Goal: Information Seeking & Learning: Compare options

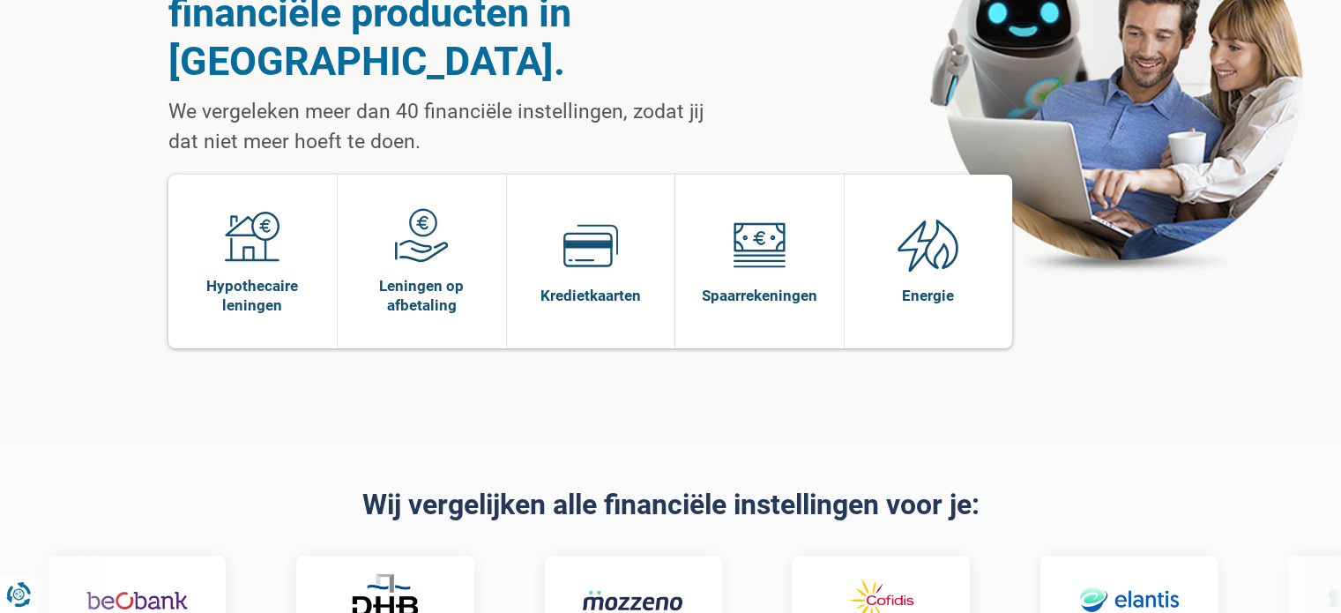
scroll to position [176, 0]
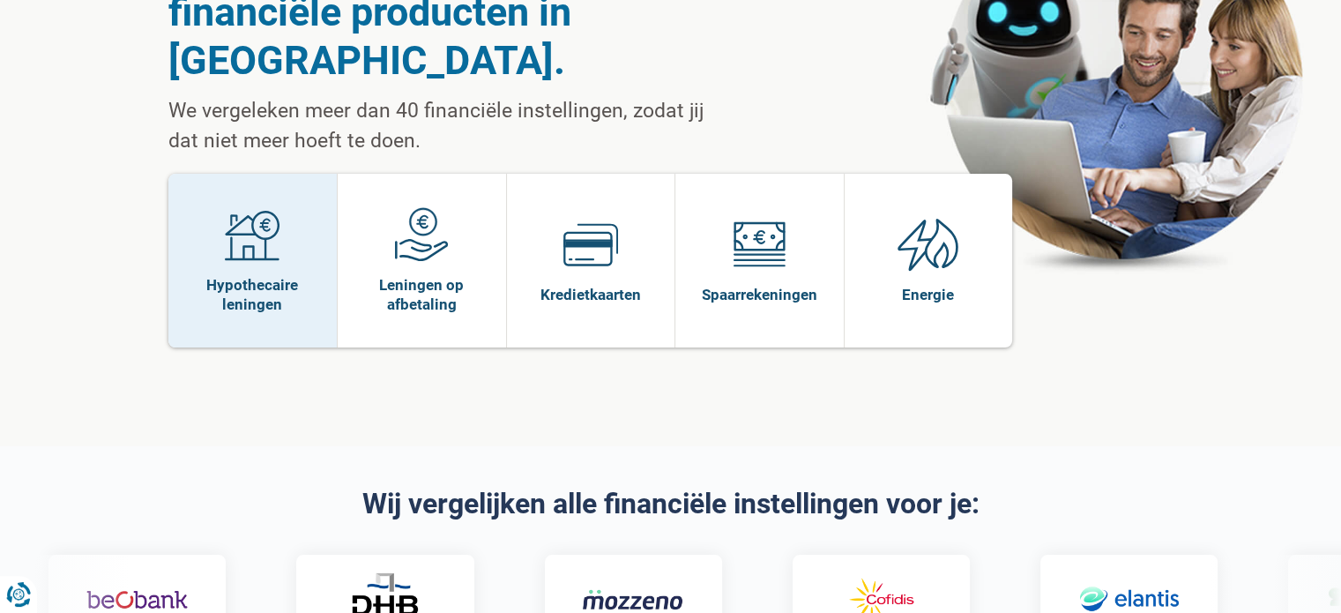
click at [303, 275] on span "Hypothecaire leningen" at bounding box center [253, 294] width 152 height 39
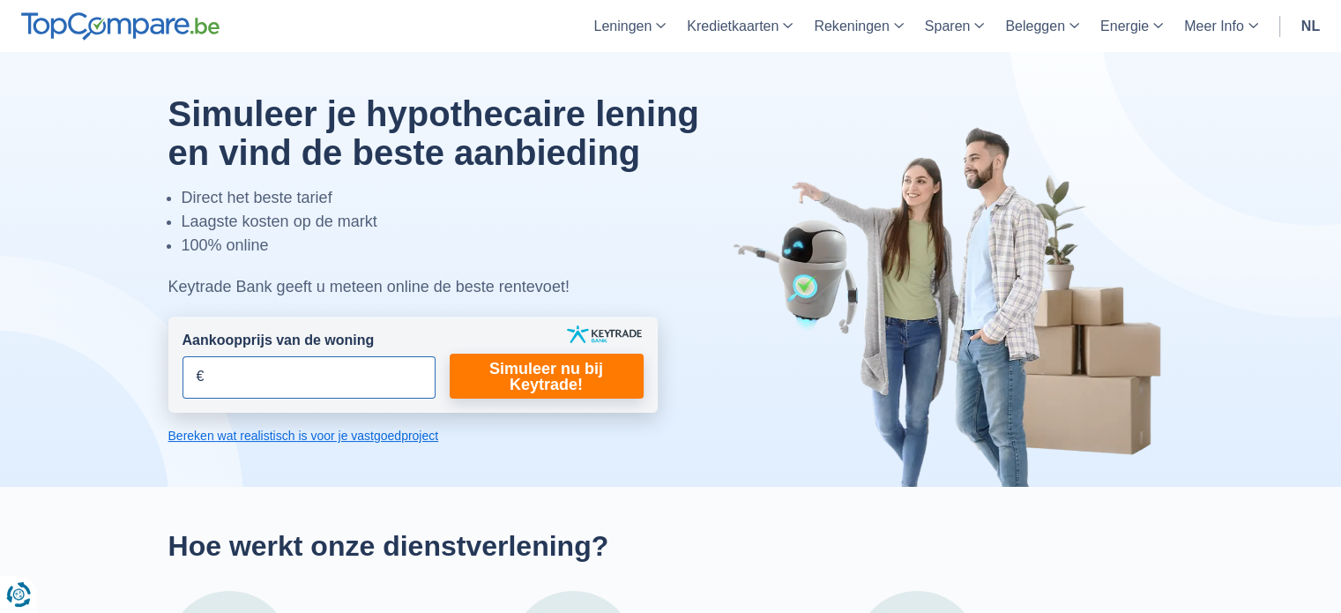
click at [354, 380] on input "Aankoopprijs van de woning" at bounding box center [309, 377] width 253 height 42
type input "350.000"
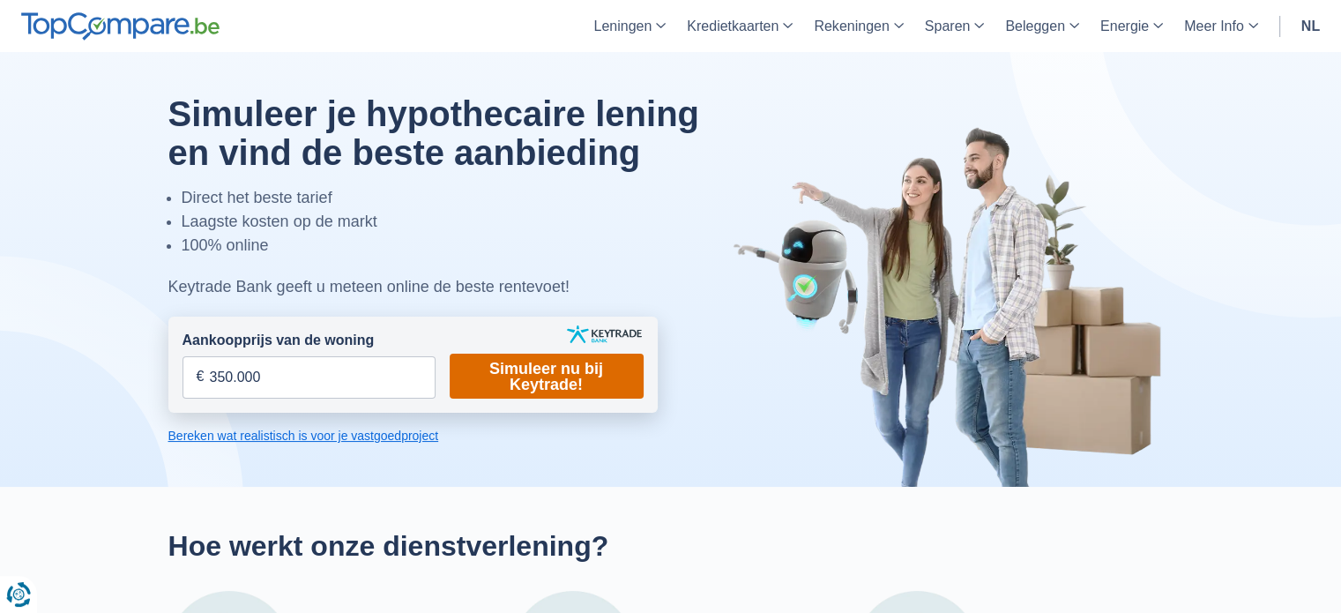
click at [542, 381] on link "Simuleer nu bij Keytrade!" at bounding box center [547, 376] width 194 height 45
click at [539, 380] on link "Simuleer nu bij Keytrade!" at bounding box center [547, 376] width 194 height 45
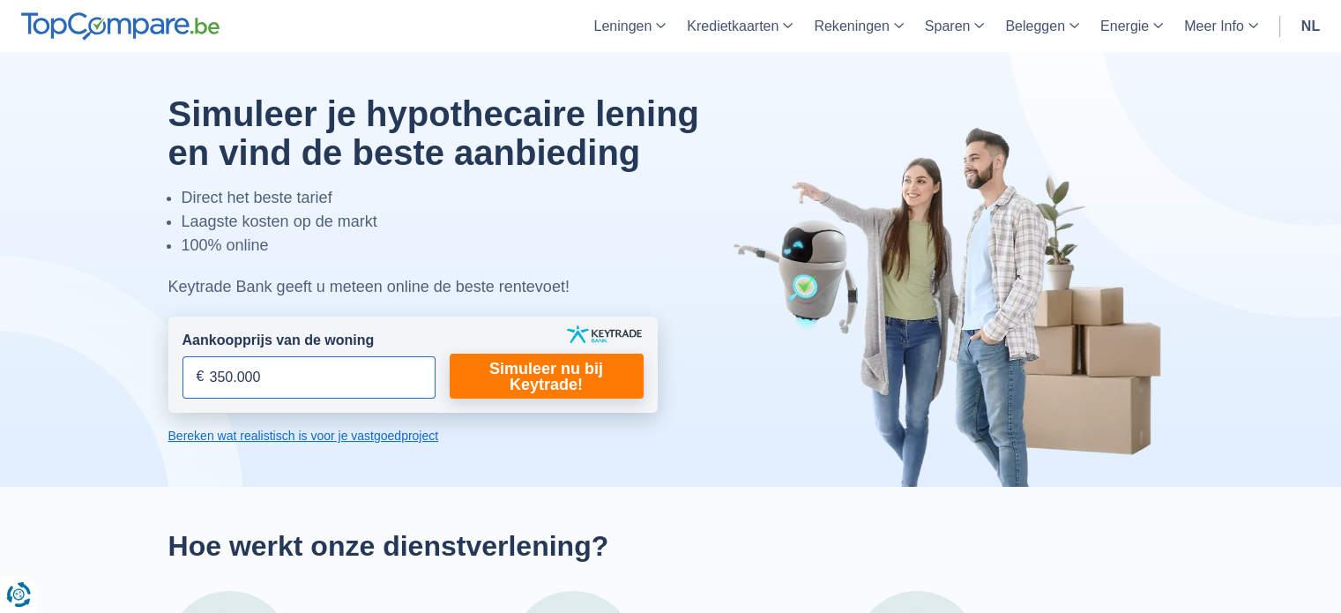
click at [318, 391] on input "350.000" at bounding box center [309, 377] width 253 height 42
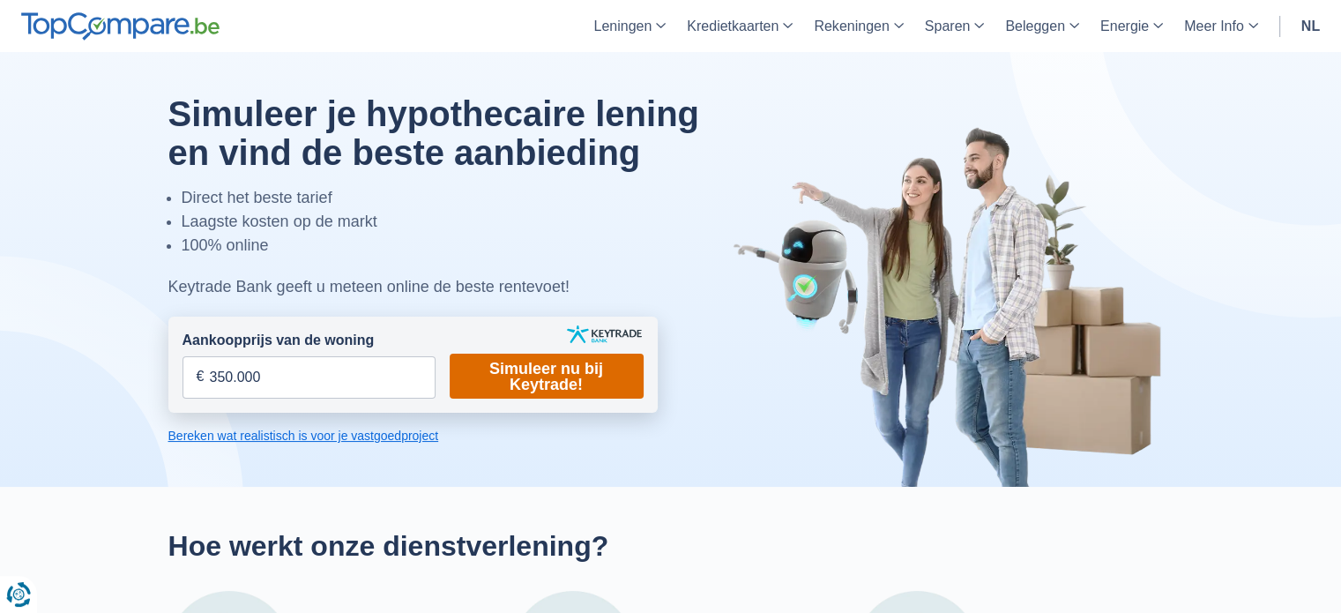
click at [524, 364] on link "Simuleer nu bij Keytrade!" at bounding box center [547, 376] width 194 height 45
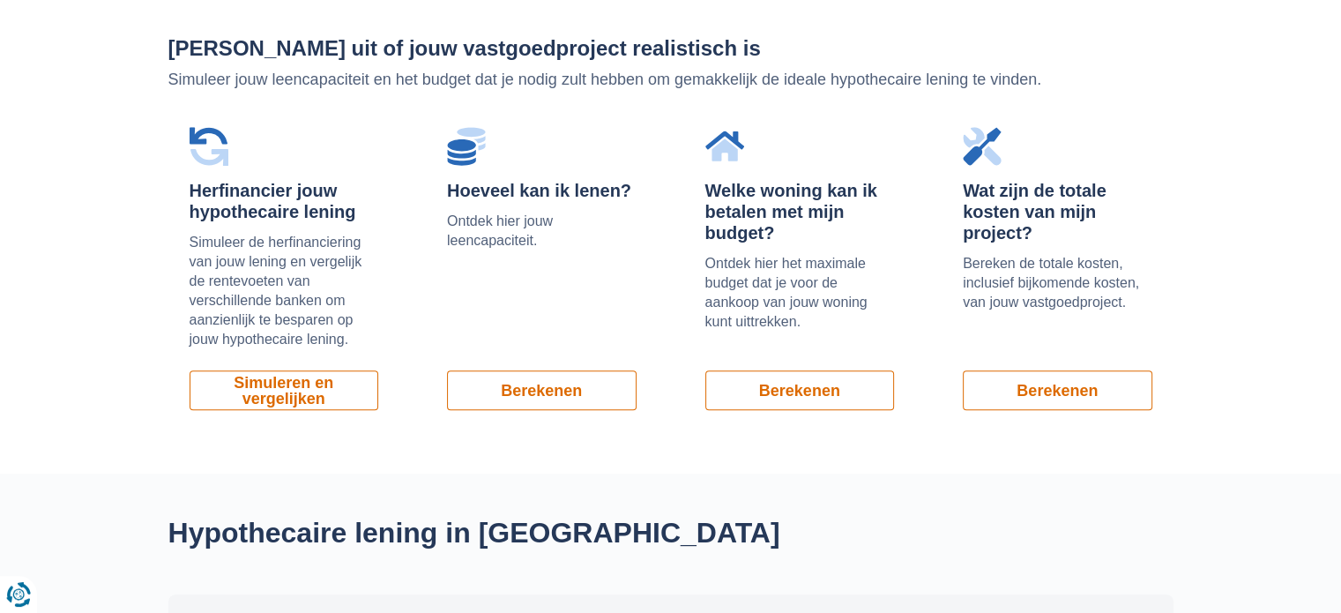
scroll to position [1146, 0]
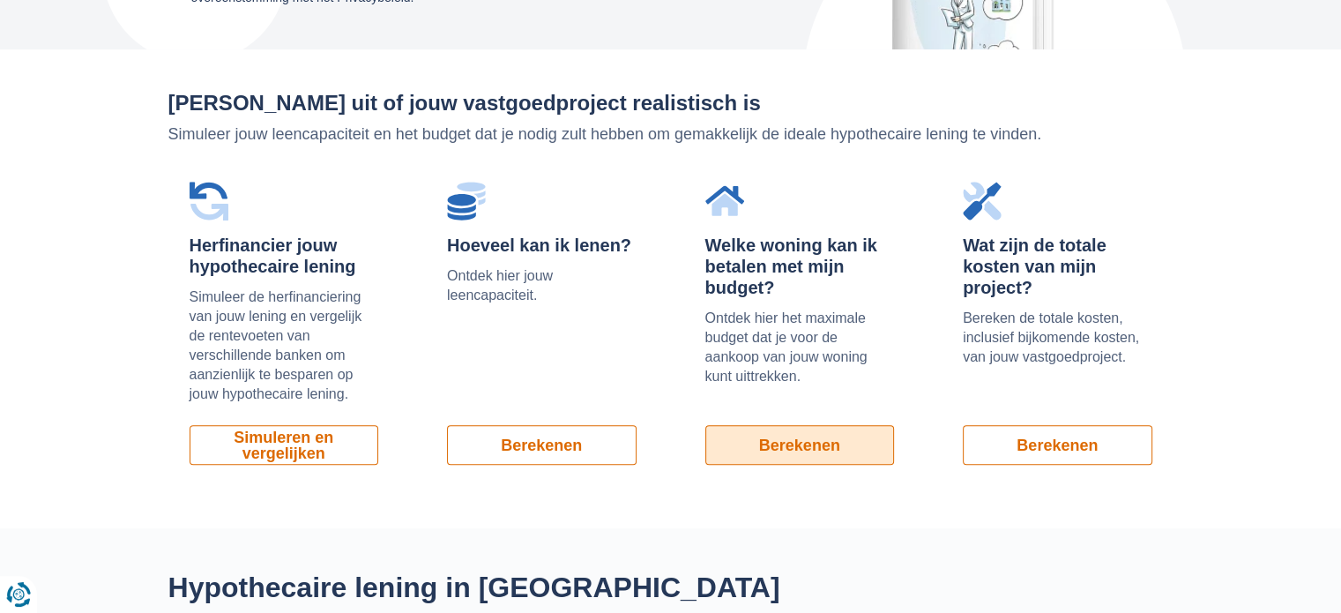
click at [785, 447] on link "Berekenen" at bounding box center [800, 445] width 190 height 40
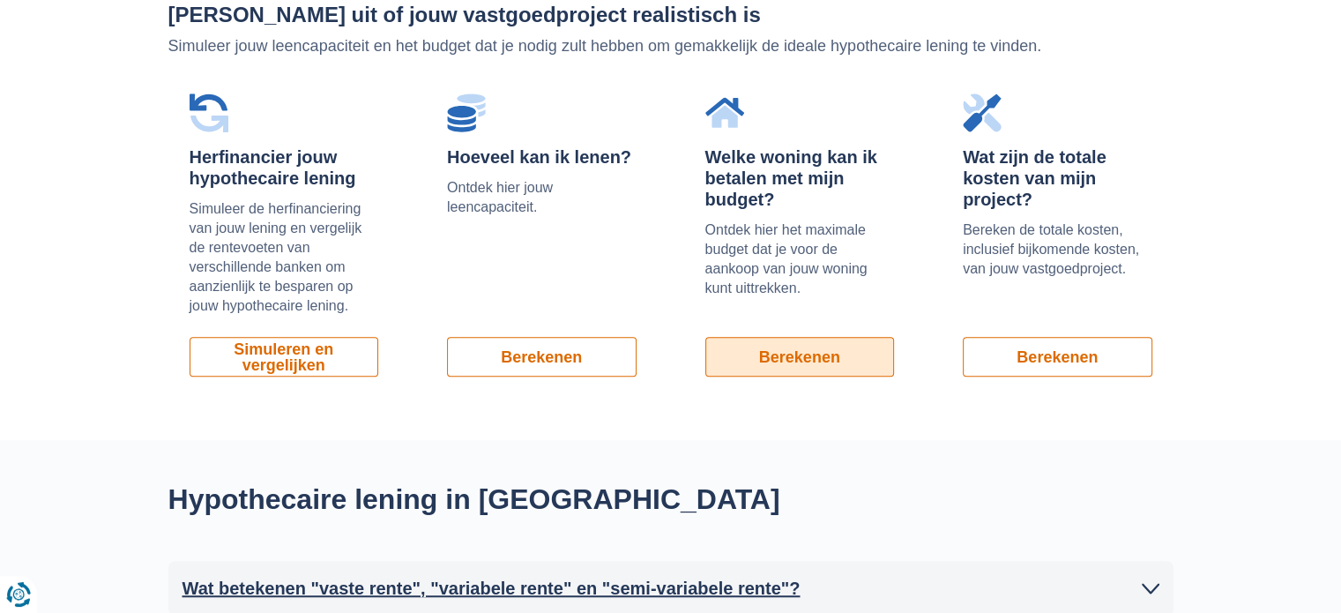
click at [841, 359] on link "Berekenen" at bounding box center [800, 357] width 190 height 40
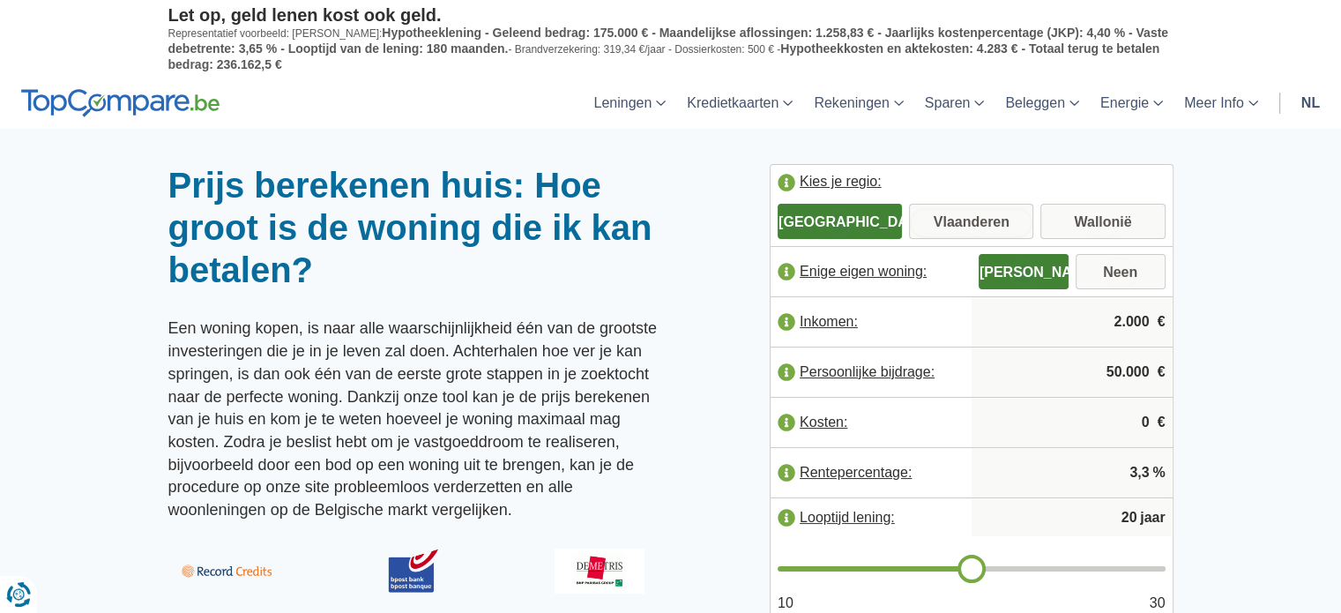
click at [936, 214] on input "Vlaanderen" at bounding box center [971, 223] width 124 height 32
radio input "true"
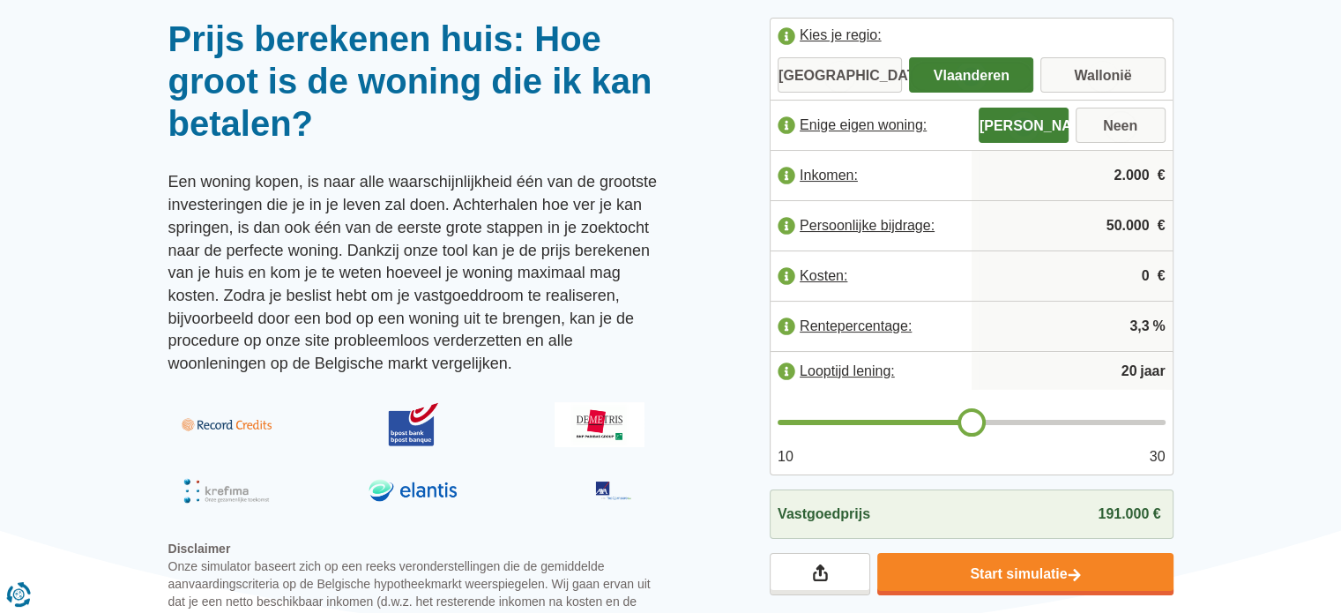
scroll to position [176, 0]
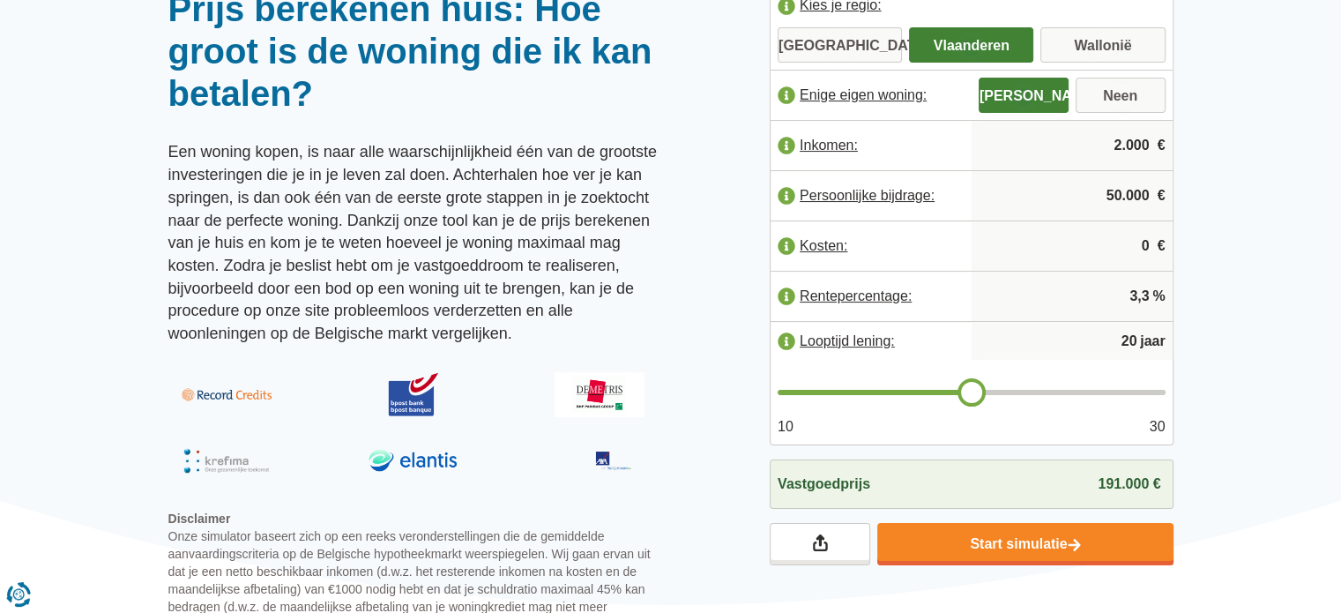
click at [1154, 145] on input "2.000" at bounding box center [1072, 146] width 187 height 48
type input "2"
type input "4.500"
click at [1121, 193] on input "50.000" at bounding box center [1072, 196] width 187 height 48
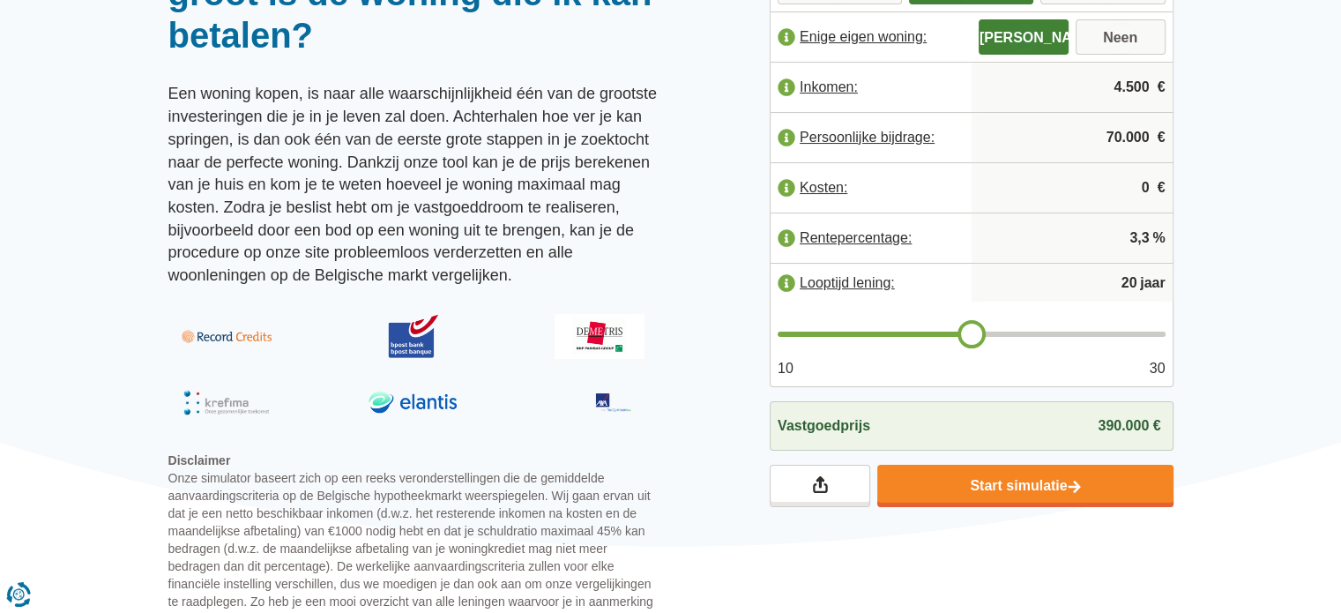
scroll to position [265, 0]
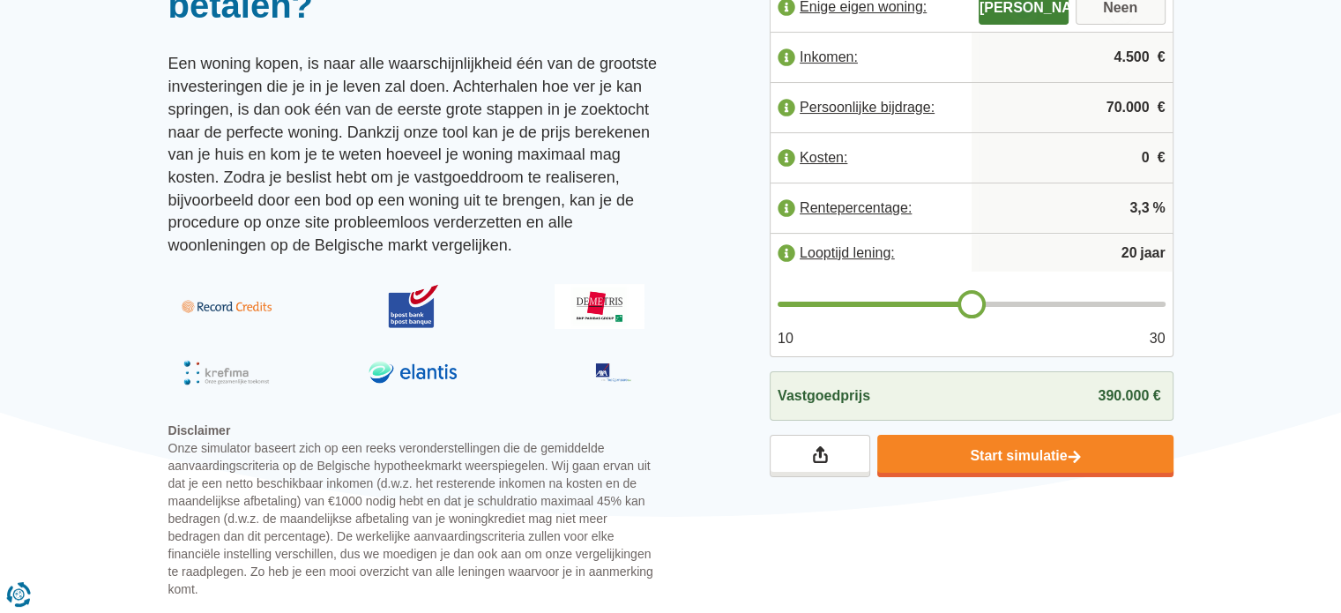
type input "70.000"
type input "21"
type input "22"
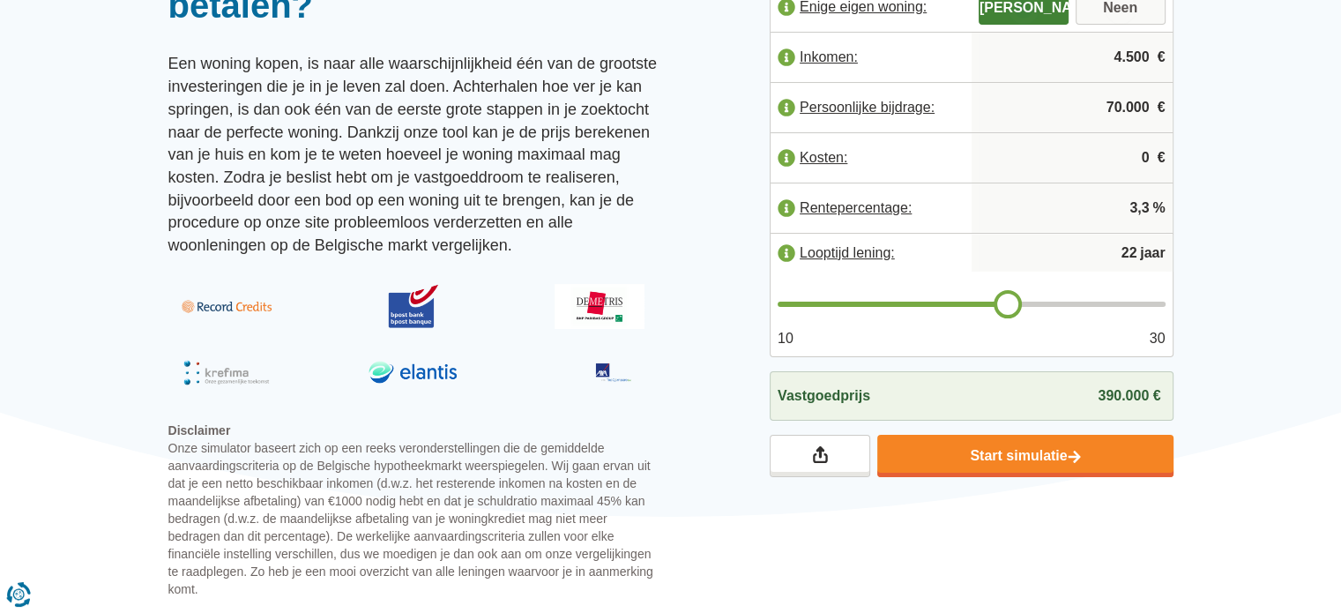
type input "23"
type input "24"
type input "25"
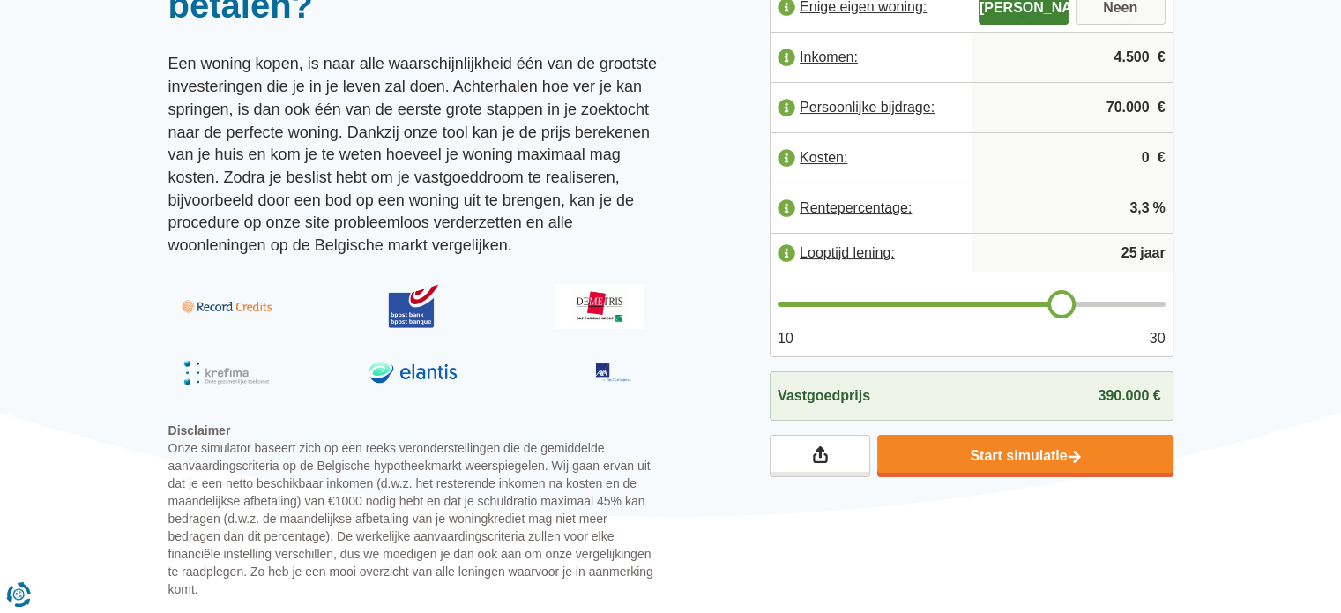
drag, startPoint x: 980, startPoint y: 292, endPoint x: 1054, endPoint y: 290, distance: 73.2
type input "25"
click at [1054, 302] on input "range" at bounding box center [972, 304] width 388 height 5
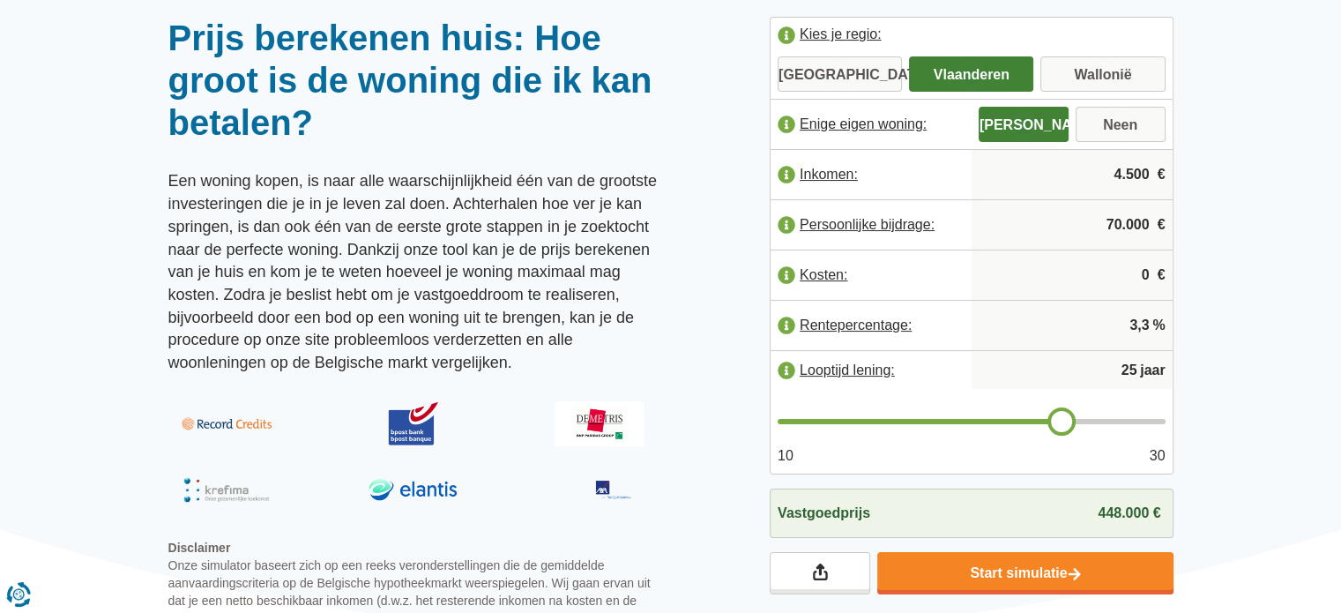
scroll to position [176, 0]
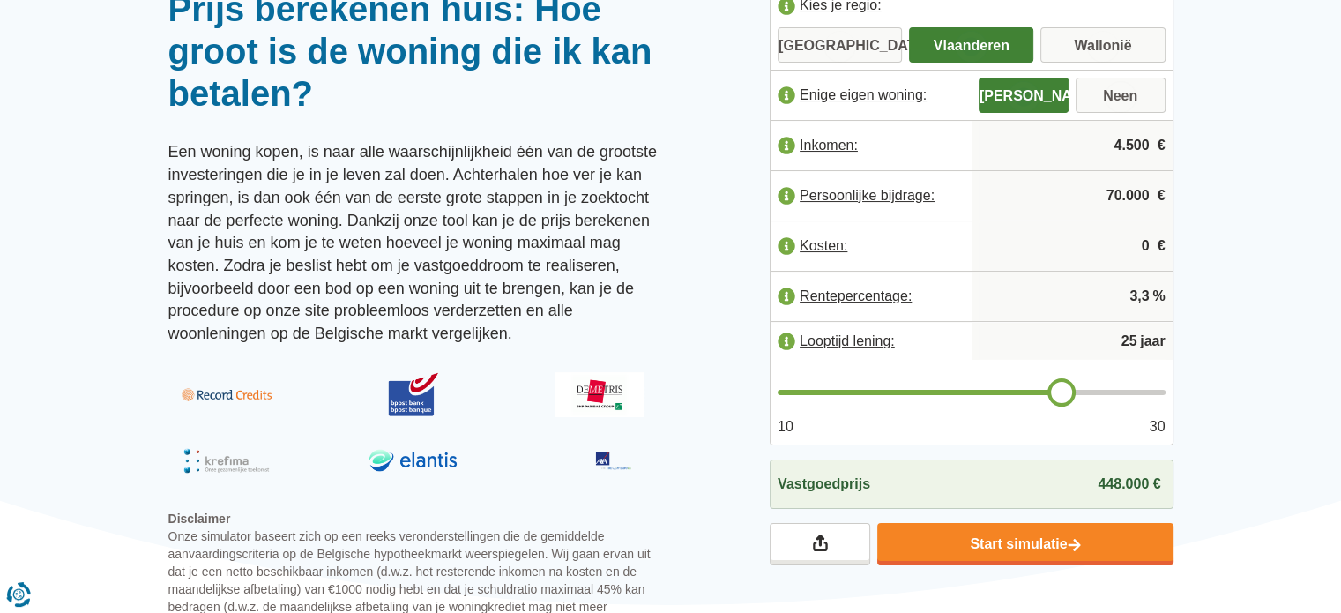
type input "26"
type input "27"
type input "28"
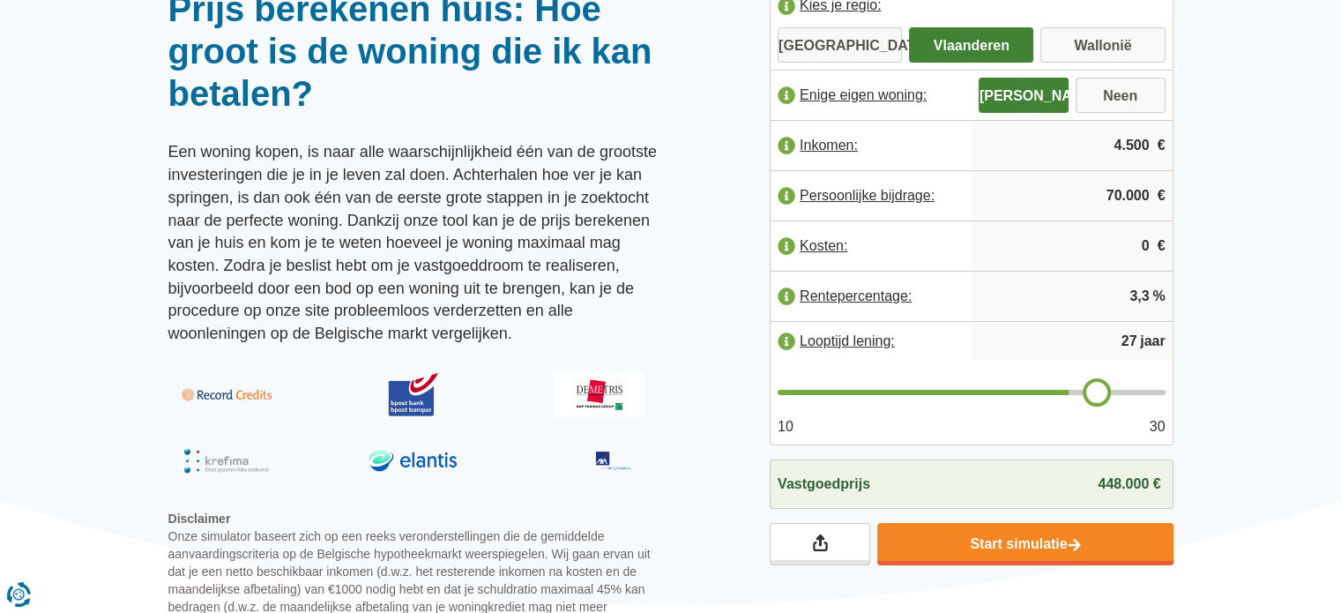
type input "28"
type input "29"
type input "30"
drag, startPoint x: 1051, startPoint y: 389, endPoint x: 1196, endPoint y: 369, distance: 146.8
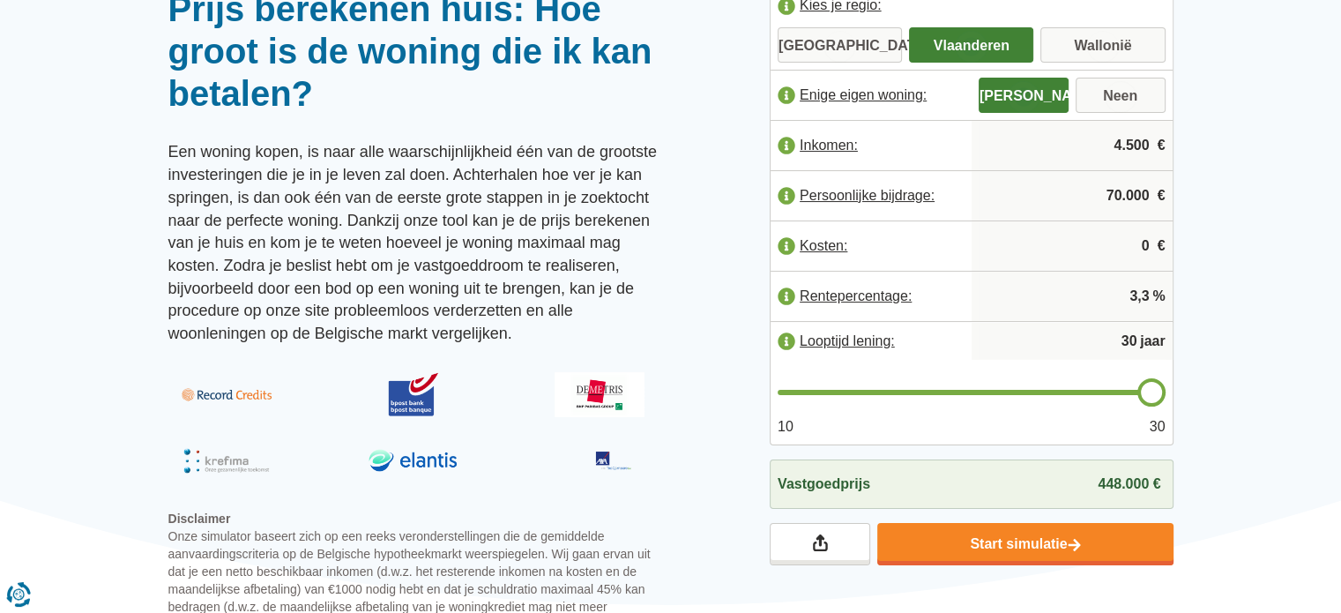
type input "30"
click at [1166, 390] on input "range" at bounding box center [972, 392] width 388 height 5
type input "29"
type input "28"
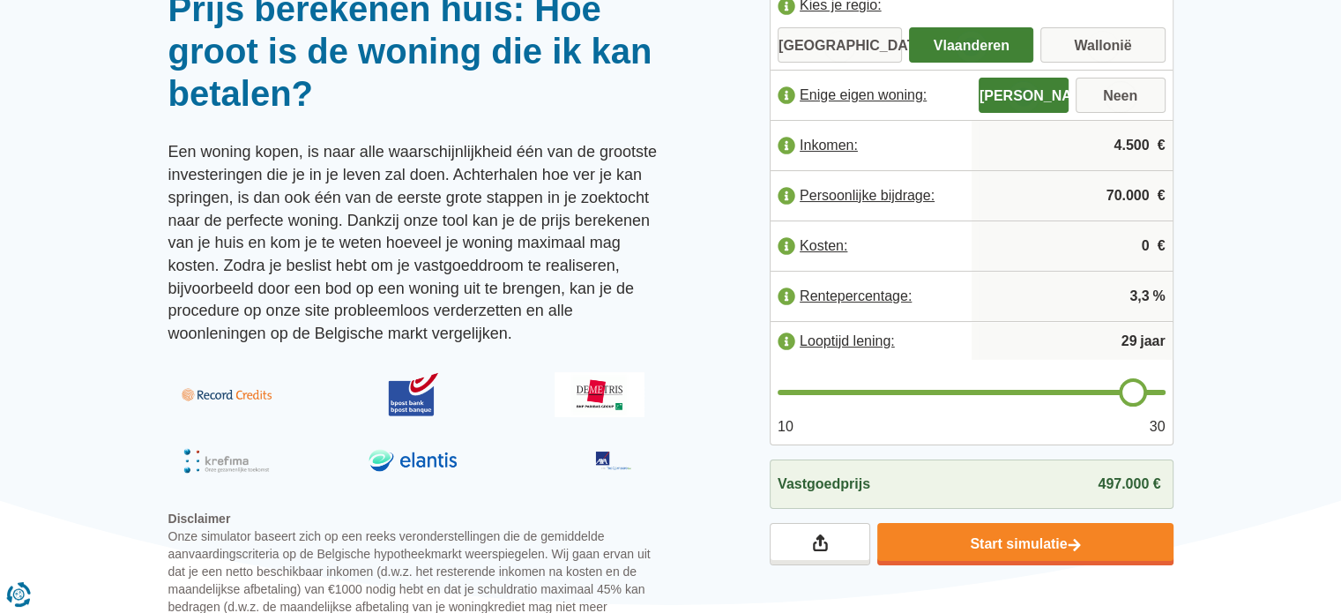
type input "28"
type input "27"
type input "26"
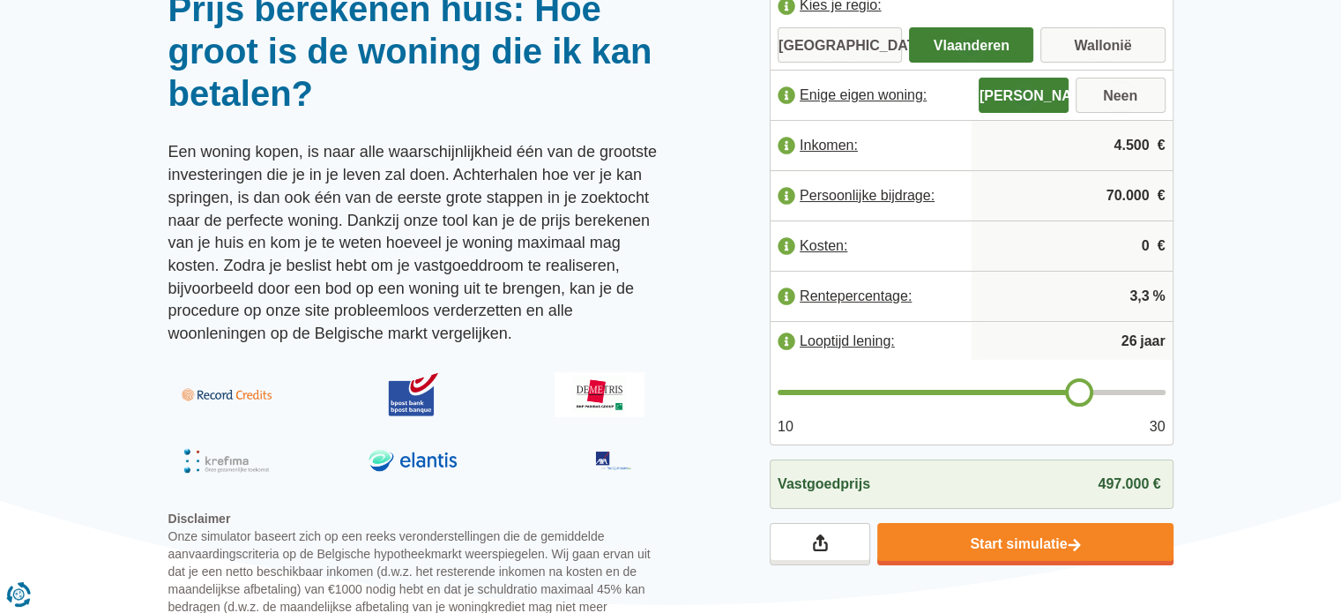
type input "25"
drag, startPoint x: 1151, startPoint y: 388, endPoint x: 1055, endPoint y: 405, distance: 97.6
type input "25"
click at [1055, 395] on input "range" at bounding box center [972, 392] width 388 height 5
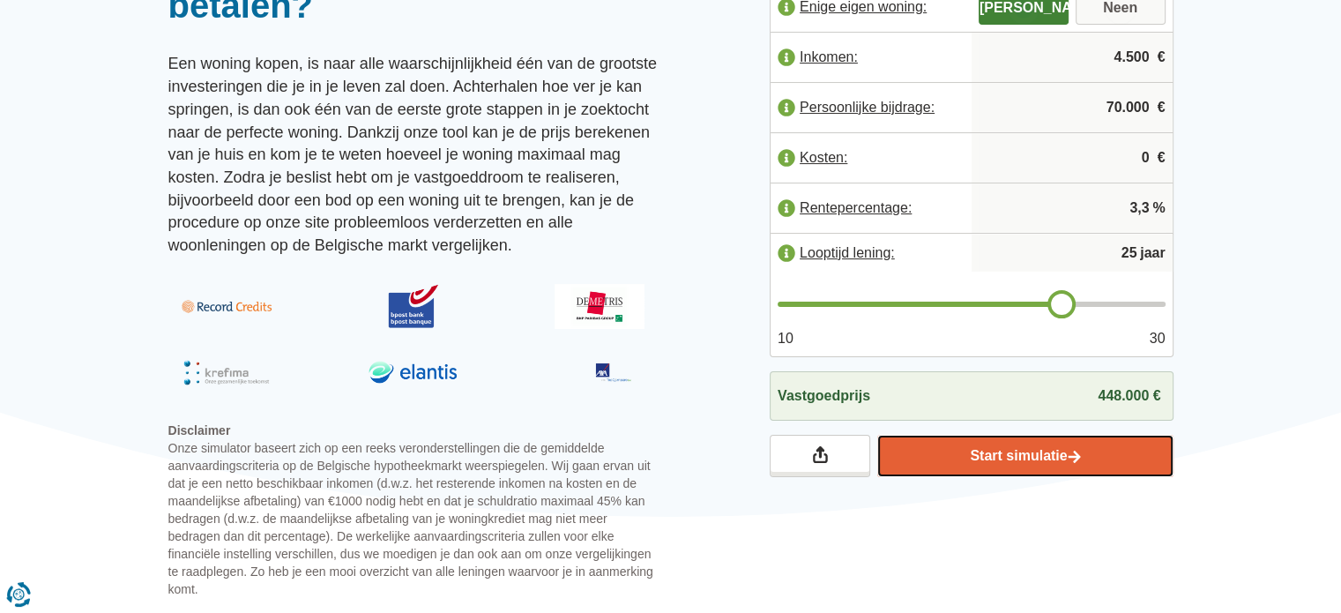
click at [1053, 453] on link "Start simulatie" at bounding box center [1024, 456] width 295 height 42
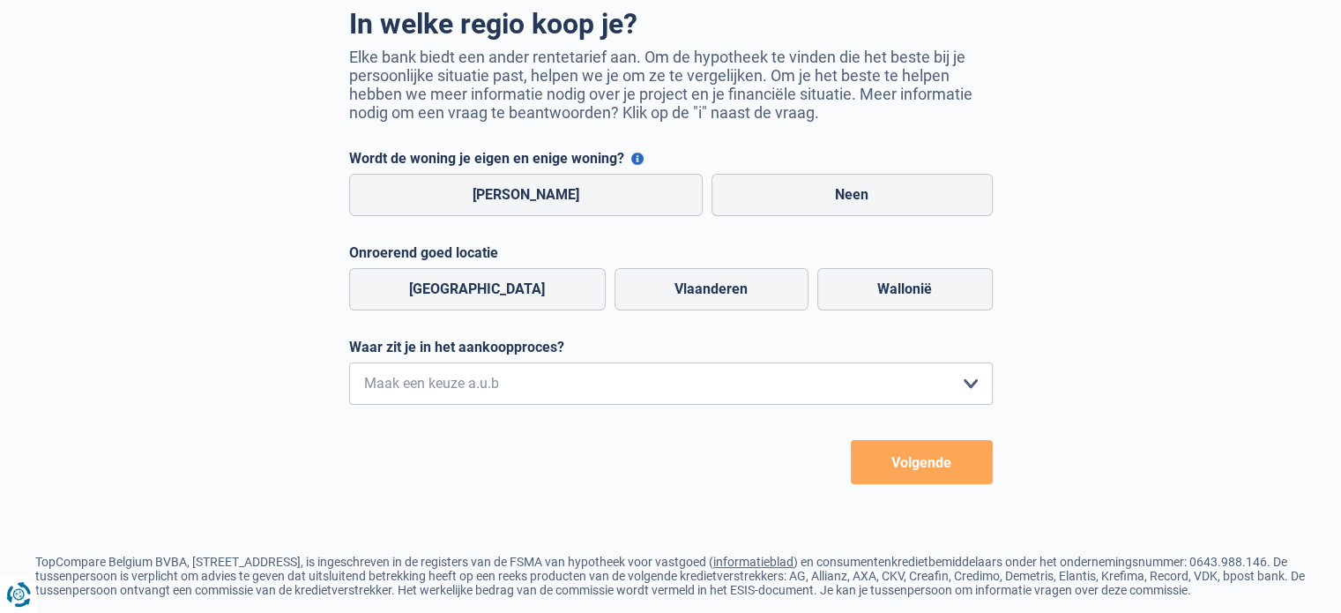
scroll to position [176, 0]
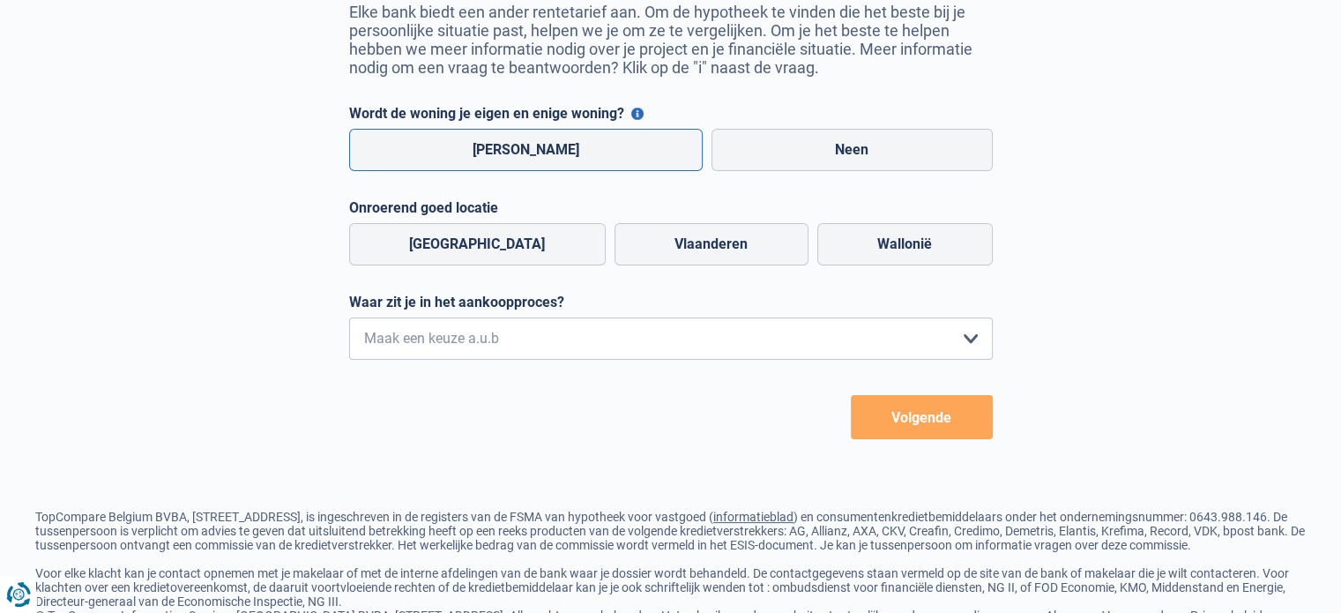
click at [552, 160] on label "Ja" at bounding box center [526, 150] width 354 height 42
click at [552, 160] on input "Ja" at bounding box center [526, 150] width 354 height 42
radio input "true"
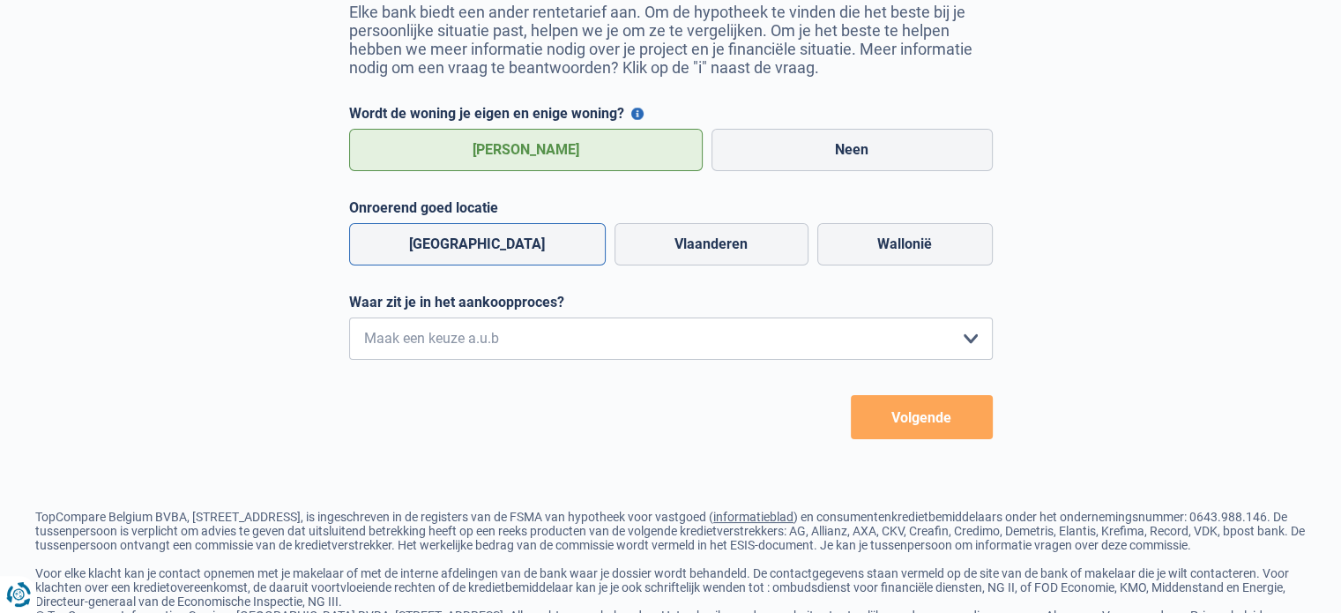
scroll to position [245, 0]
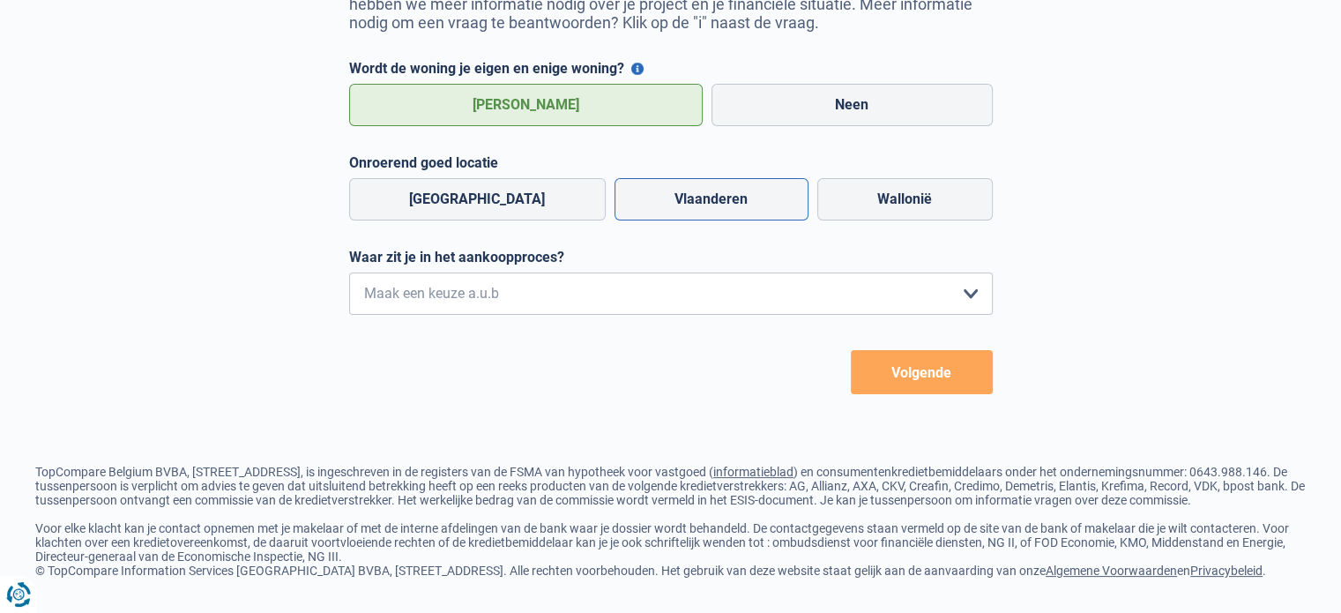
click at [625, 178] on label "Vlaanderen" at bounding box center [712, 199] width 194 height 42
click at [625, 178] on input "Vlaanderen" at bounding box center [712, 199] width 194 height 42
radio input "true"
click at [548, 272] on select "Ik wil me uitsluitend informeren omdat ik op dit moment geen concrete plannen h…" at bounding box center [671, 293] width 644 height 42
select select "1a"
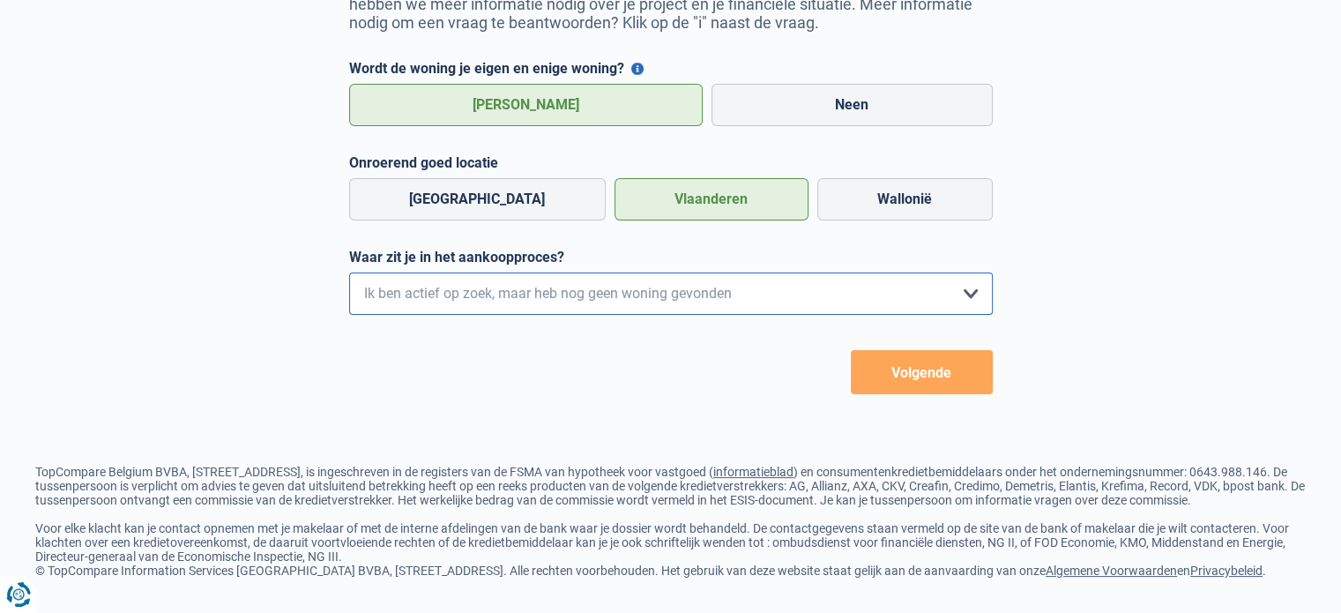
click at [349, 272] on select "Ik wil me uitsluitend informeren omdat ik op dit moment geen concrete plannen h…" at bounding box center [671, 293] width 644 height 42
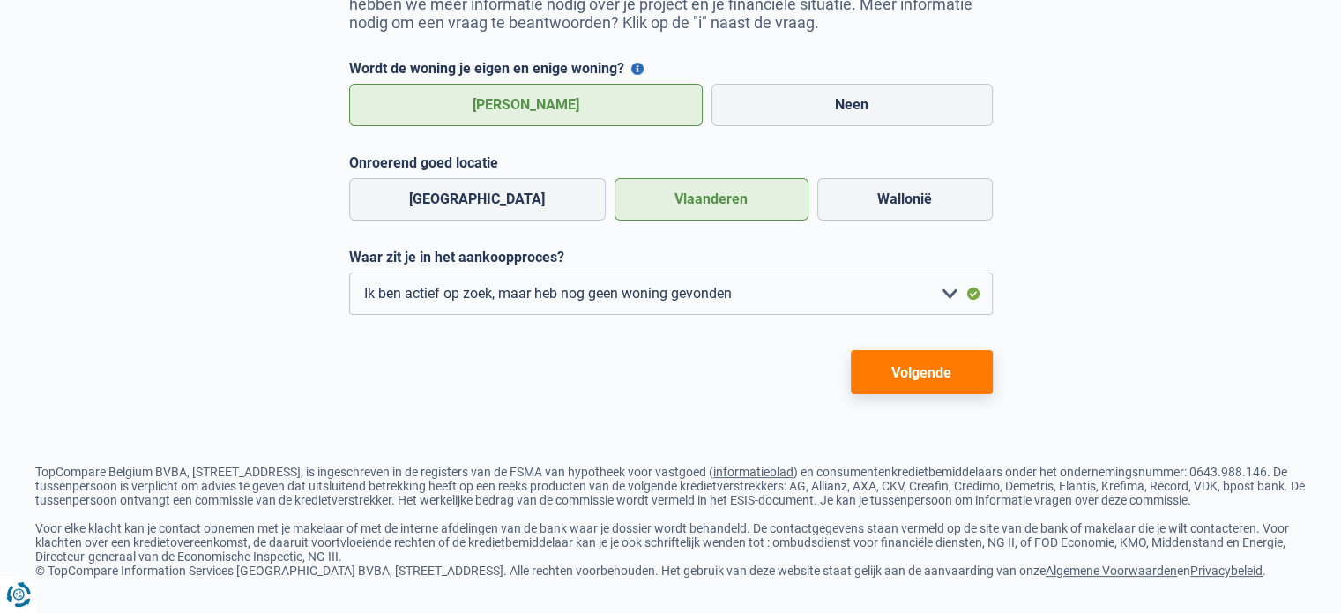
click at [944, 350] on button "Volgende" at bounding box center [922, 372] width 142 height 44
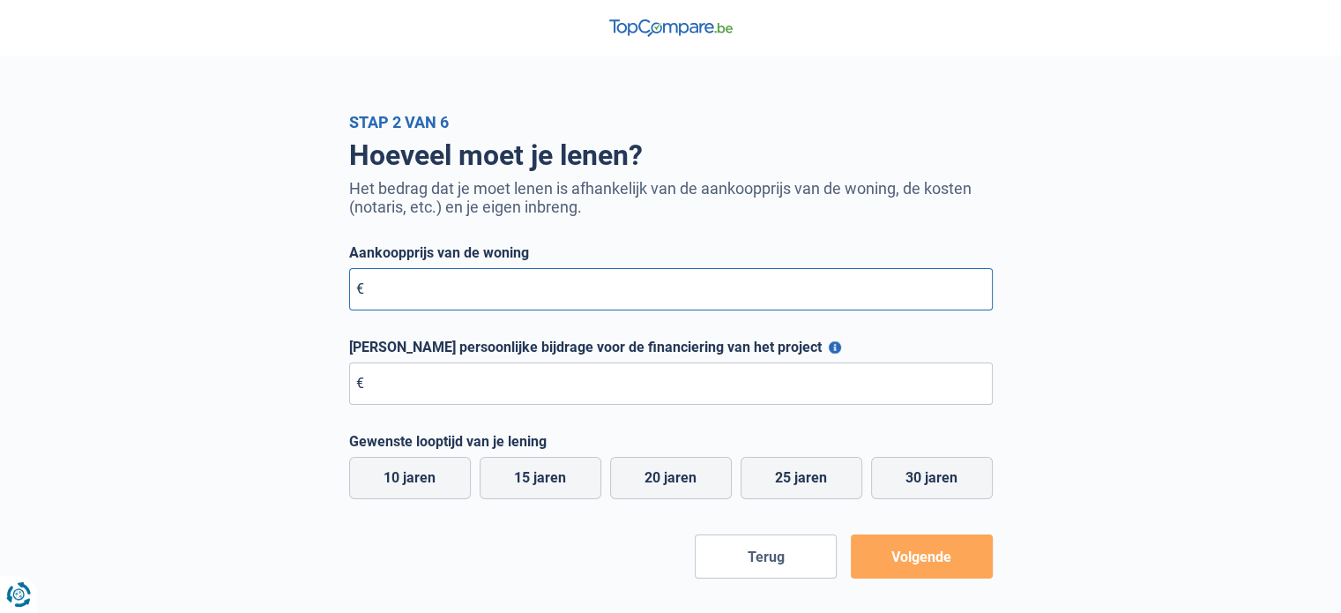
click at [529, 281] on input "Aankoopprijs van de woning" at bounding box center [671, 289] width 644 height 42
type input "350.000"
click at [638, 392] on input "Maximale persoonlijke bijdrage voor de financiering van het project" at bounding box center [671, 383] width 644 height 42
type input "7"
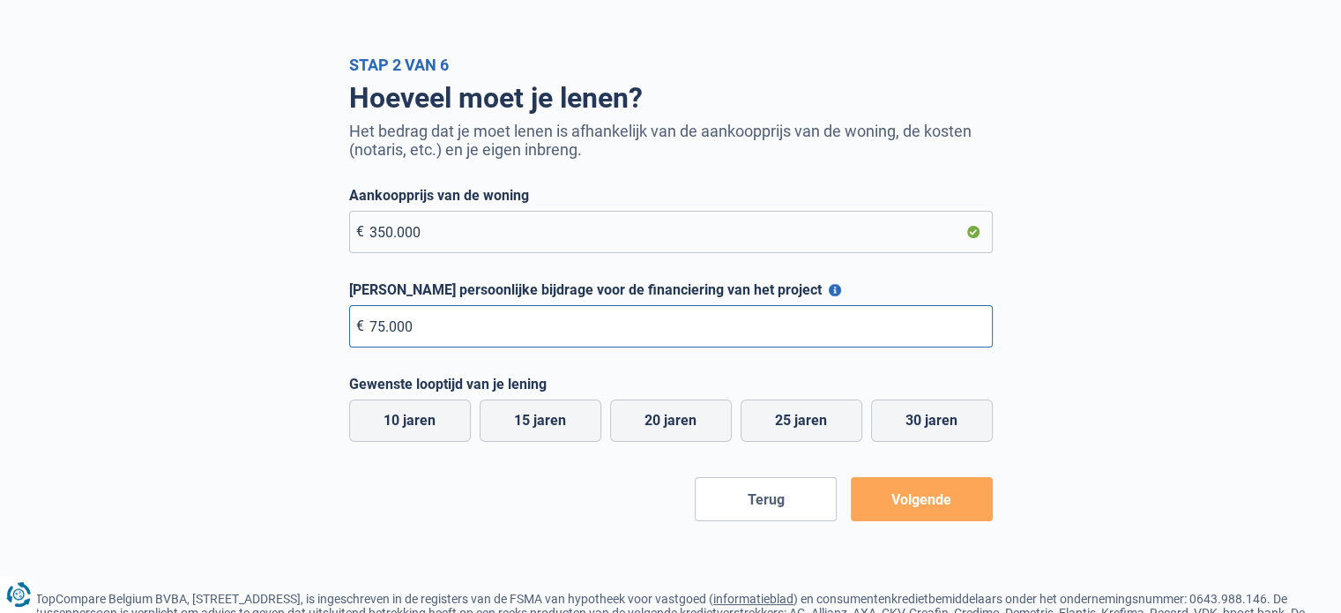
scroll to position [88, 0]
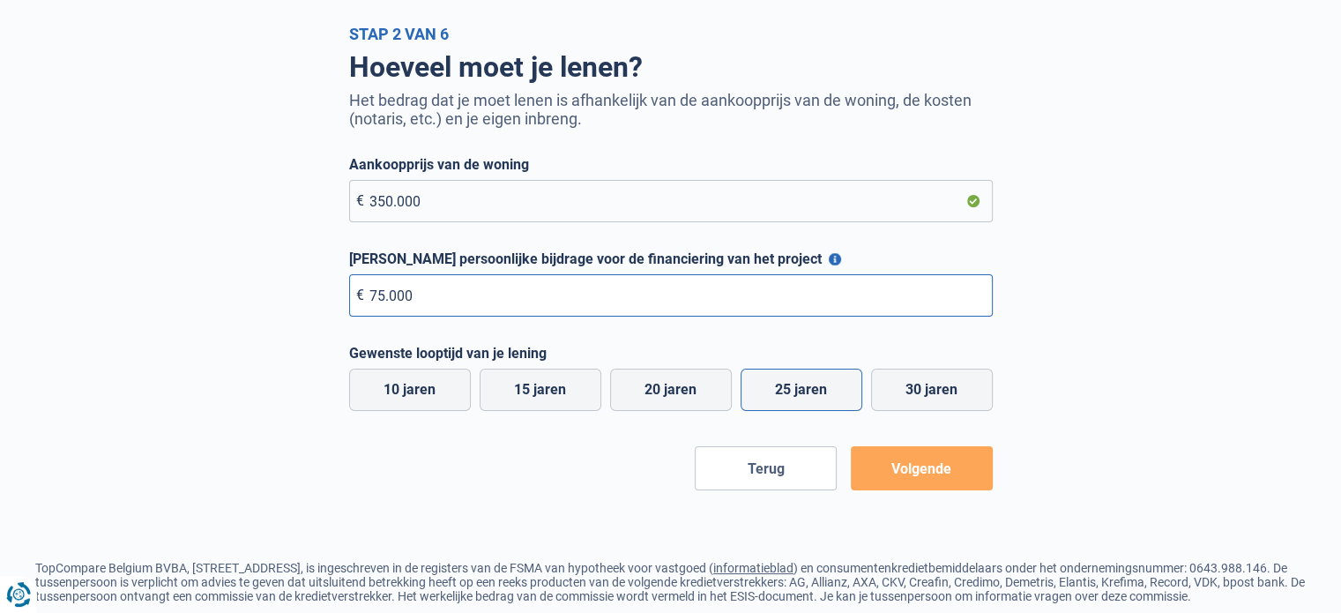
type input "75.000"
click at [772, 389] on label "25 jaren" at bounding box center [802, 390] width 122 height 42
click at [772, 389] on input "25 jaren" at bounding box center [802, 390] width 122 height 42
radio input "true"
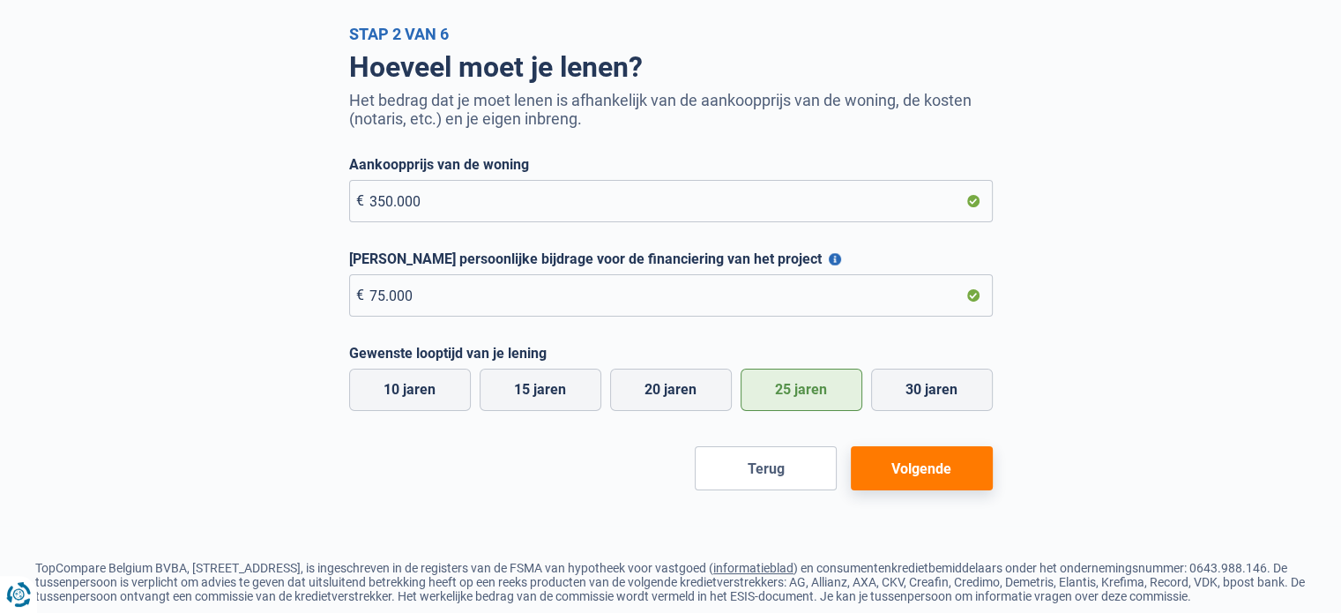
click at [950, 466] on button "Volgende" at bounding box center [922, 468] width 142 height 44
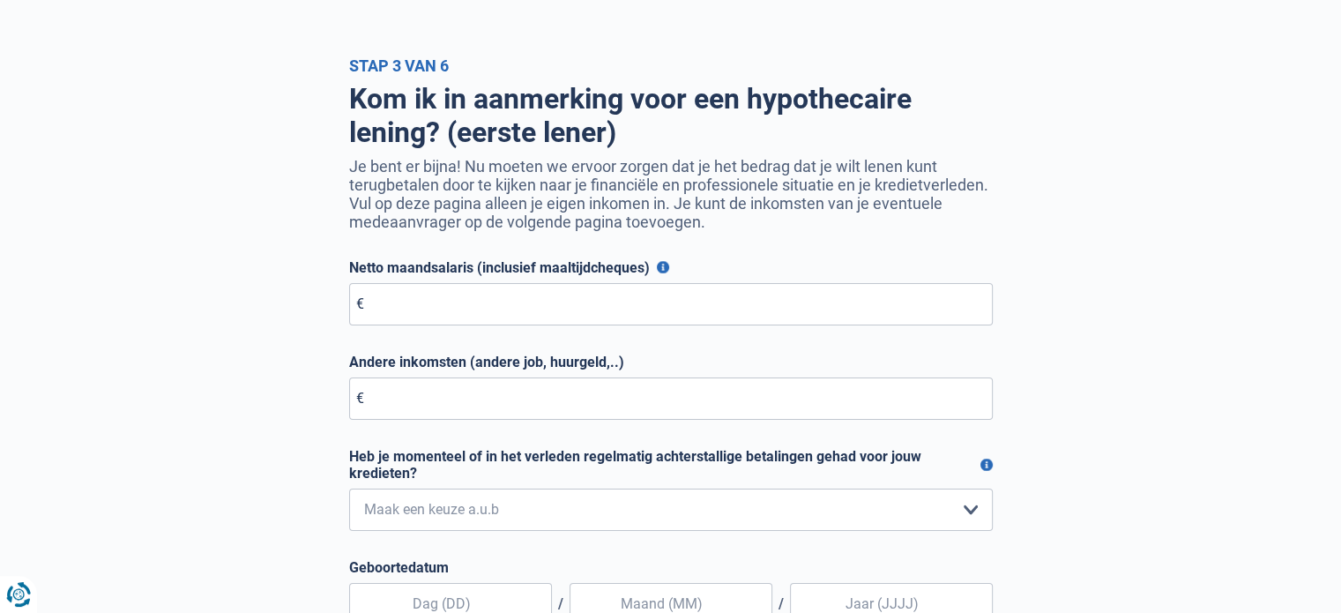
scroll to position [88, 0]
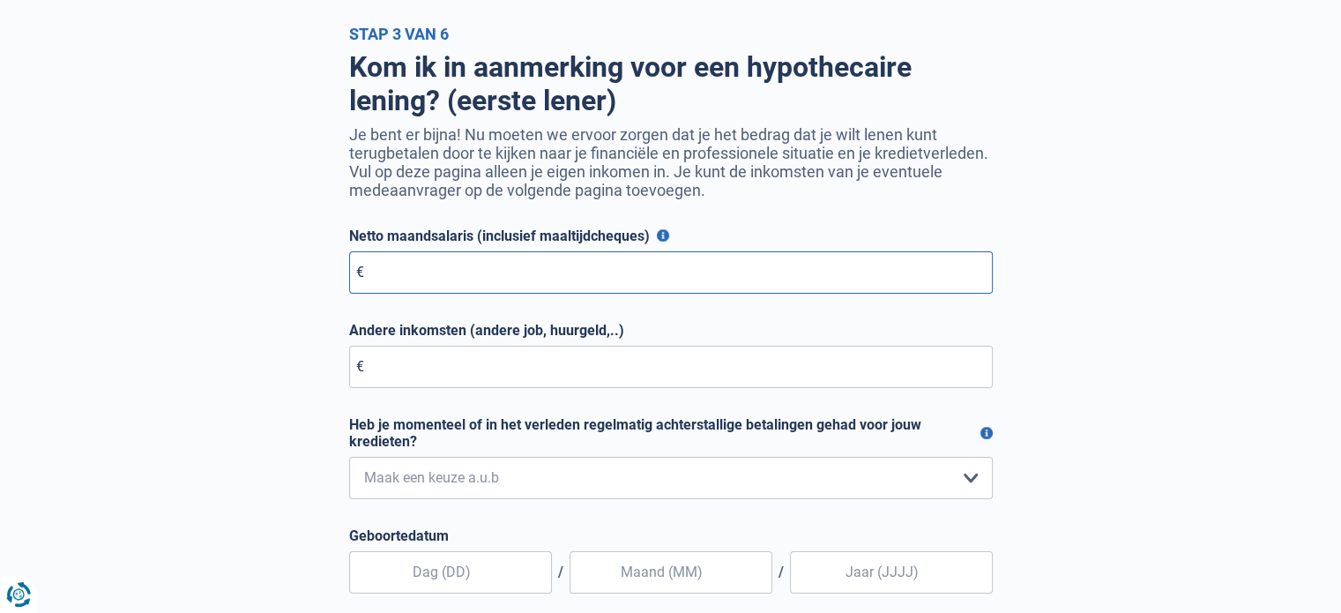
click at [610, 262] on input "Netto maandsalaris (inclusief maaltijdcheques)" at bounding box center [671, 272] width 644 height 42
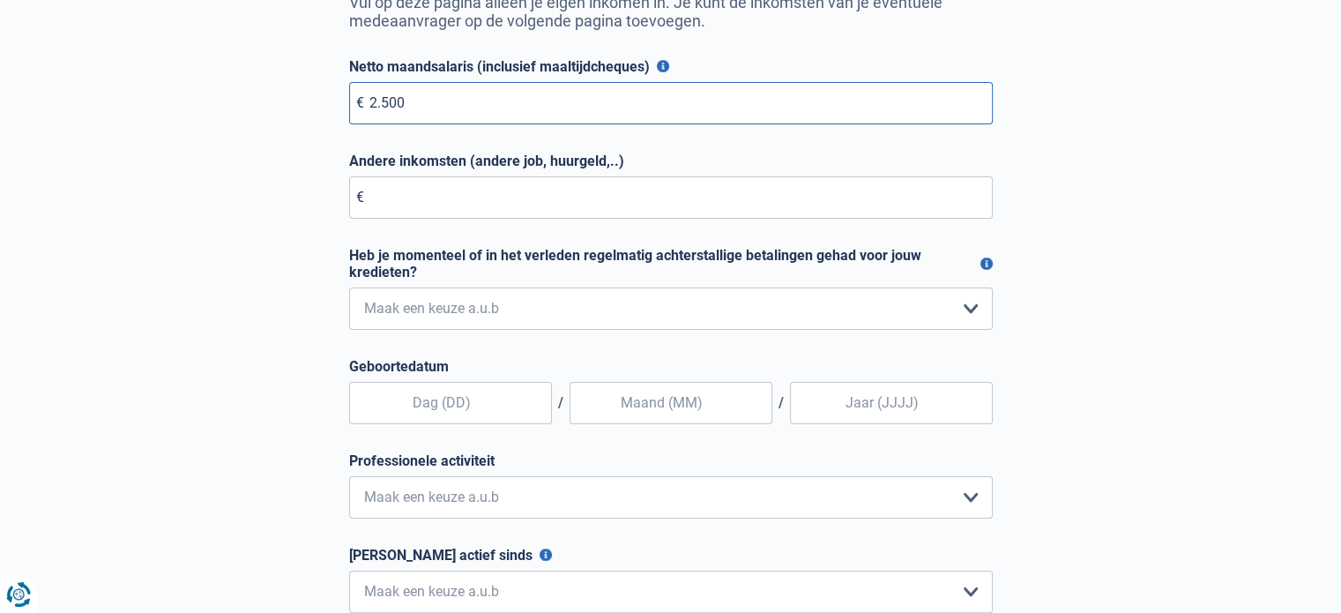
scroll to position [265, 0]
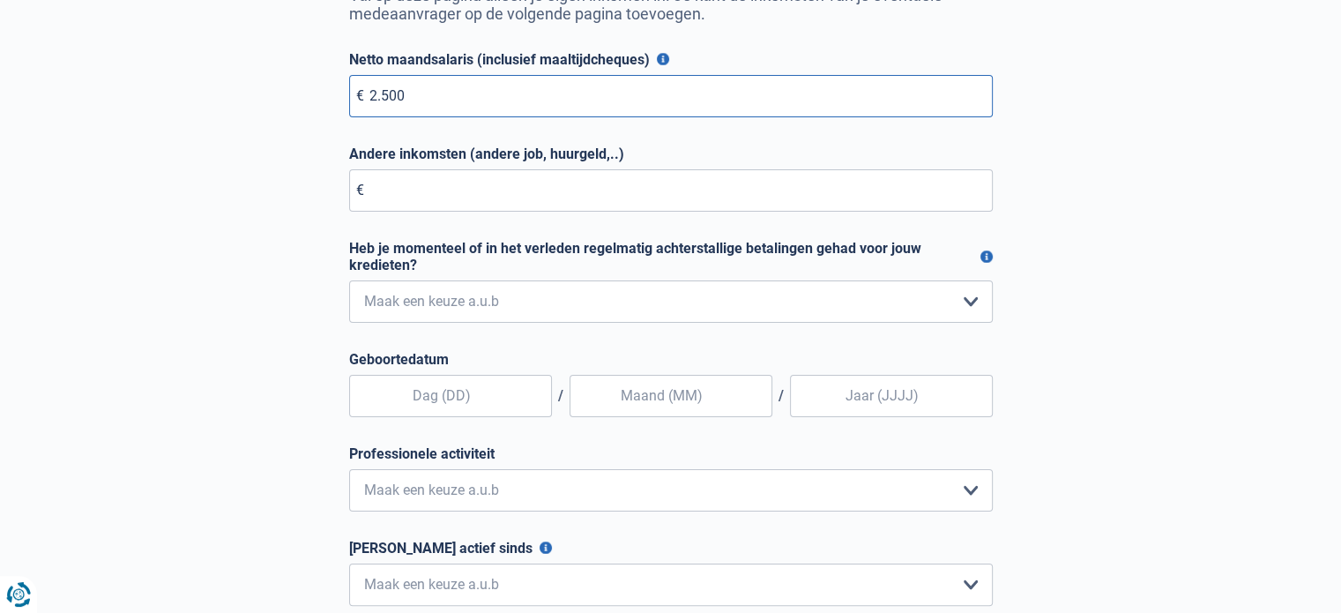
type input "2.500"
click at [600, 198] on input "Andere inkomsten (andere job, huurgeld,..)" at bounding box center [671, 190] width 644 height 42
type input "0"
click at [606, 308] on select "Nee, nooit Ja, maar ik heb deze minder dan een jaar geleden afbetaald Ja, maar …" at bounding box center [671, 301] width 644 height 42
select select "0"
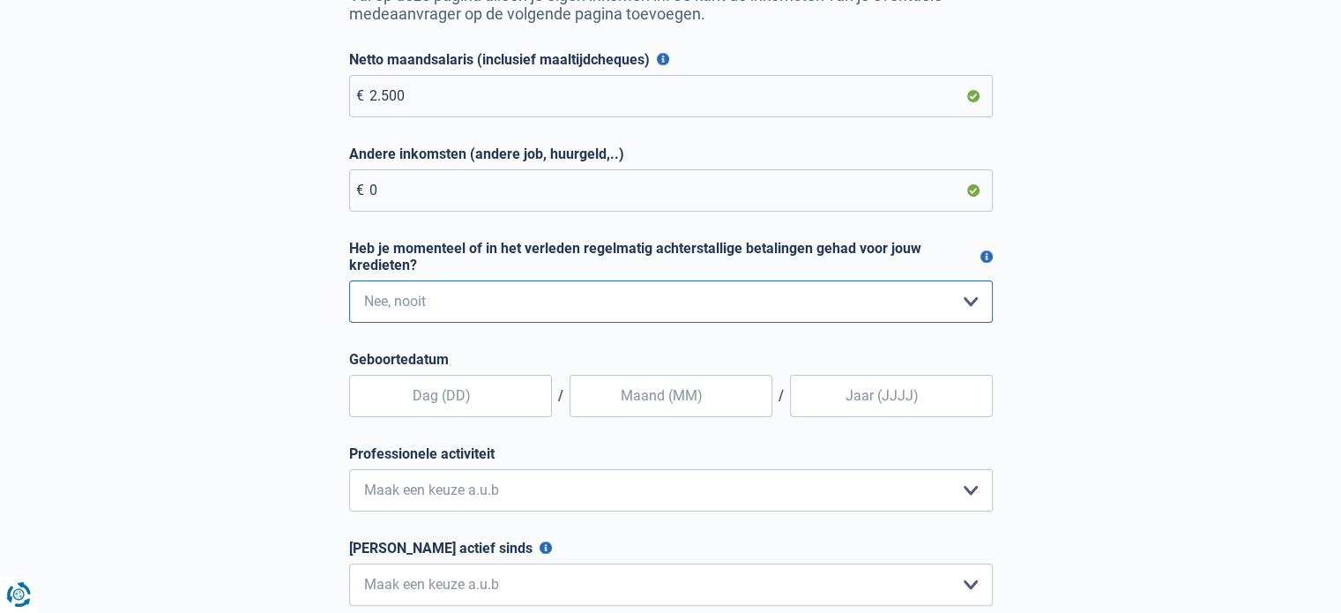
click at [349, 283] on select "Nee, nooit Ja, maar ik heb deze minder dan een jaar geleden afbetaald Ja, maar …" at bounding box center [671, 301] width 644 height 42
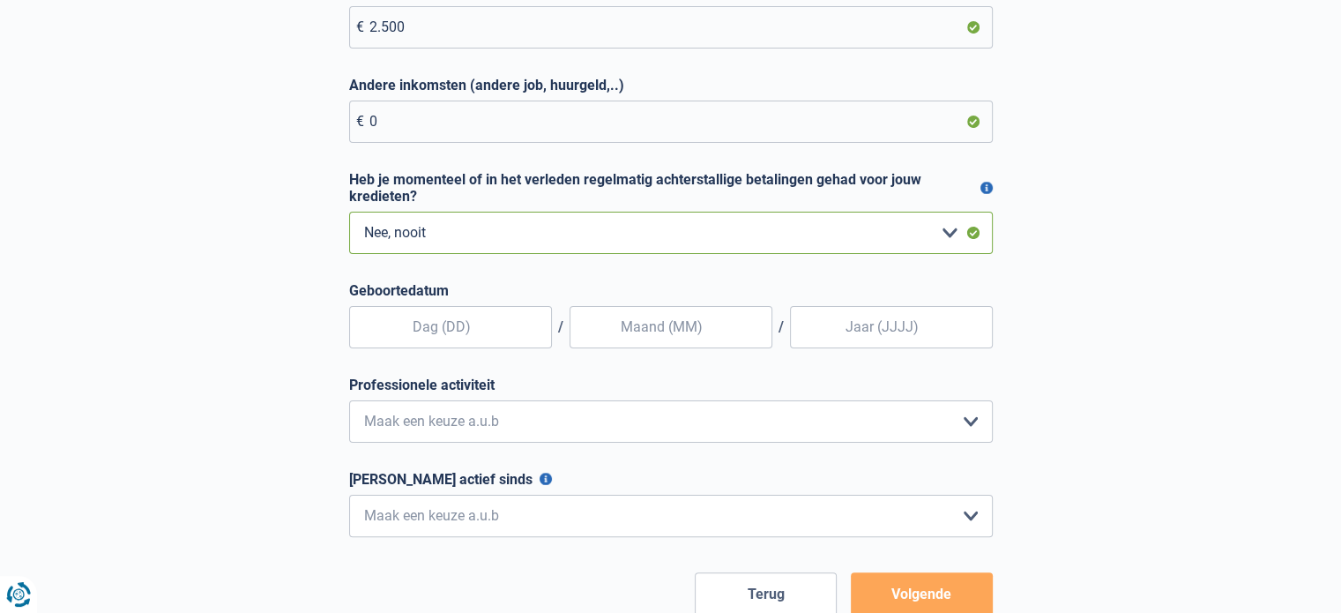
scroll to position [353, 0]
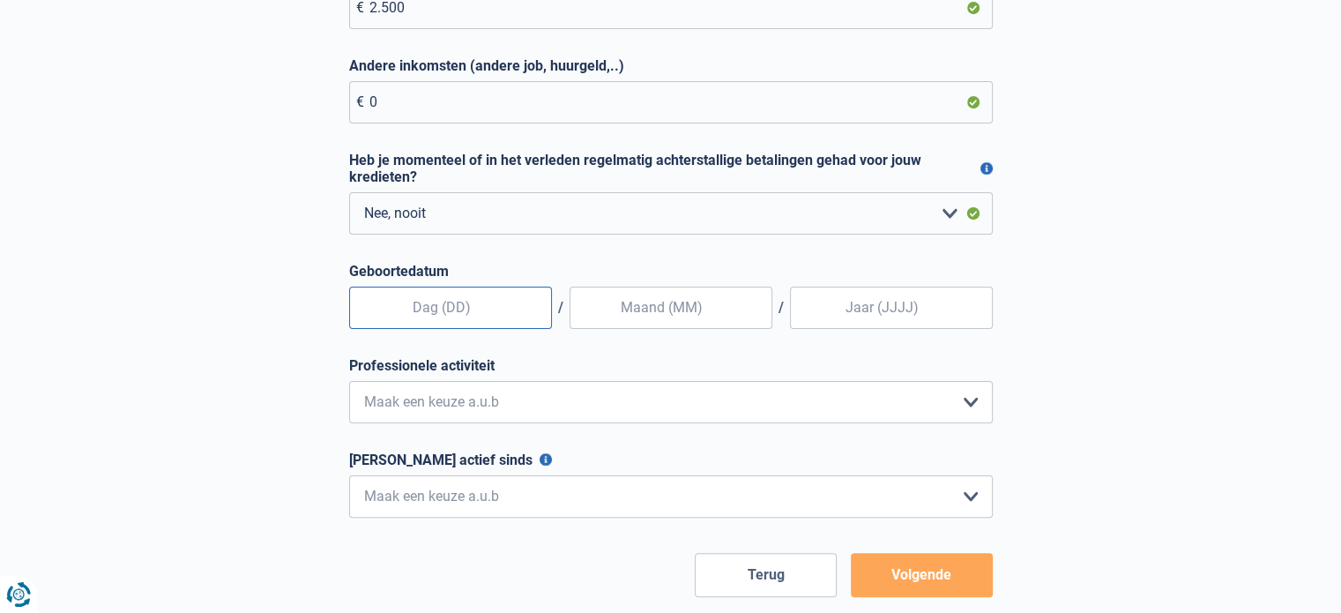
click at [524, 309] on input "text" at bounding box center [450, 308] width 203 height 42
type input "26"
click at [659, 309] on input "text" at bounding box center [671, 308] width 203 height 42
type input "09"
click at [858, 311] on input "Geboortedatum" at bounding box center [891, 308] width 203 height 42
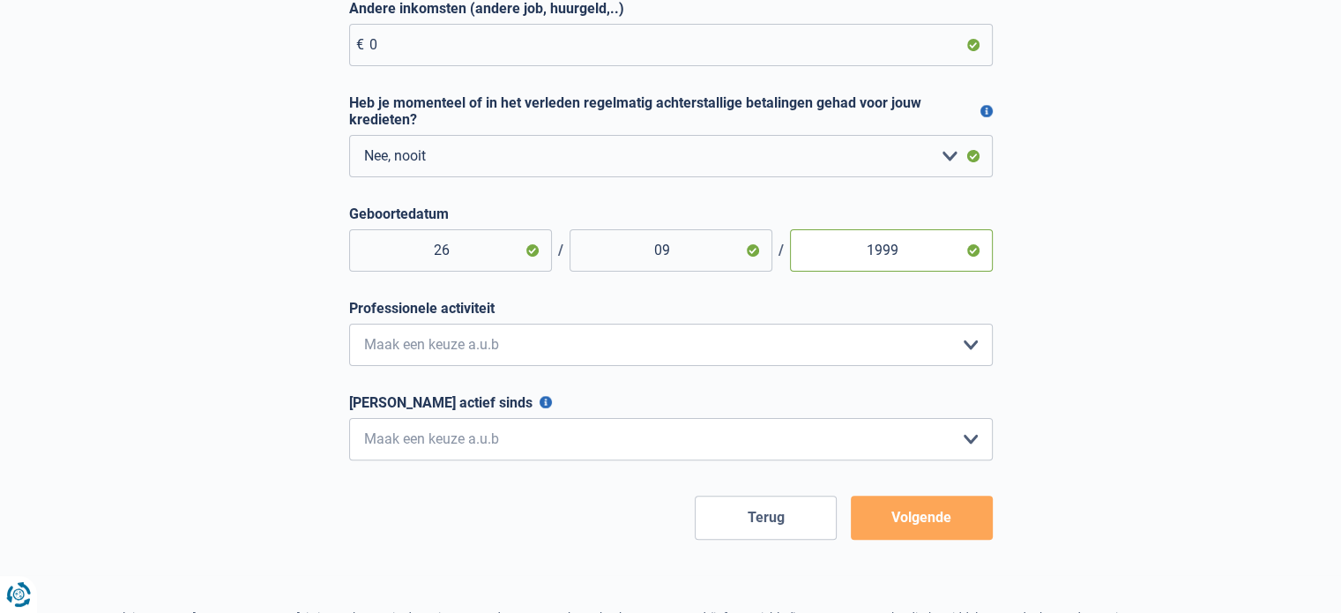
scroll to position [441, 0]
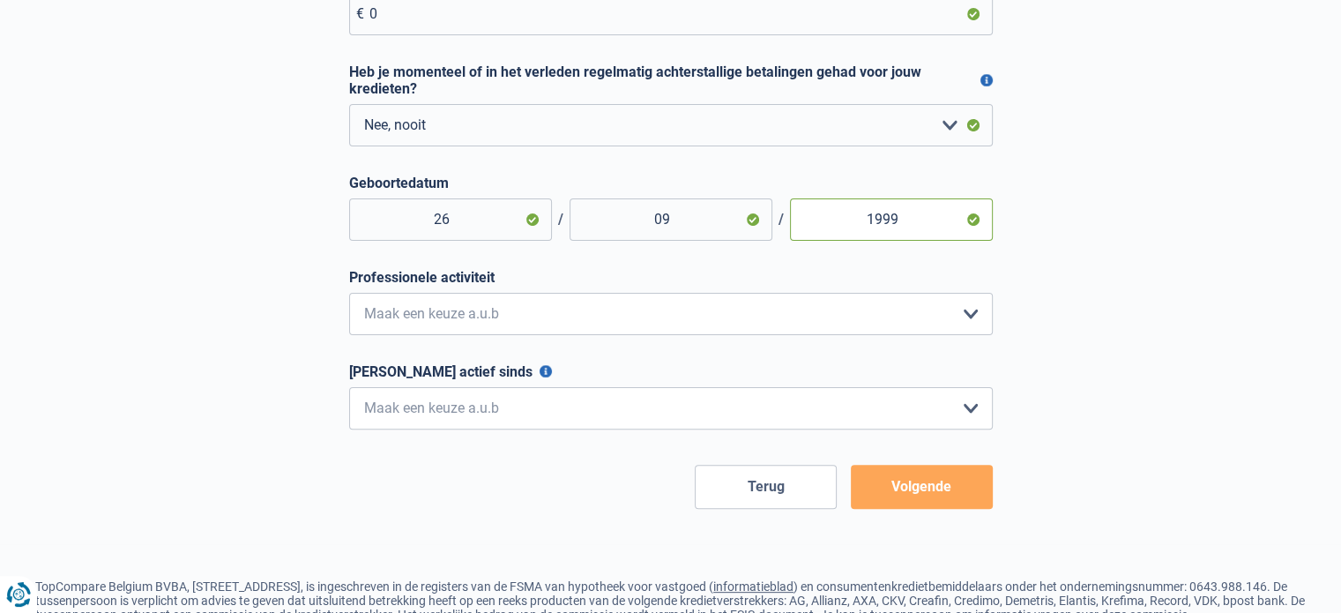
type input "1999"
click at [770, 302] on select "Bediende Arbeider Ambtenaar Zelfstandige Bedrijfsleider Gepensioneerde Vrij ber…" at bounding box center [671, 314] width 644 height 42
click at [758, 317] on select "Bediende Arbeider Ambtenaar Zelfstandige Bedrijfsleider Gepensioneerde Vrij ber…" at bounding box center [671, 314] width 644 height 42
select select "privateEmployee"
click at [349, 296] on select "Bediende Arbeider Ambtenaar Zelfstandige Bedrijfsleider Gepensioneerde Vrij ber…" at bounding box center [671, 314] width 644 height 42
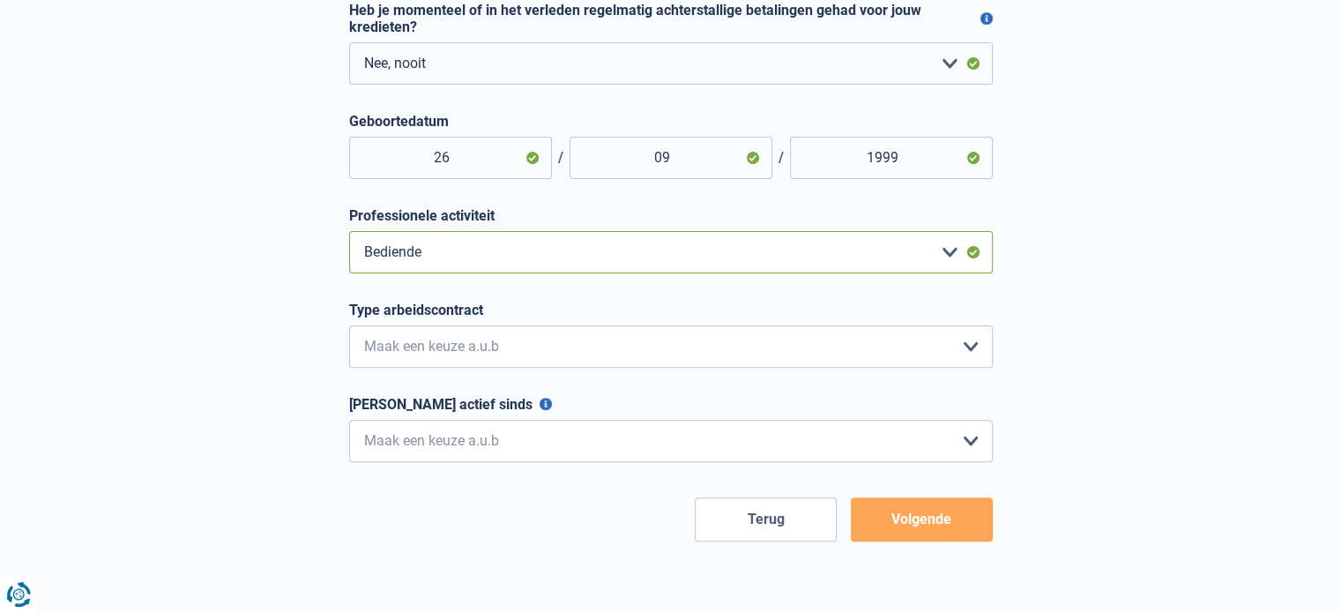
scroll to position [529, 0]
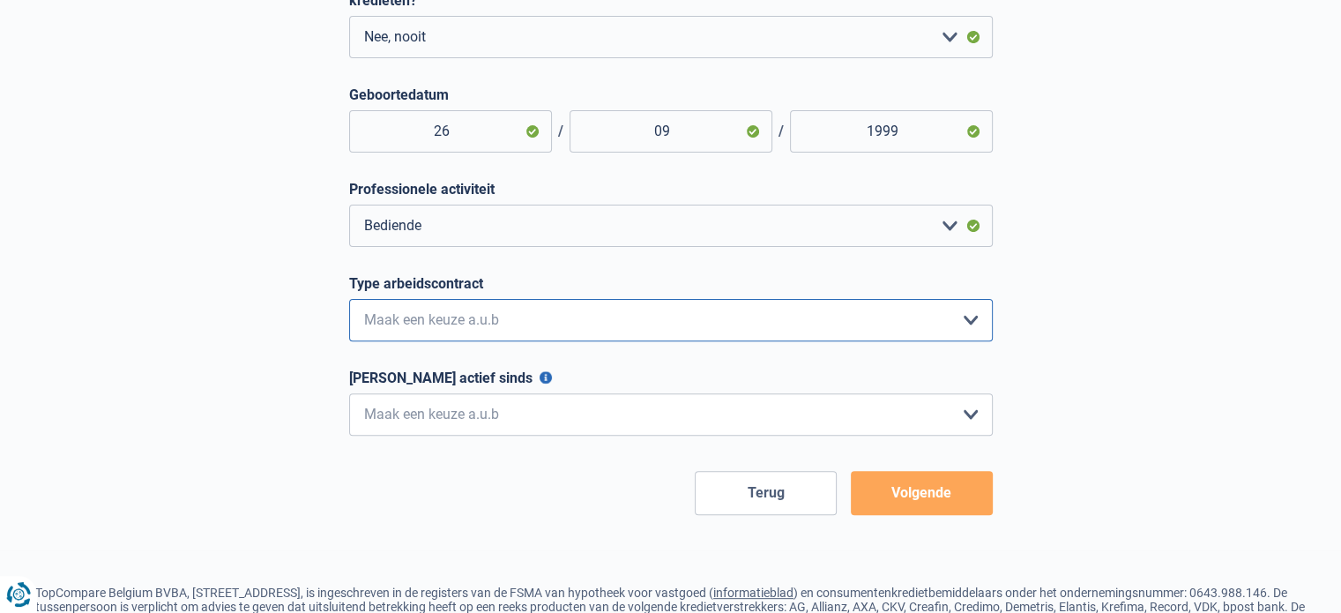
click at [487, 324] on select "Interimcontract Arbeidsovereenkomst van onbepaalde duur Arbeidsovereenkomst van…" at bounding box center [671, 320] width 644 height 42
select select "permanent"
click at [349, 302] on select "Interimcontract Arbeidsovereenkomst van onbepaalde duur Arbeidsovereenkomst van…" at bounding box center [671, 320] width 644 height 42
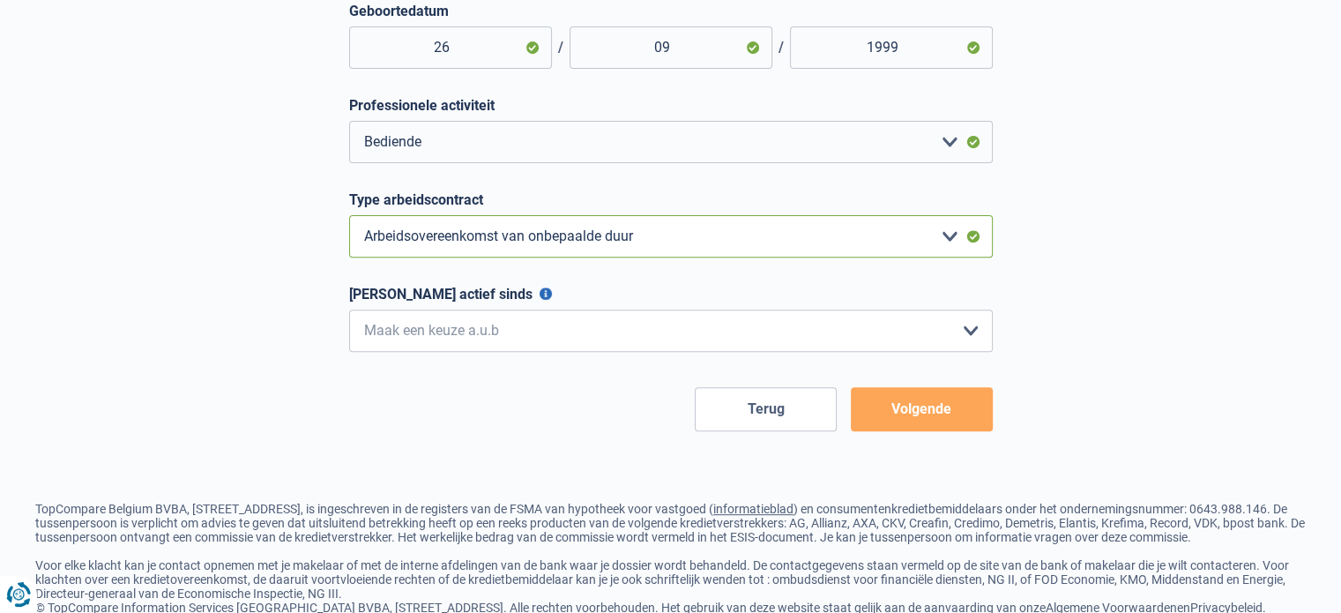
scroll to position [617, 0]
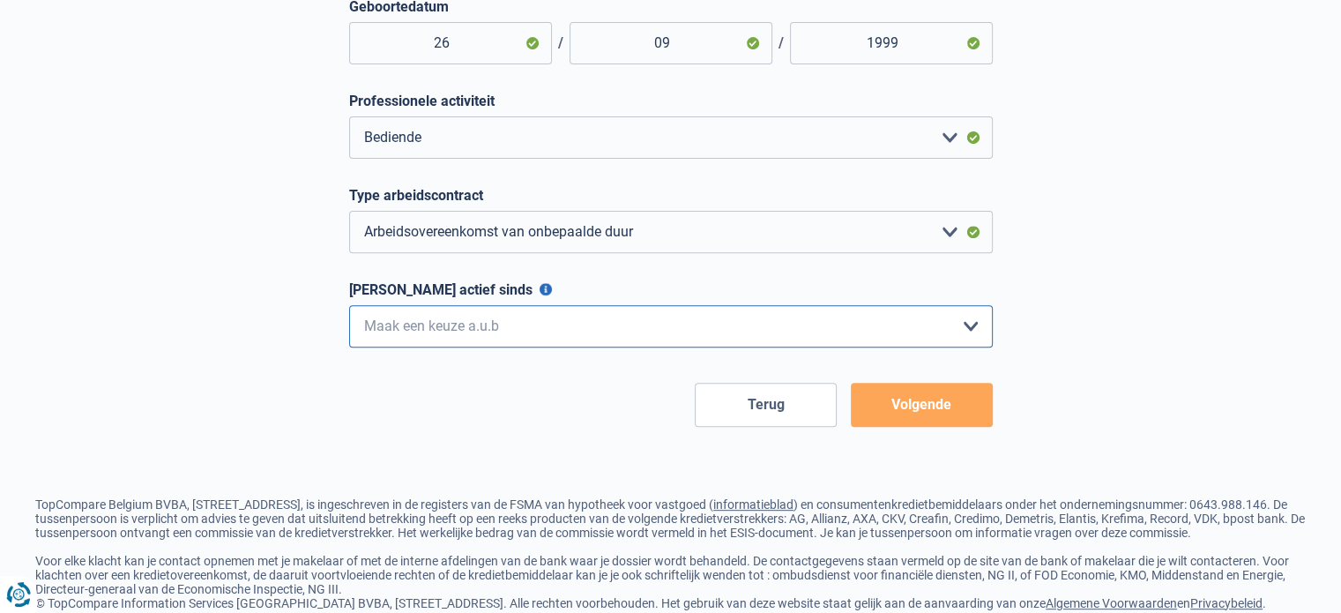
click at [496, 338] on select "< 6 maanden 6 - 12 maanden 12 - 24 maanden 24 - 36 maanden > 36 maanden Maak ee…" at bounding box center [671, 326] width 644 height 42
select select "less24"
click at [349, 309] on select "< 6 maanden 6 - 12 maanden 12 - 24 maanden 24 - 36 maanden > 36 maanden Maak ee…" at bounding box center [671, 326] width 644 height 42
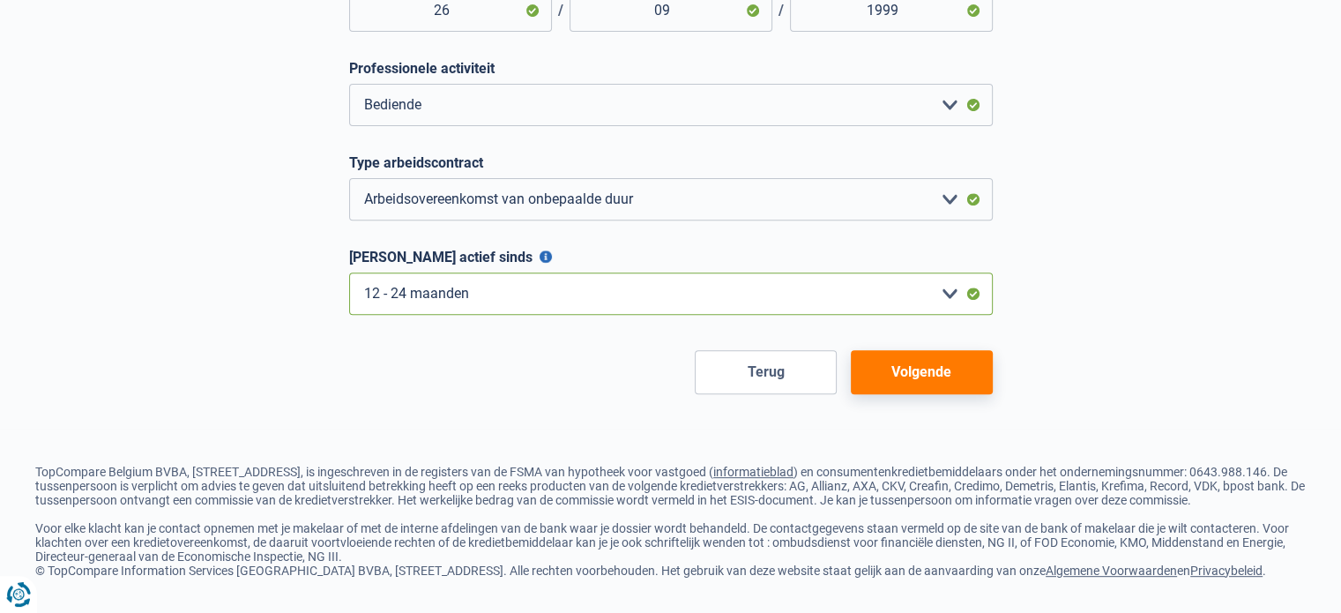
scroll to position [674, 0]
click at [935, 358] on button "Volgende" at bounding box center [922, 372] width 142 height 44
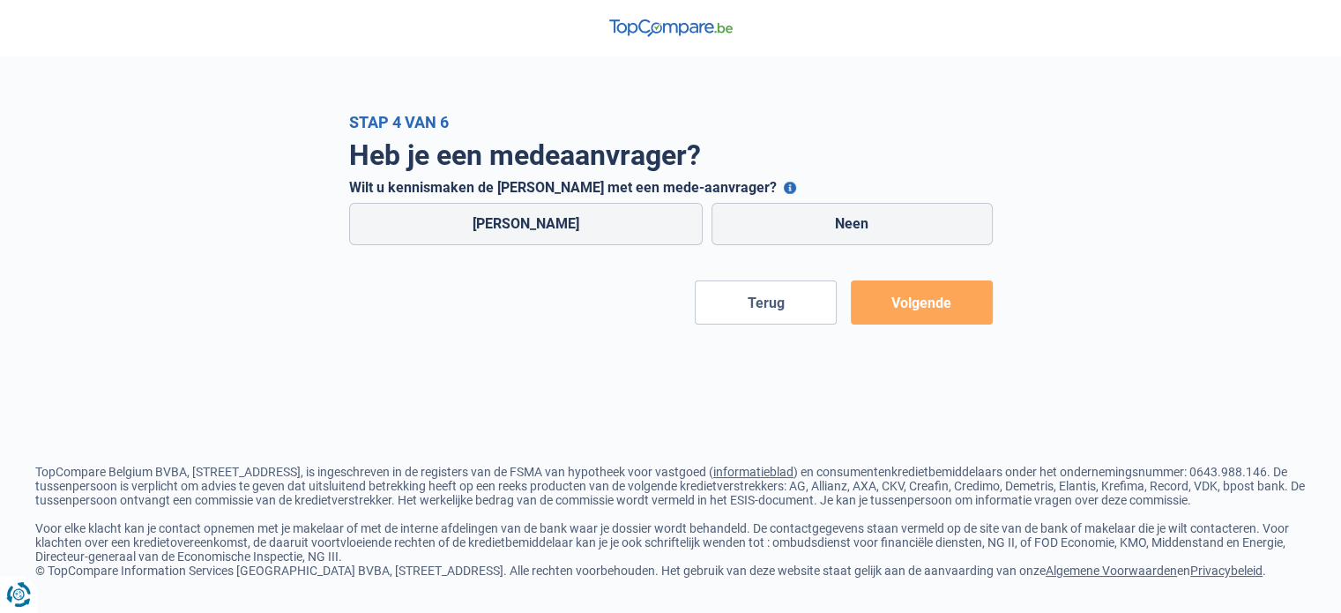
click at [784, 184] on button "Wilt u kennismaken de lening met een mede-aanvrager?" at bounding box center [790, 188] width 12 height 12
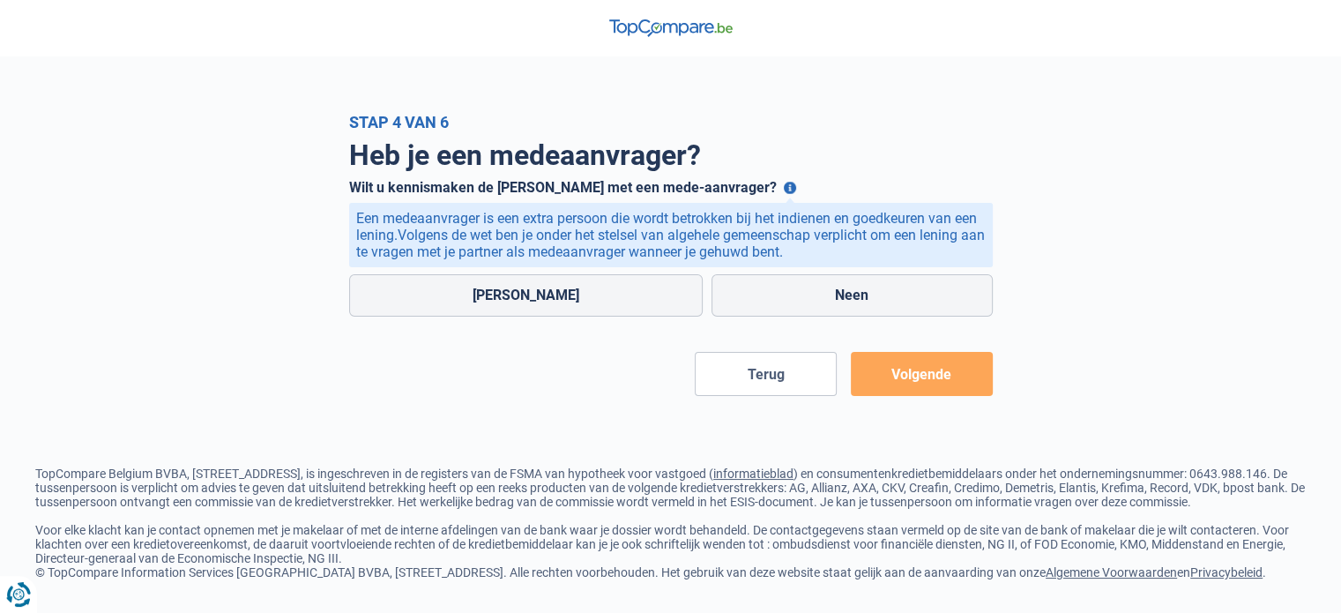
click at [784, 184] on button "Wilt u kennismaken de lening met een mede-aanvrager?" at bounding box center [790, 188] width 12 height 12
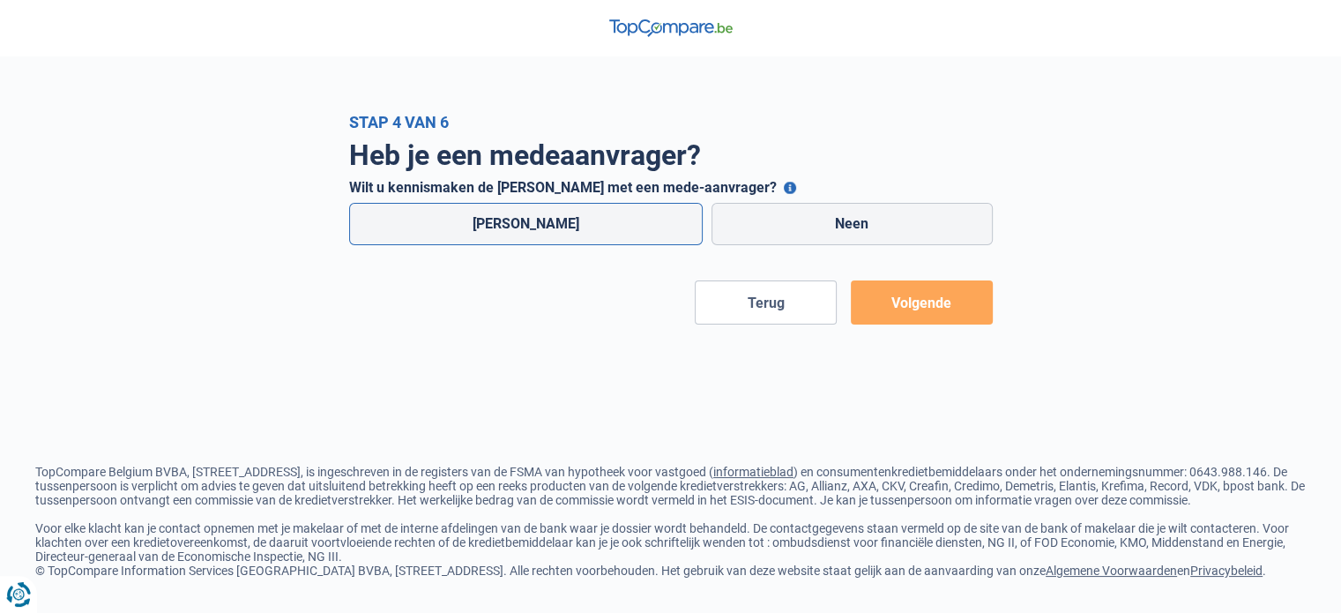
click at [550, 242] on label "[PERSON_NAME]" at bounding box center [526, 224] width 354 height 42
click at [550, 242] on input "[PERSON_NAME]" at bounding box center [526, 224] width 354 height 42
radio input "true"
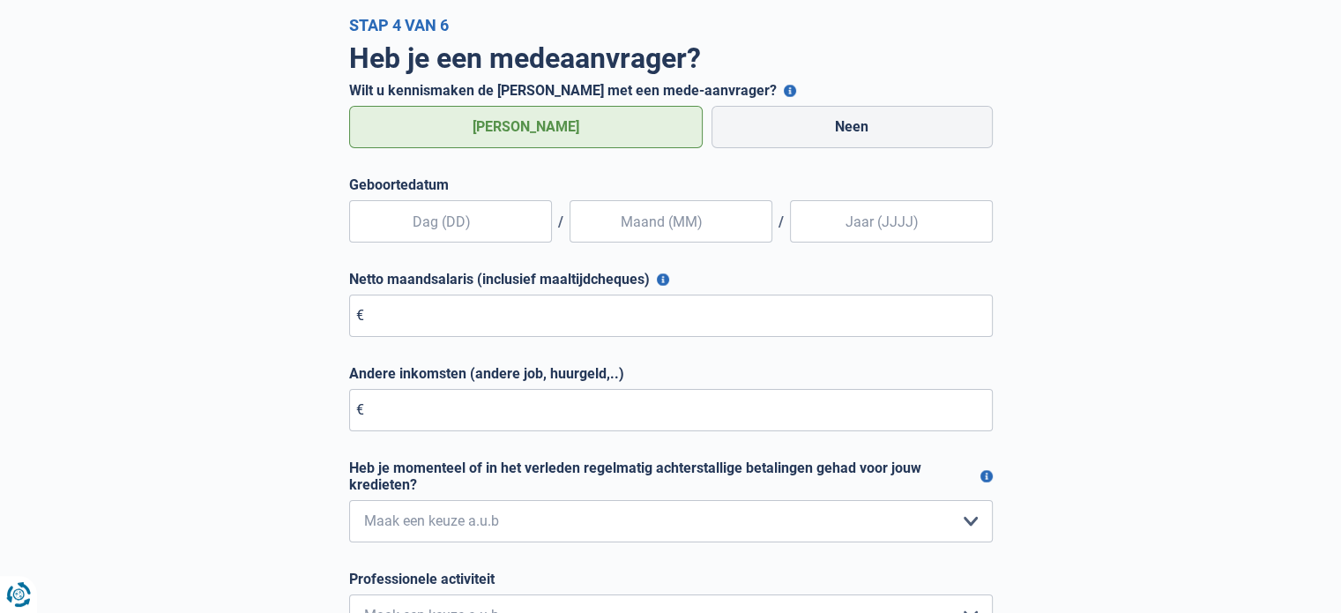
scroll to position [176, 0]
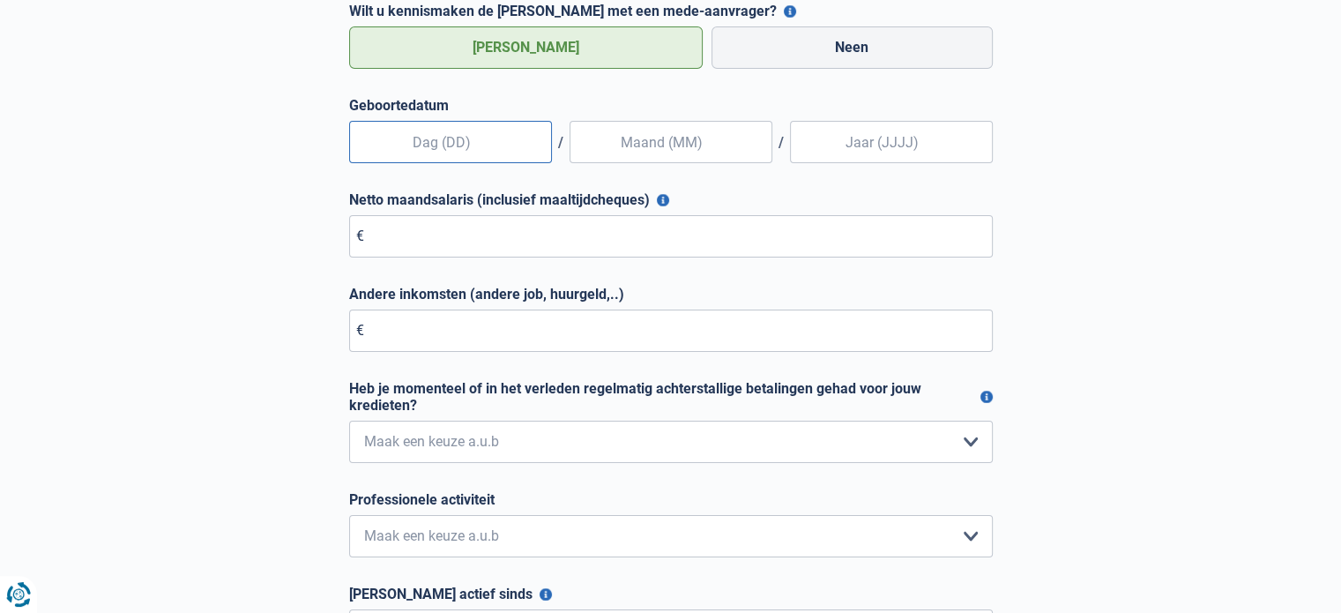
click at [469, 150] on input "text" at bounding box center [450, 142] width 203 height 42
type input "27"
type input "08"
type input "2002"
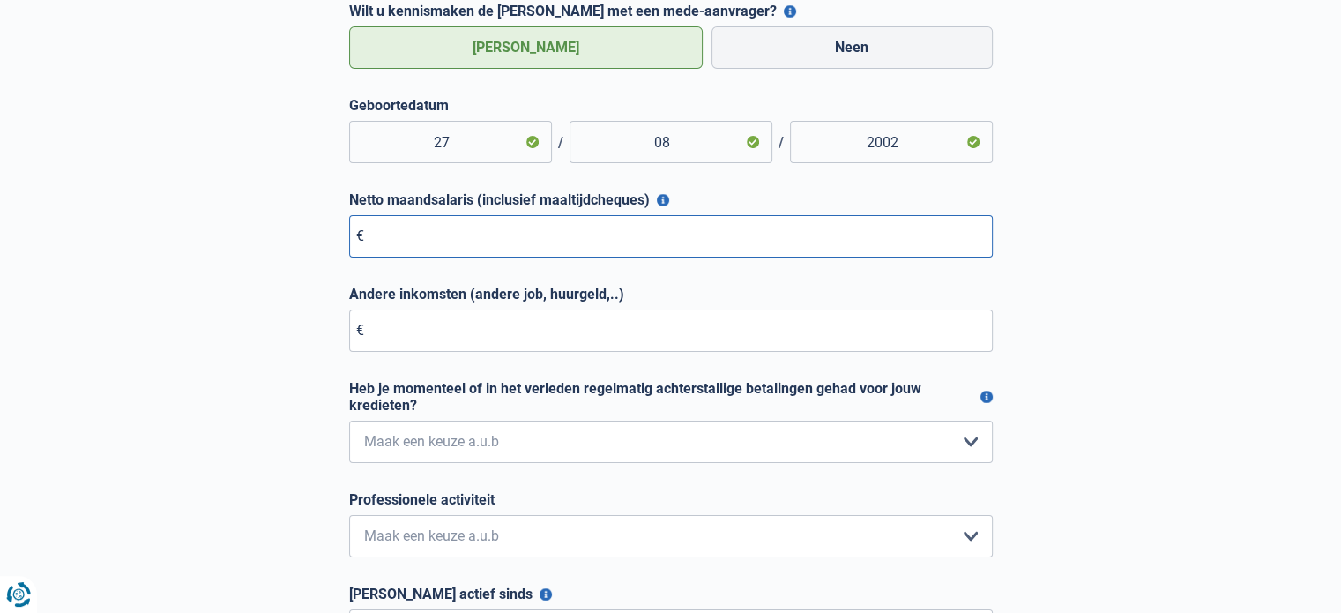
click at [477, 232] on input "Netto maandsalaris (inclusief maaltijdcheques)" at bounding box center [671, 236] width 644 height 42
type input "2.200"
click at [462, 328] on input "Andere inkomsten (andere job, huurgeld,..)" at bounding box center [671, 330] width 644 height 42
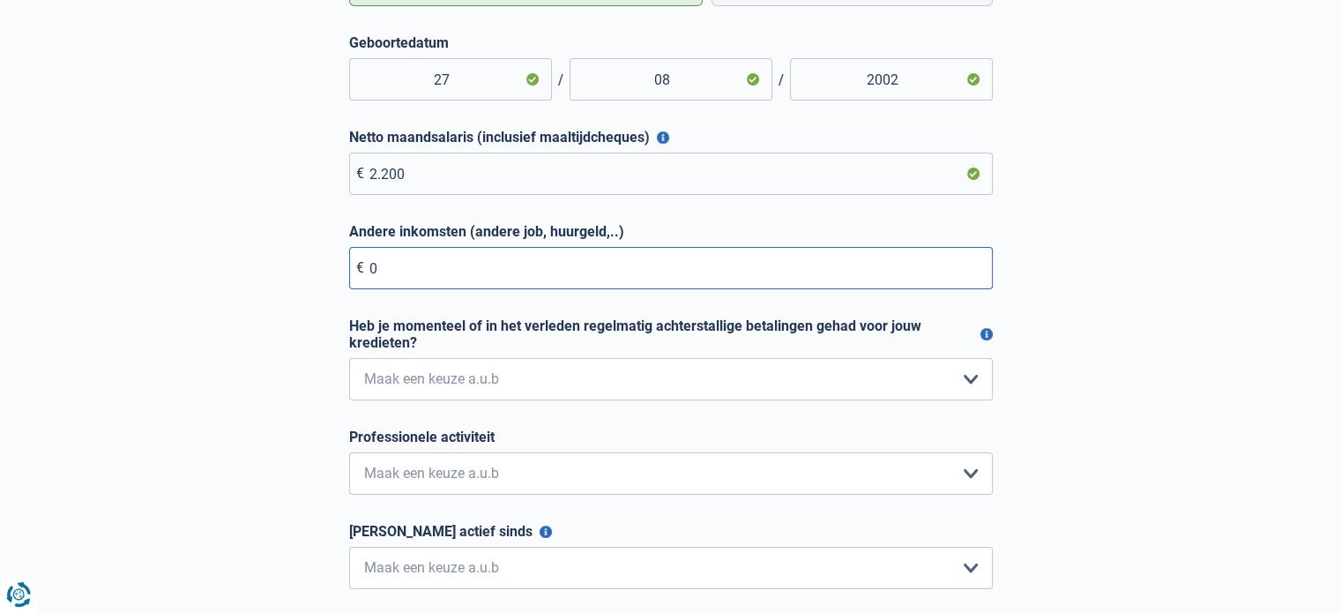
scroll to position [265, 0]
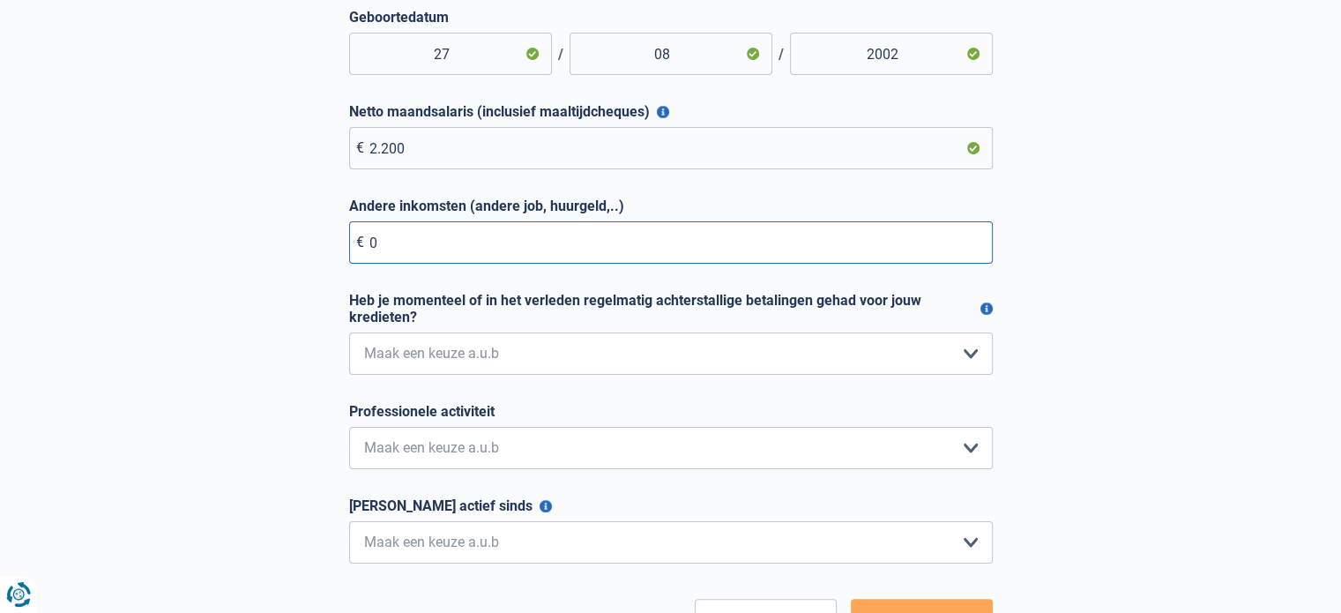
type input "0"
click at [474, 341] on select "Nee, nooit Ja, maar ik heb deze minder dan een jaar geleden afbetaald Ja, maar …" at bounding box center [671, 353] width 644 height 42
click at [349, 334] on select "Nee, nooit Ja, maar ik heb deze minder dan een jaar geleden afbetaald Ja, maar …" at bounding box center [671, 353] width 644 height 42
drag, startPoint x: 441, startPoint y: 359, endPoint x: 434, endPoint y: 375, distance: 17.4
click at [441, 359] on select "Nee, nooit Ja, maar ik heb deze minder dan een jaar geleden afbetaald Ja, maar …" at bounding box center [671, 353] width 644 height 42
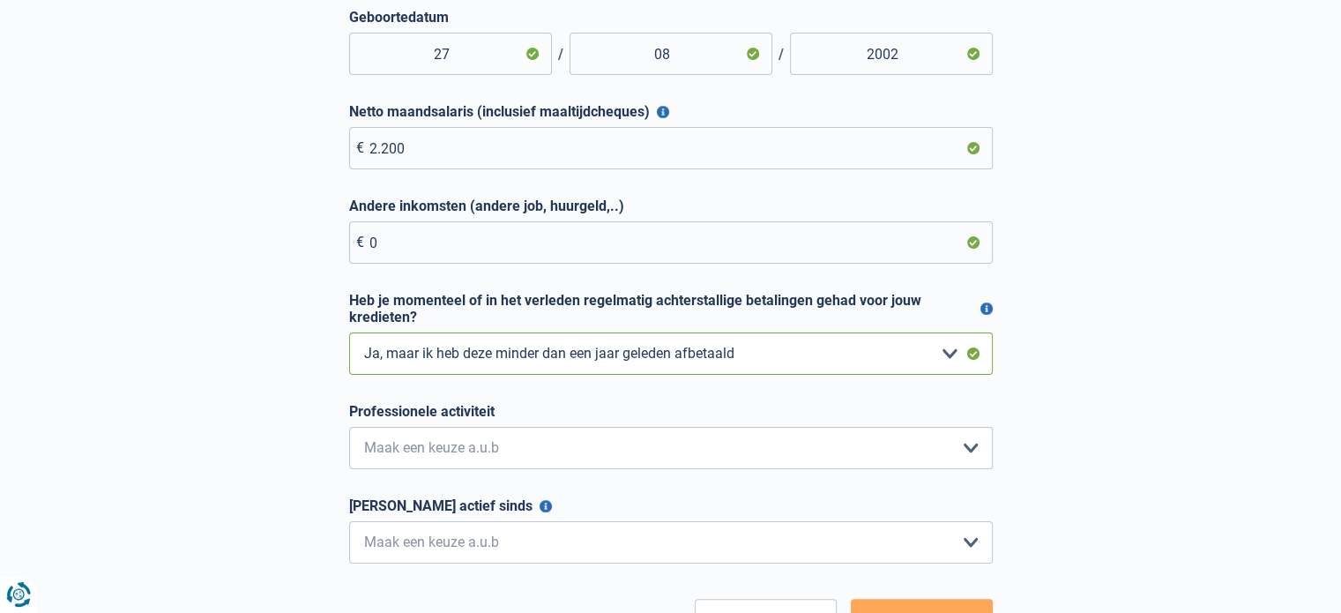
select select "0"
click at [349, 334] on select "Nee, nooit Ja, maar ik heb deze minder dan een jaar geleden afbetaald Ja, maar …" at bounding box center [671, 353] width 644 height 42
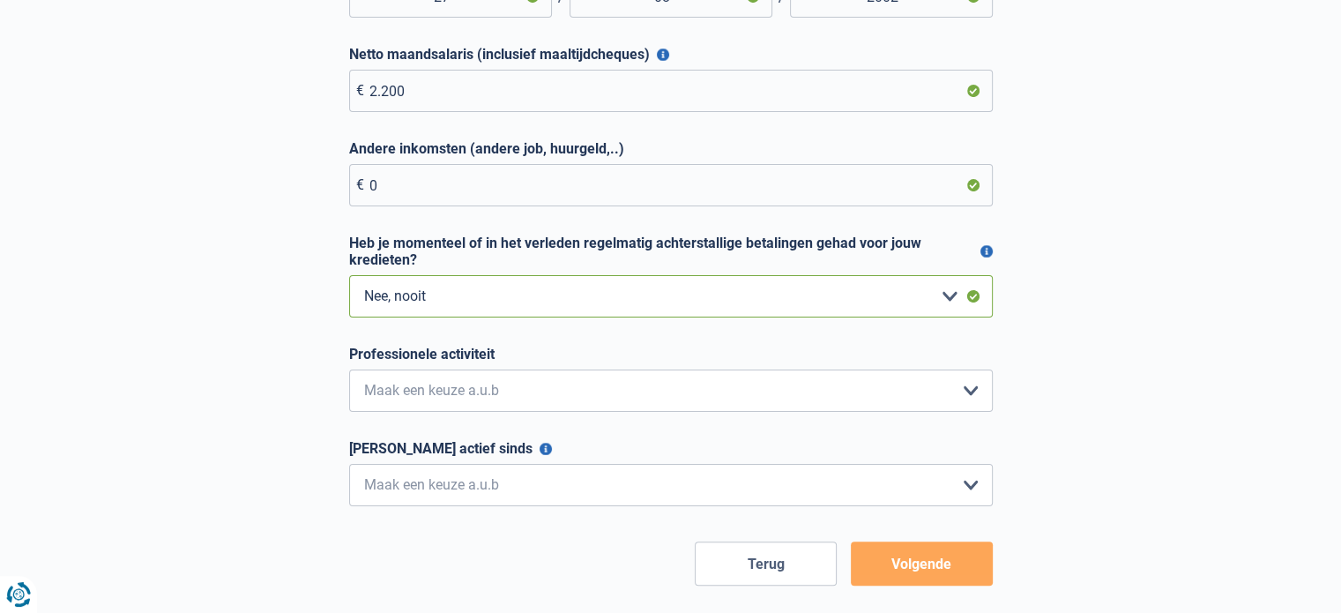
scroll to position [353, 0]
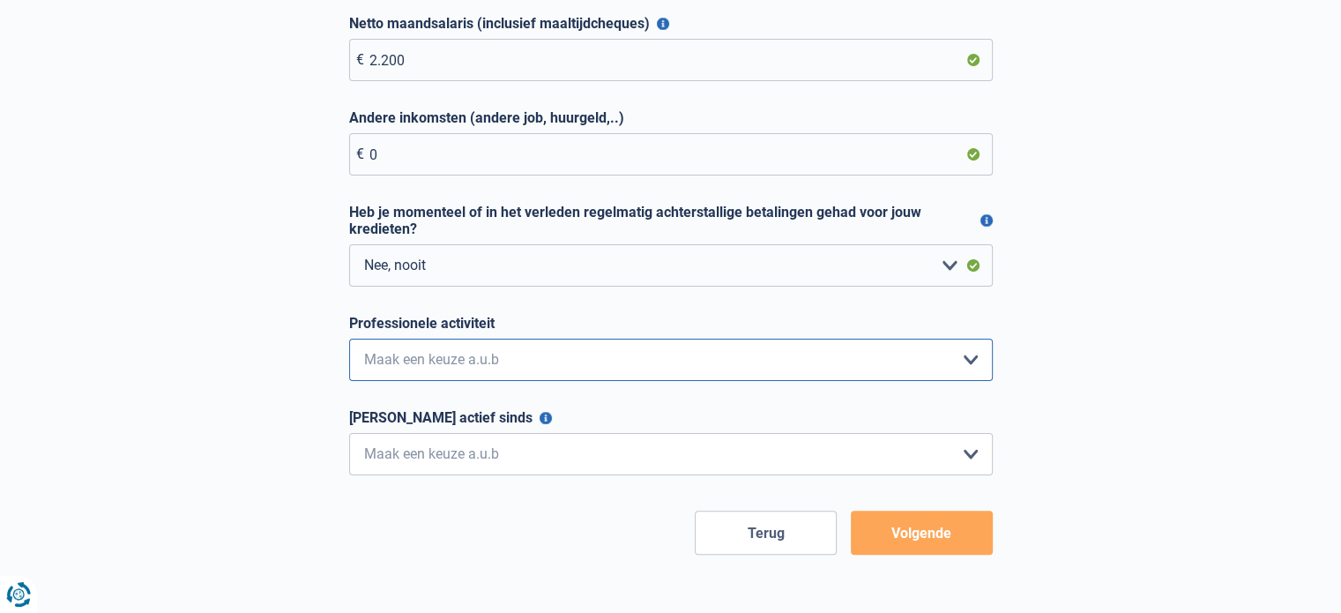
click at [469, 348] on select "Bediende Arbeider Ambtenaar Zelfstandige Bedrijfsleider Gepensioneerde Vrij ber…" at bounding box center [671, 360] width 644 height 42
select select "privateEmployee"
click at [349, 340] on select "Bediende Arbeider Ambtenaar Zelfstandige Bedrijfsleider Gepensioneerde Vrij ber…" at bounding box center [671, 360] width 644 height 42
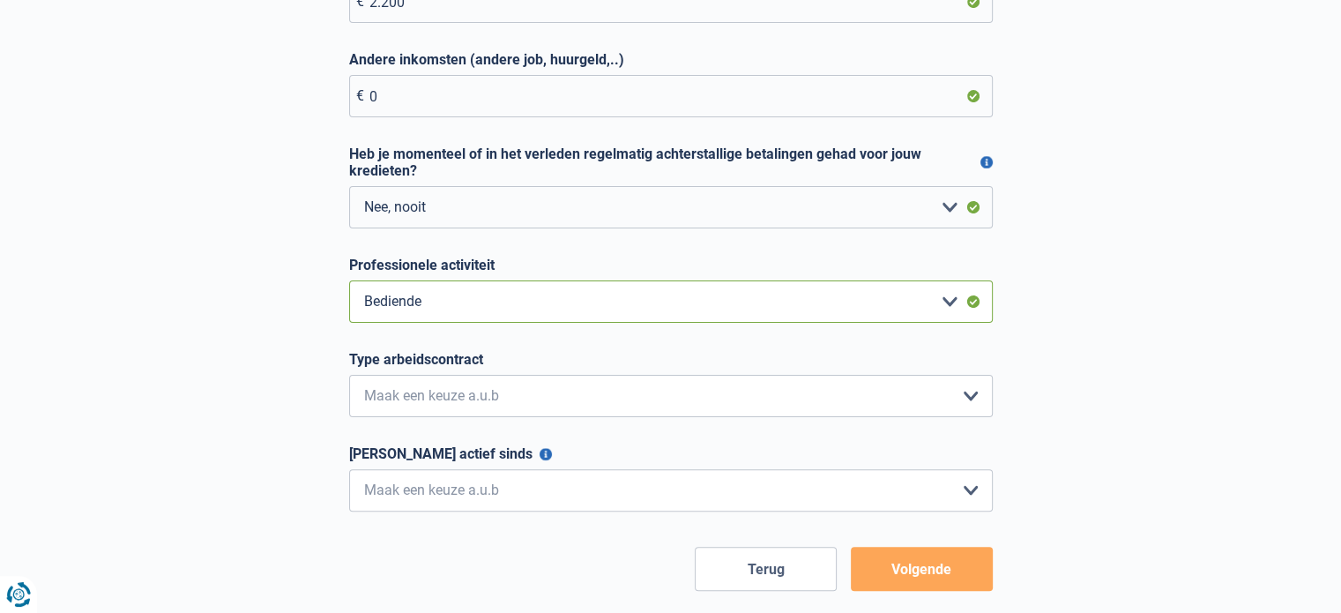
scroll to position [441, 0]
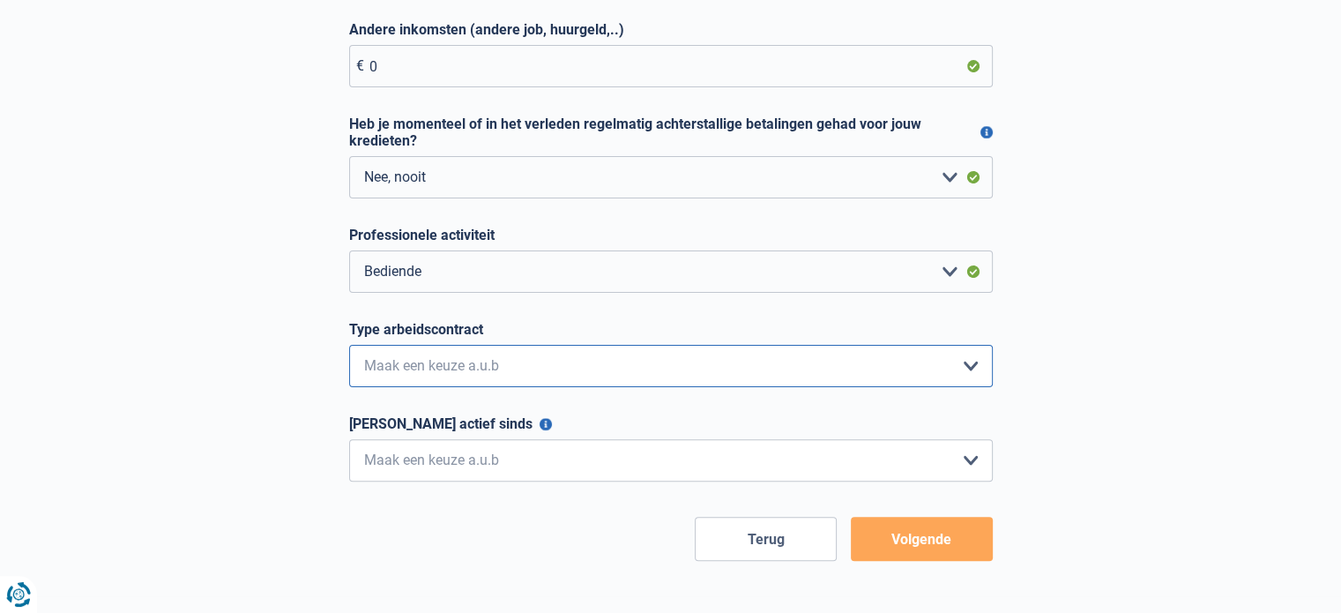
click at [485, 348] on select "Interimcontract Arbeidsovereenkomst van onbepaalde duur Arbeidsovereenkomst van…" at bounding box center [671, 366] width 644 height 42
select select "fixedTerm"
click at [349, 347] on select "Interimcontract Arbeidsovereenkomst van onbepaalde duur Arbeidsovereenkomst van…" at bounding box center [671, 366] width 644 height 42
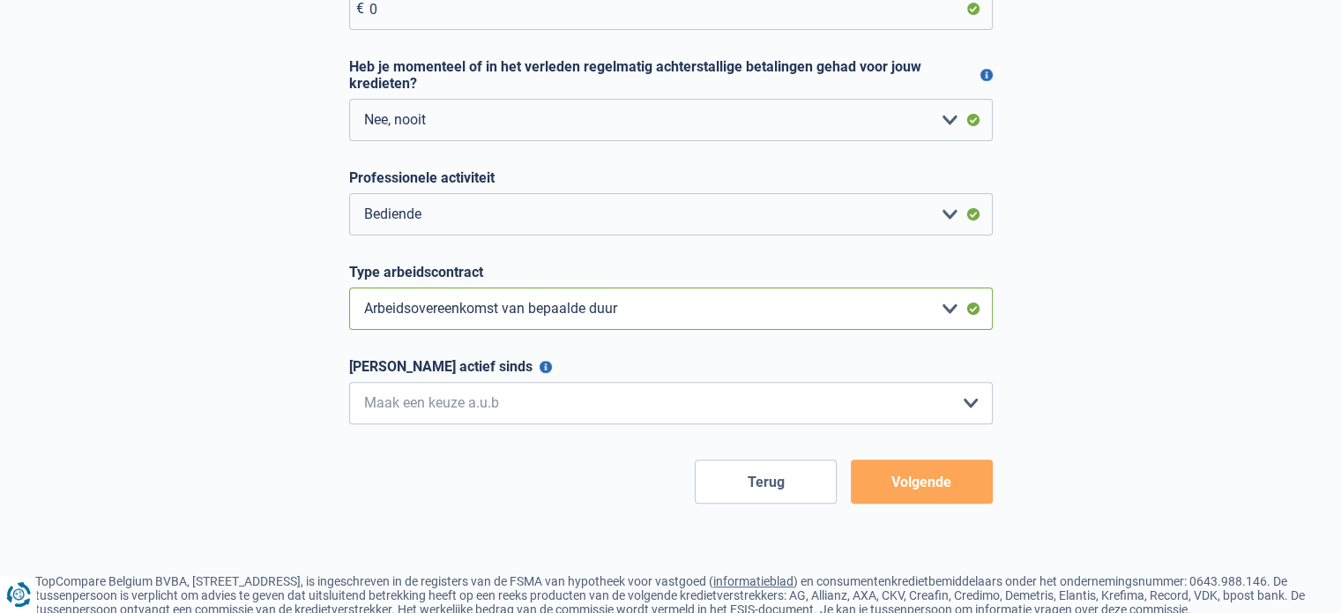
scroll to position [529, 0]
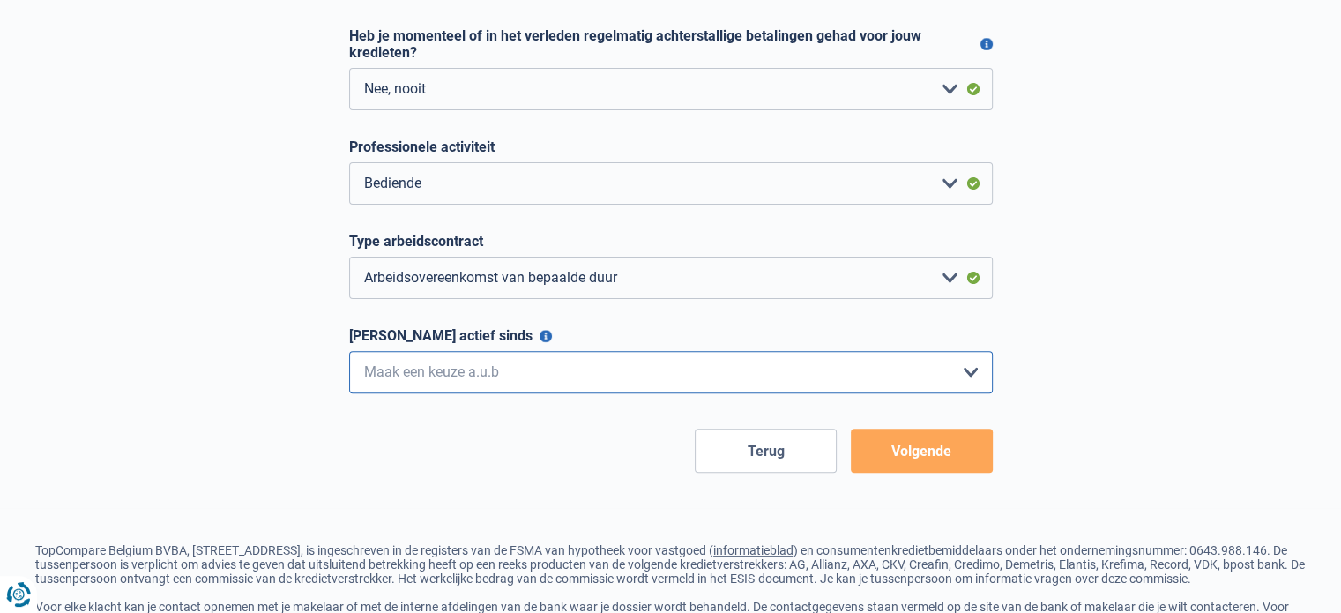
click at [487, 371] on select "< 6 maanden 6 - 12 maanden 12 - 24 maanden 24 - 36 maanden > 36 maanden Maak ee…" at bounding box center [671, 372] width 644 height 42
select select "less24"
click at [349, 353] on select "< 6 maanden 6 - 12 maanden 12 - 24 maanden 24 - 36 maanden > 36 maanden Maak ee…" at bounding box center [671, 372] width 644 height 42
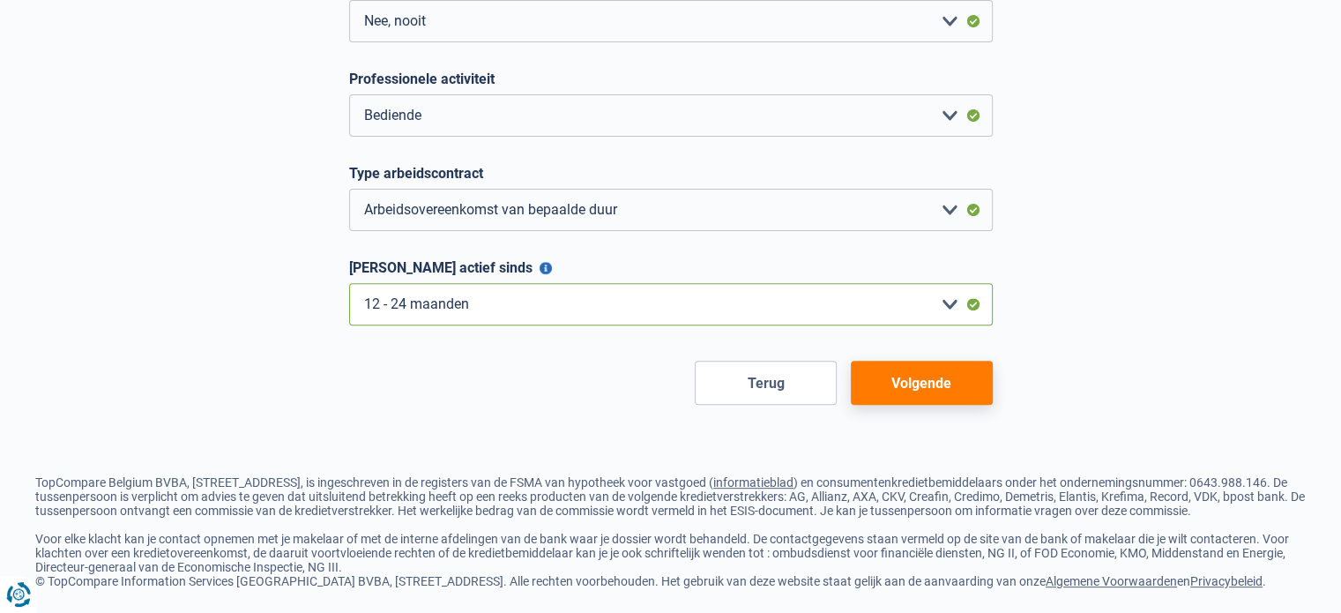
scroll to position [617, 0]
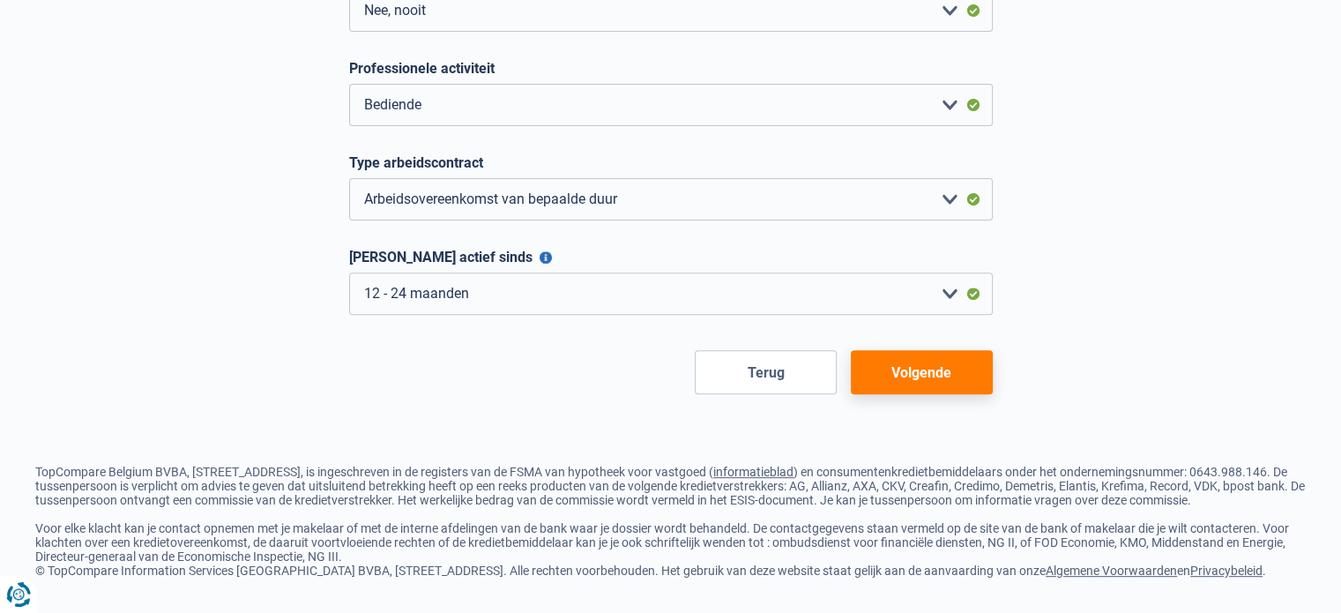
click at [902, 350] on button "Volgende" at bounding box center [922, 372] width 142 height 44
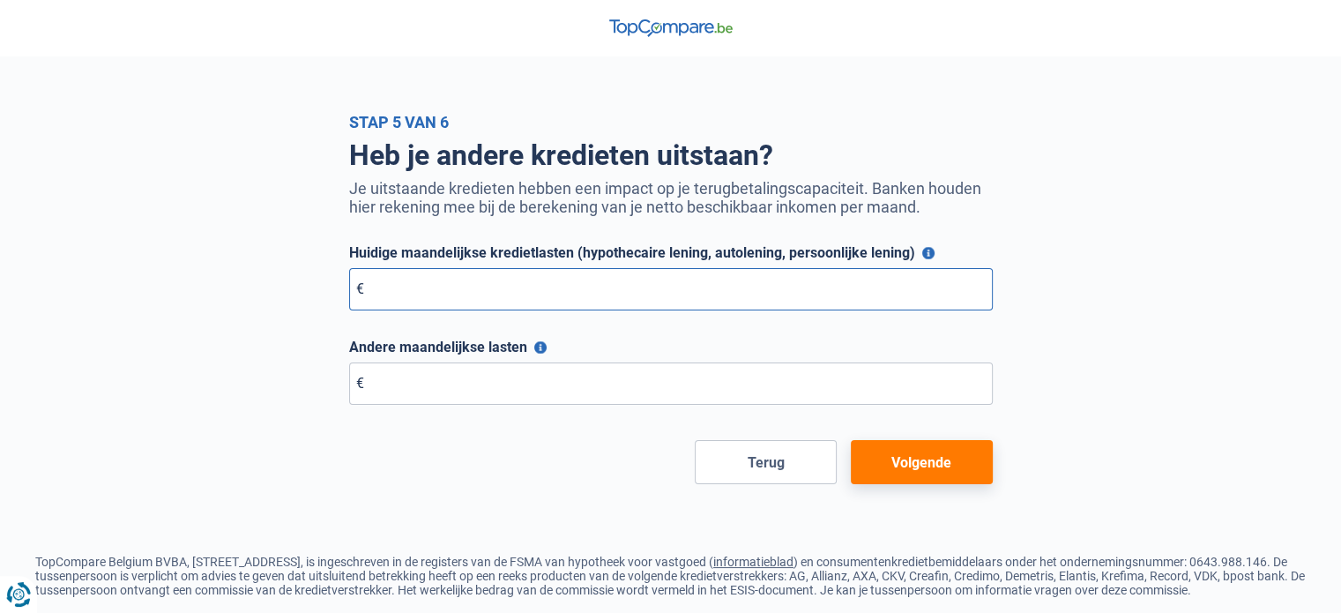
click at [684, 286] on input "Huidige maandelijkse kredietlasten (hypothecaire lening, autolening, persoonlij…" at bounding box center [671, 289] width 644 height 42
type input "0"
click at [506, 366] on input "Andere maandelijkse lasten" at bounding box center [671, 383] width 644 height 42
type input "0"
click at [943, 472] on button "Volgende" at bounding box center [922, 462] width 142 height 44
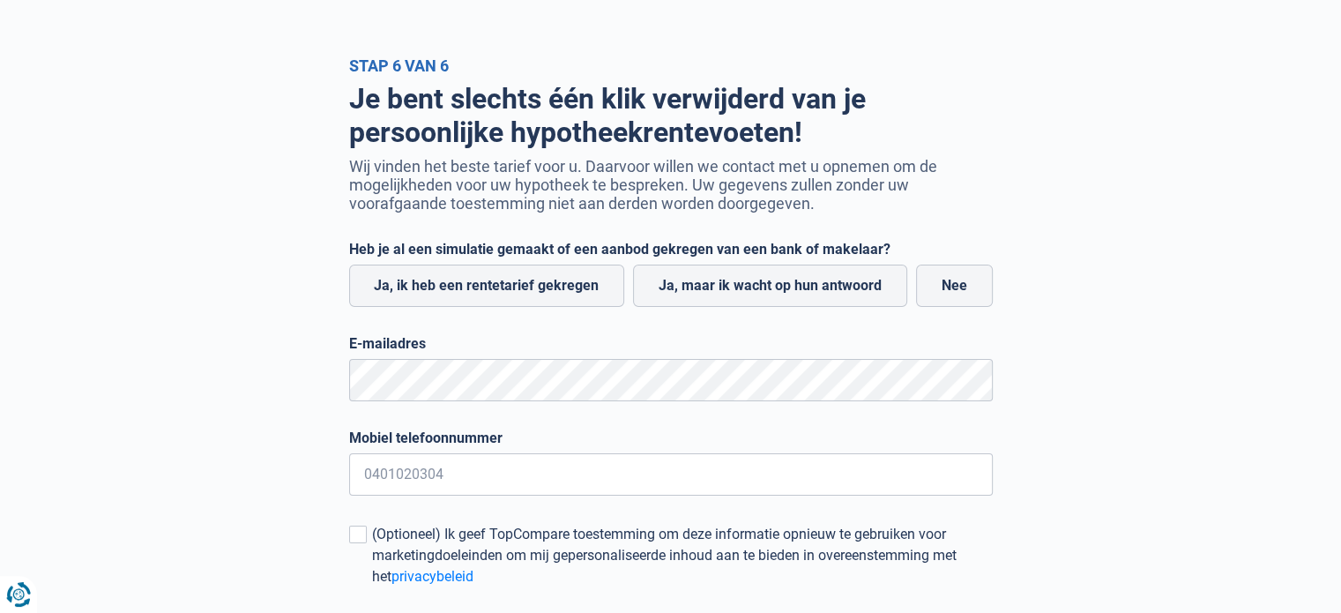
scroll to position [88, 0]
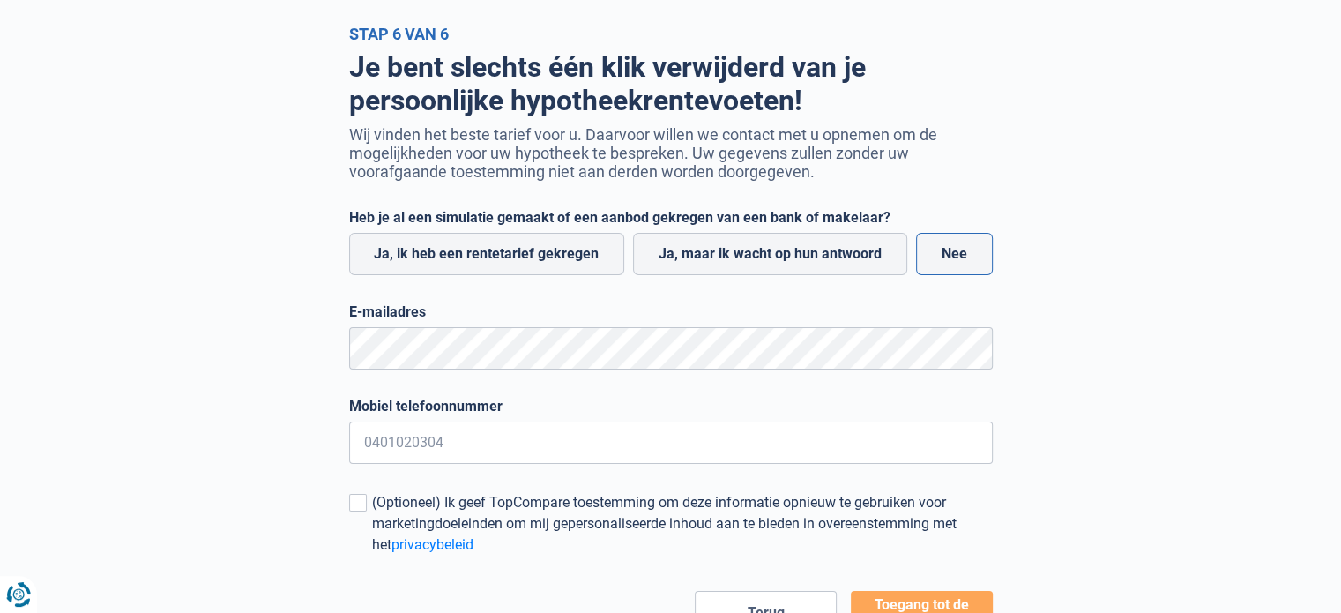
click at [961, 257] on label "Nee" at bounding box center [954, 254] width 77 height 42
click at [961, 257] on input "Nee" at bounding box center [954, 254] width 77 height 42
radio input "true"
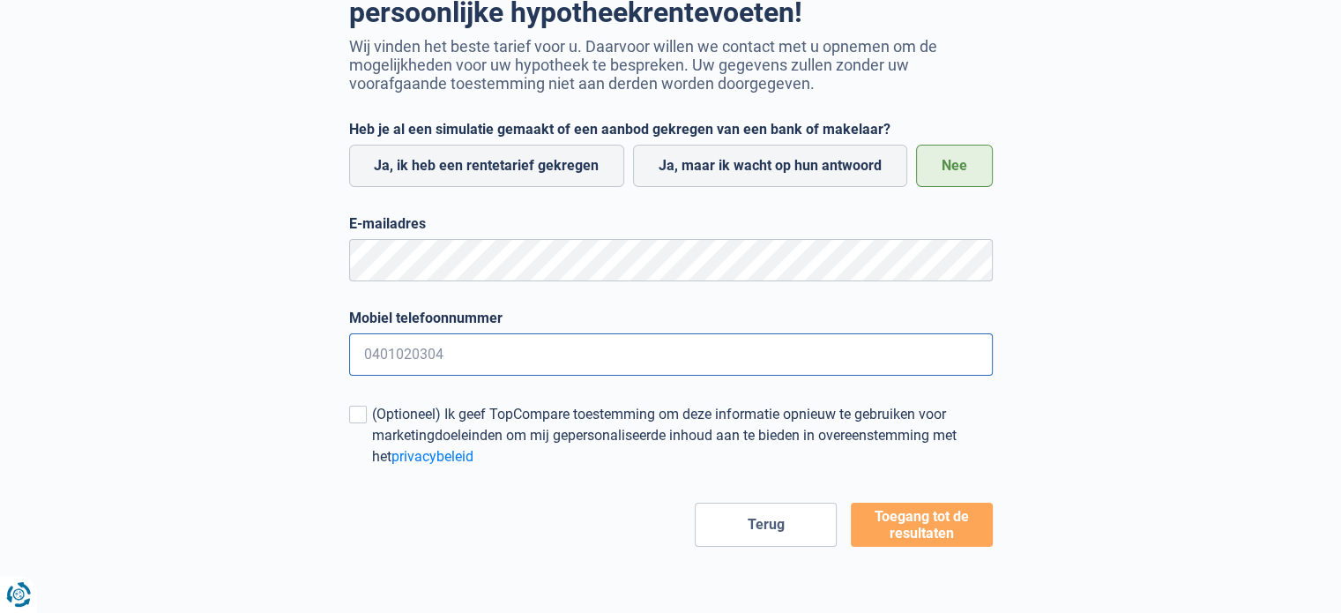
click at [504, 342] on input "Mobiel telefoonnummer" at bounding box center [671, 354] width 644 height 42
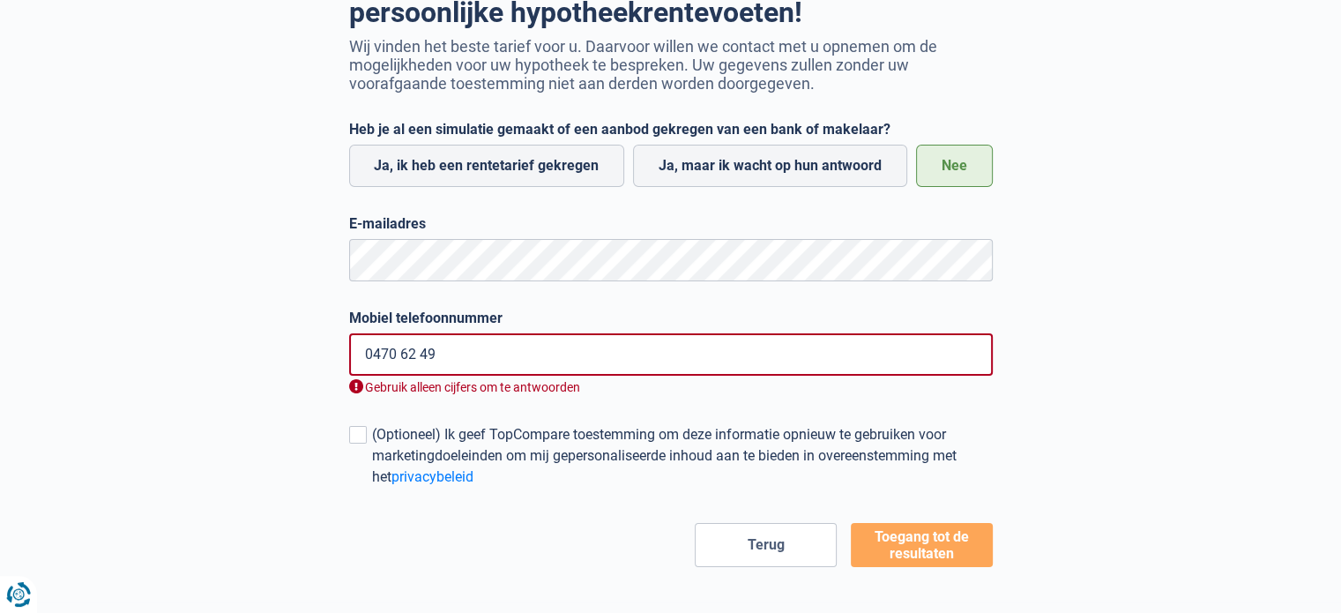
click at [404, 360] on input "0470 62 49" at bounding box center [671, 354] width 644 height 42
click at [369, 362] on input "04706249" at bounding box center [671, 354] width 644 height 42
click at [443, 367] on input "04706249" at bounding box center [671, 354] width 644 height 42
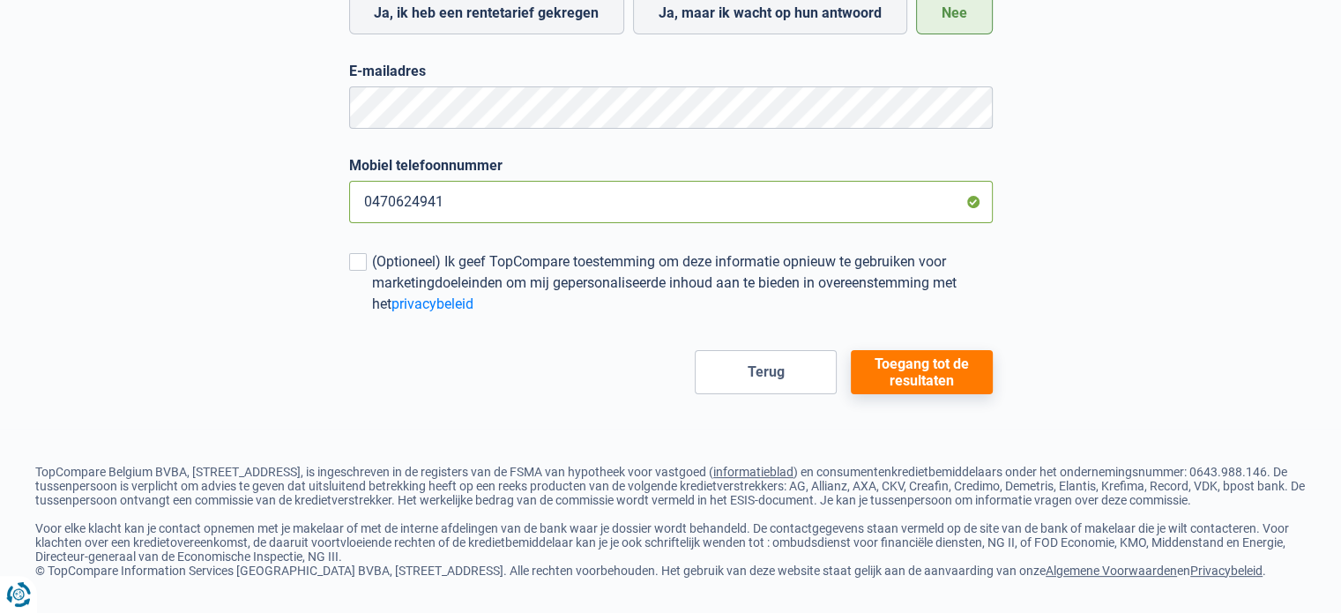
scroll to position [352, 0]
type input "0470624941"
click at [912, 355] on button "Toegang tot de resultaten" at bounding box center [922, 372] width 142 height 44
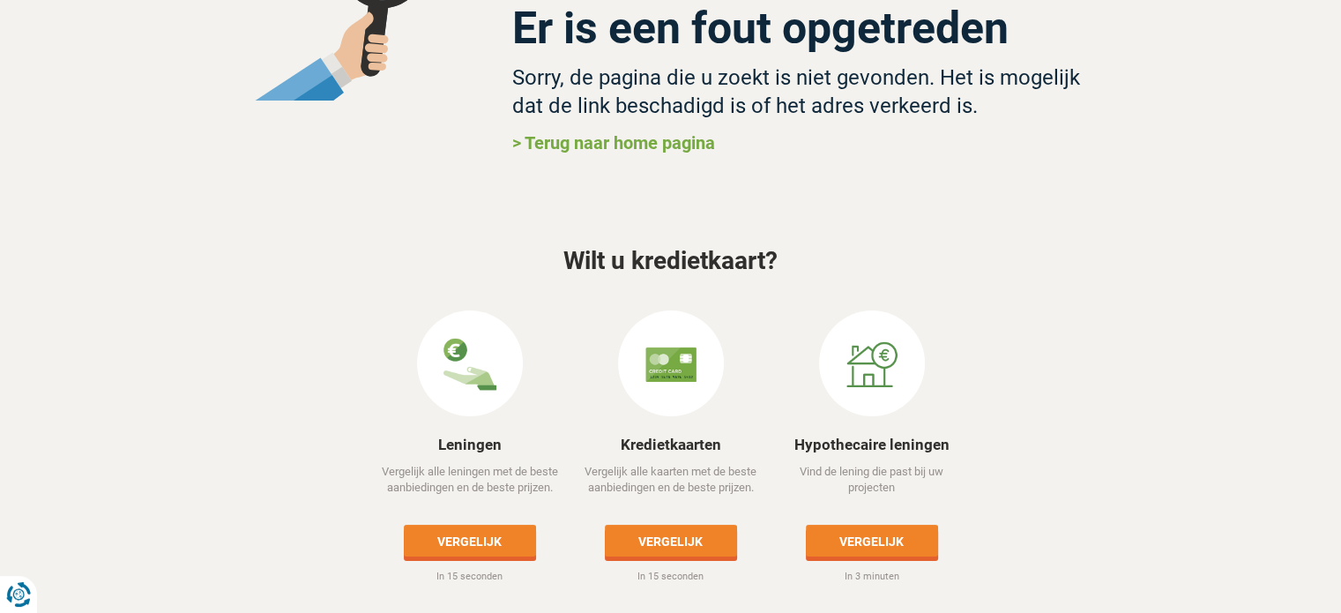
scroll to position [208, 0]
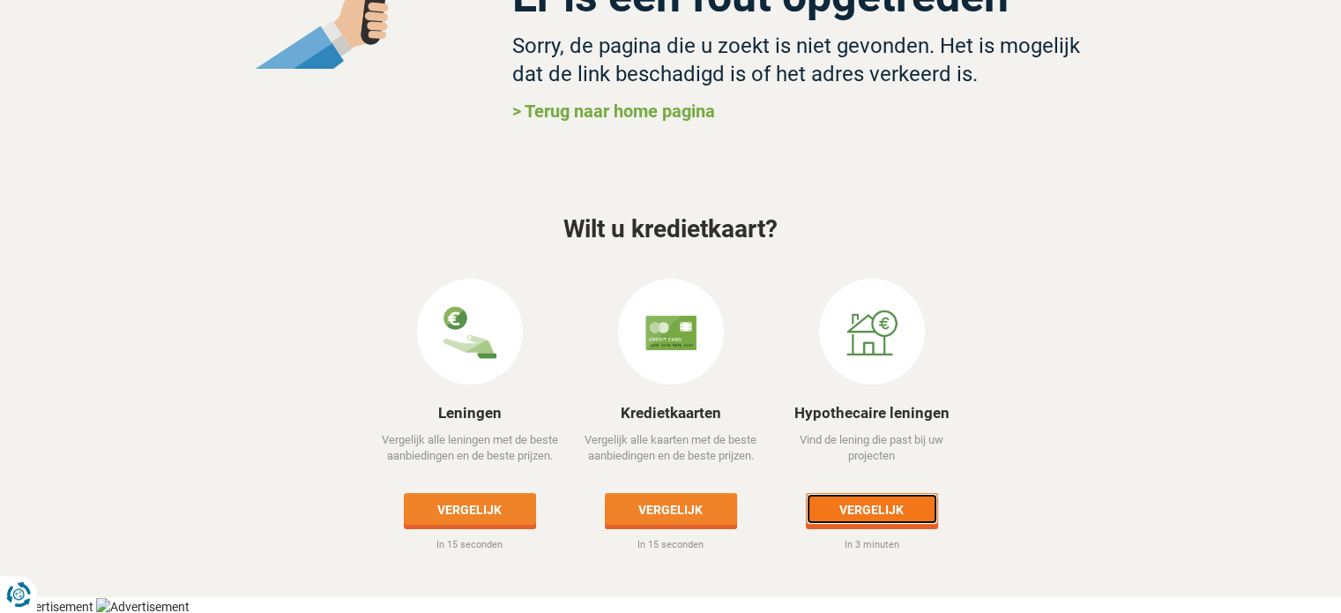
click at [853, 503] on link "Vergelijk" at bounding box center [872, 509] width 132 height 32
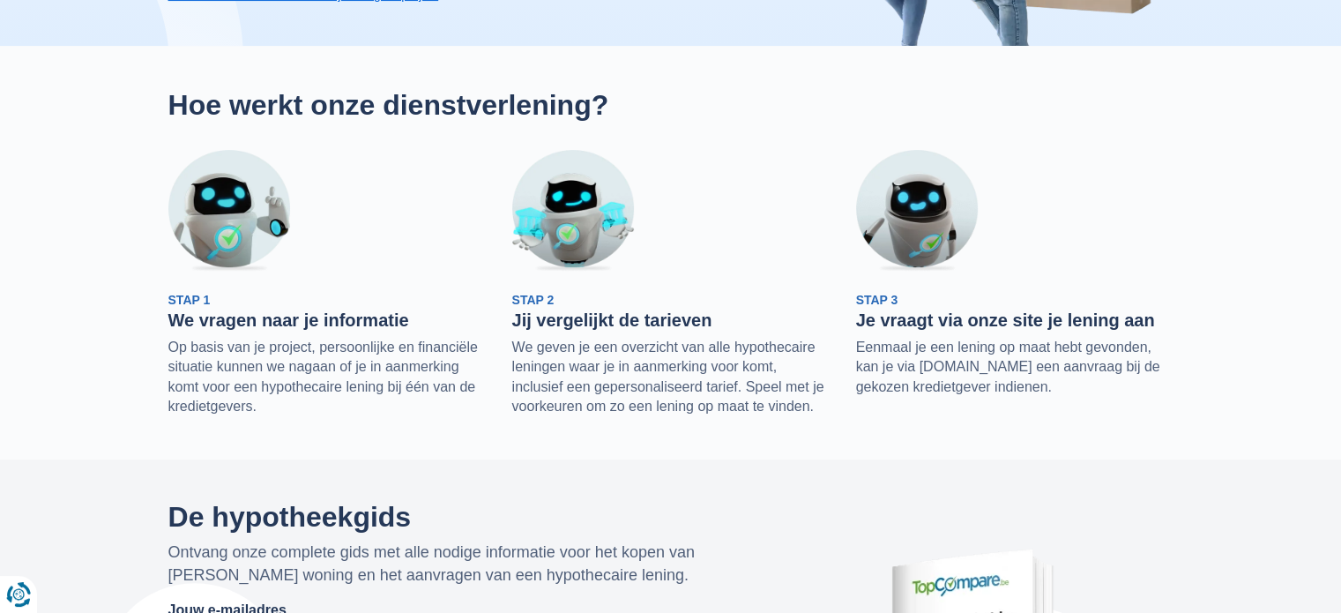
scroll to position [88, 0]
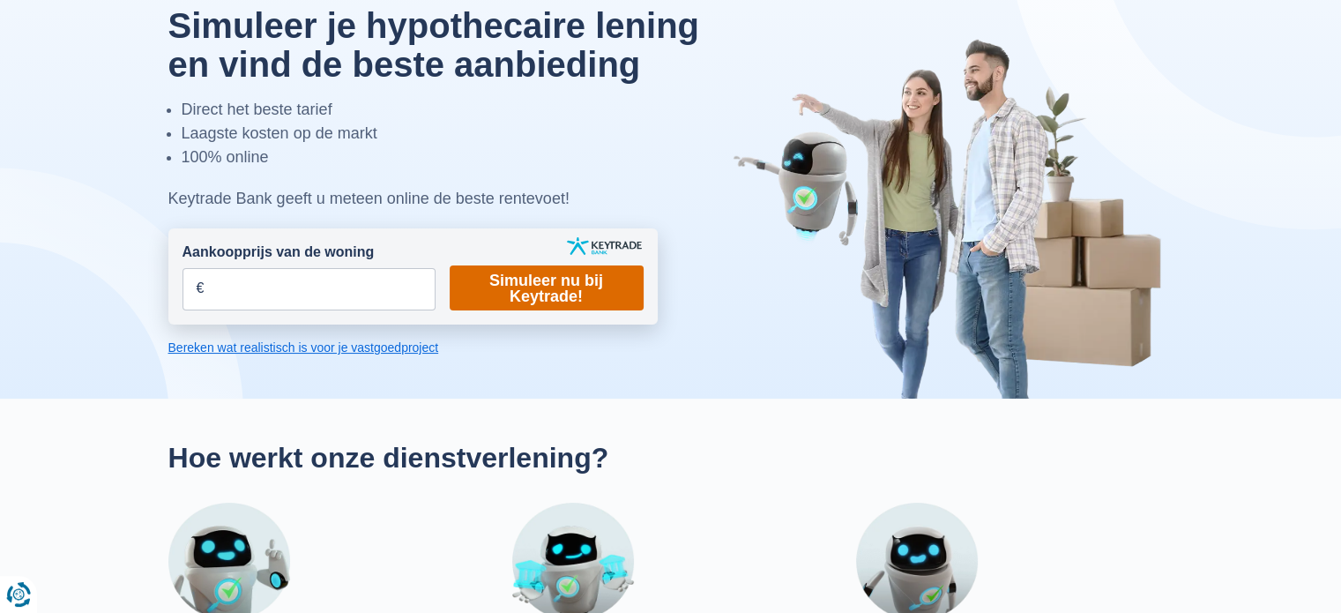
click at [536, 292] on link "Simuleer nu bij Keytrade!" at bounding box center [547, 287] width 194 height 45
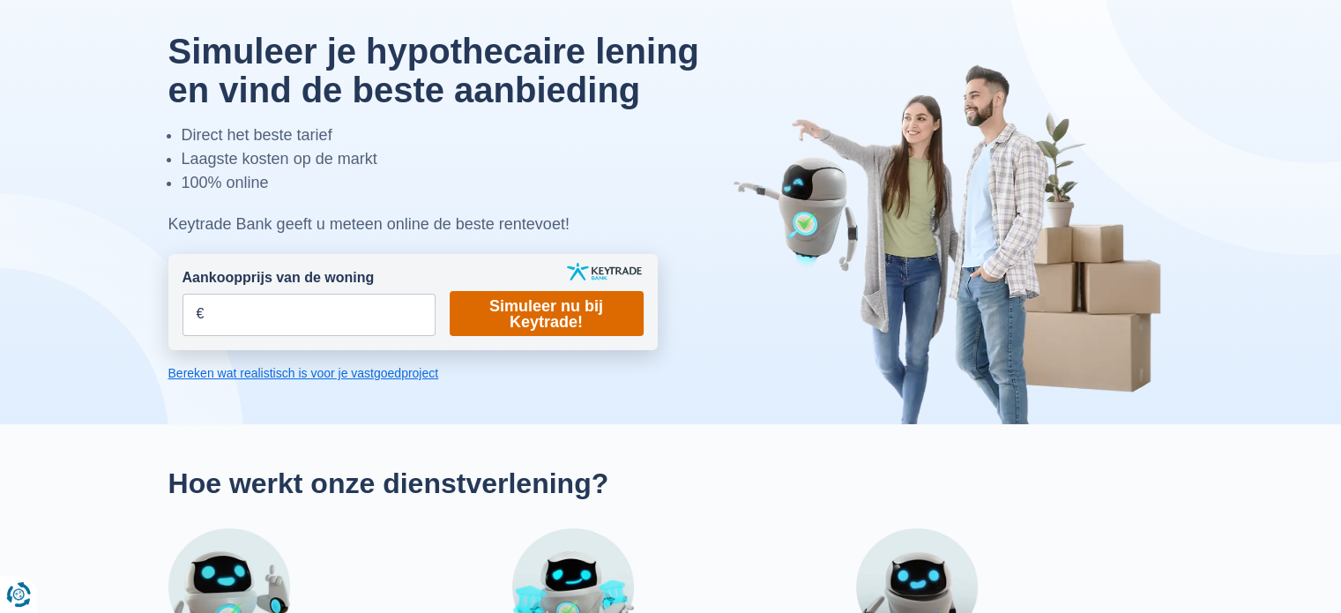
scroll to position [88, 0]
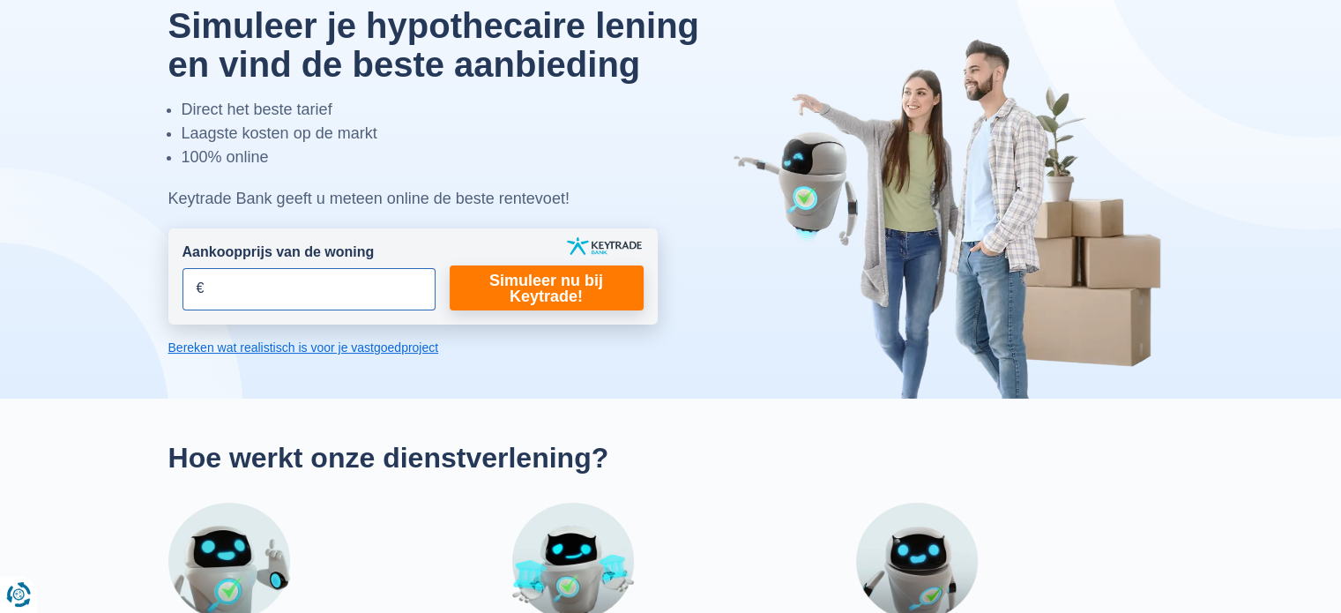
click at [363, 303] on input "Aankoopprijs van de woning" at bounding box center [309, 289] width 253 height 42
type input "350.000"
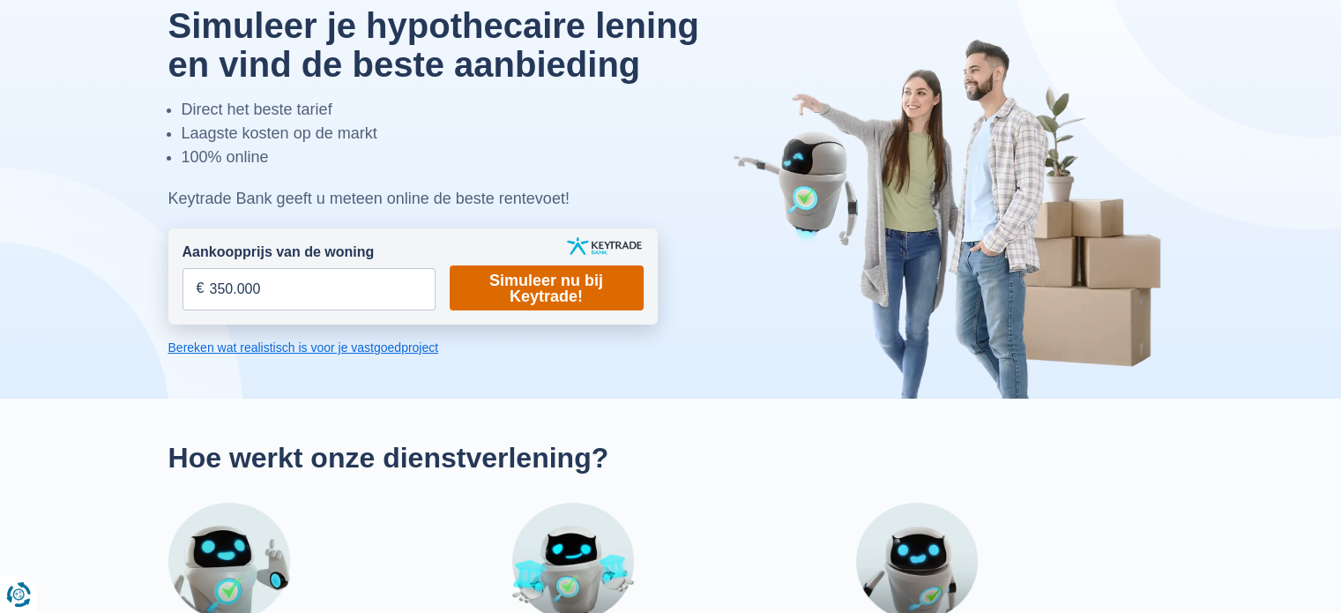
click at [494, 303] on link "Simuleer nu bij Keytrade!" at bounding box center [547, 287] width 194 height 45
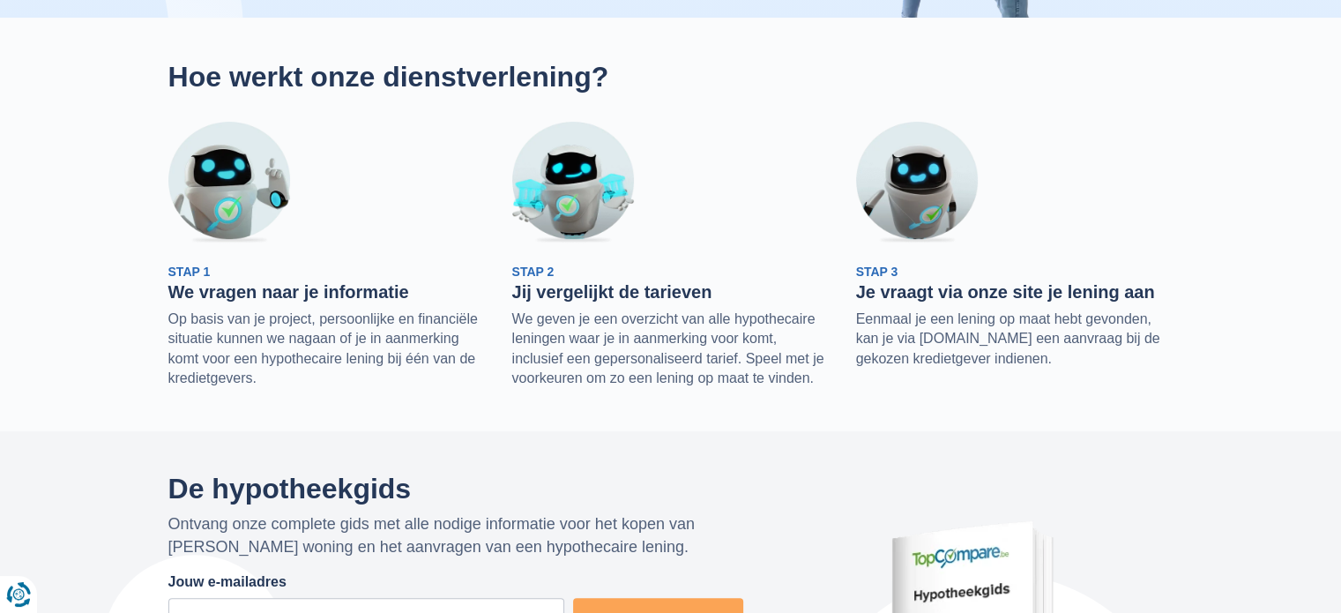
scroll to position [441, 0]
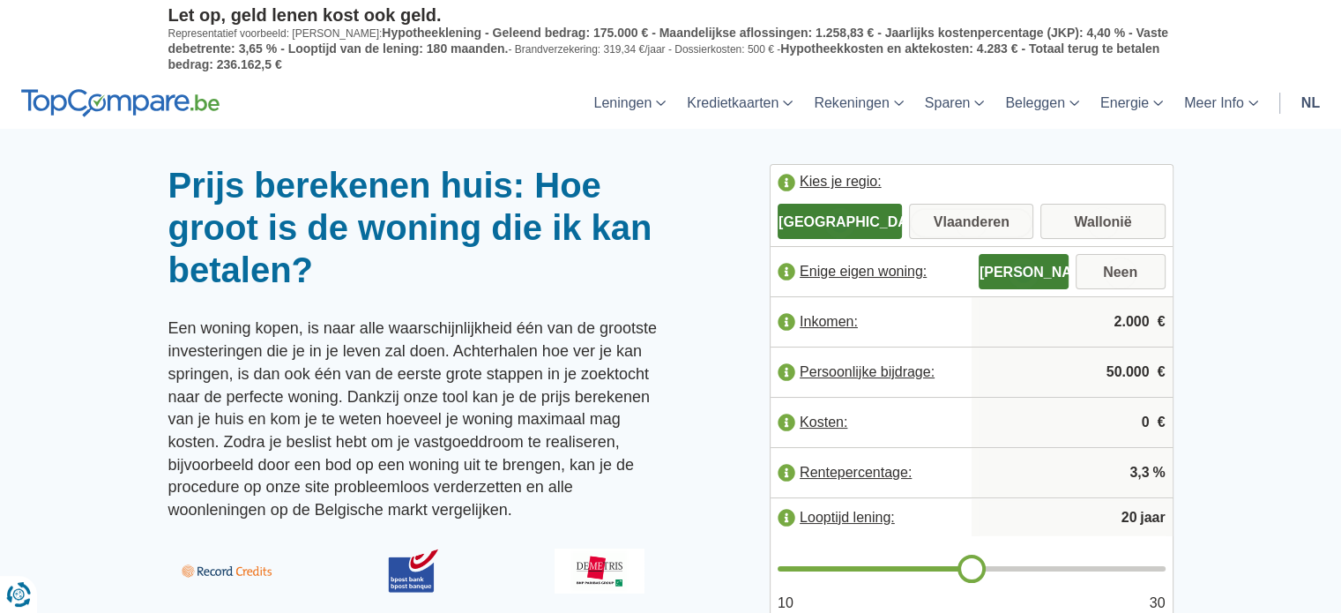
click at [1003, 221] on input "Vlaanderen" at bounding box center [971, 223] width 124 height 32
radio input "true"
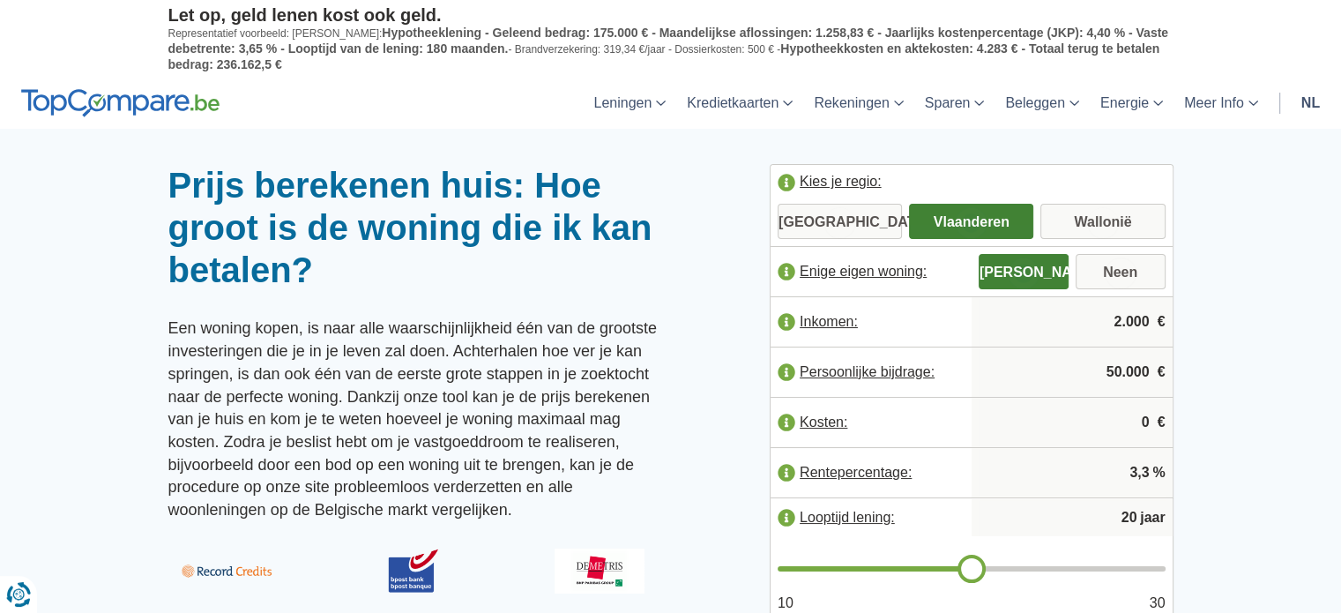
click at [1118, 317] on input "2.000" at bounding box center [1072, 322] width 187 height 48
type input "4.500"
click at [1115, 369] on input "50.000" at bounding box center [1072, 372] width 187 height 48
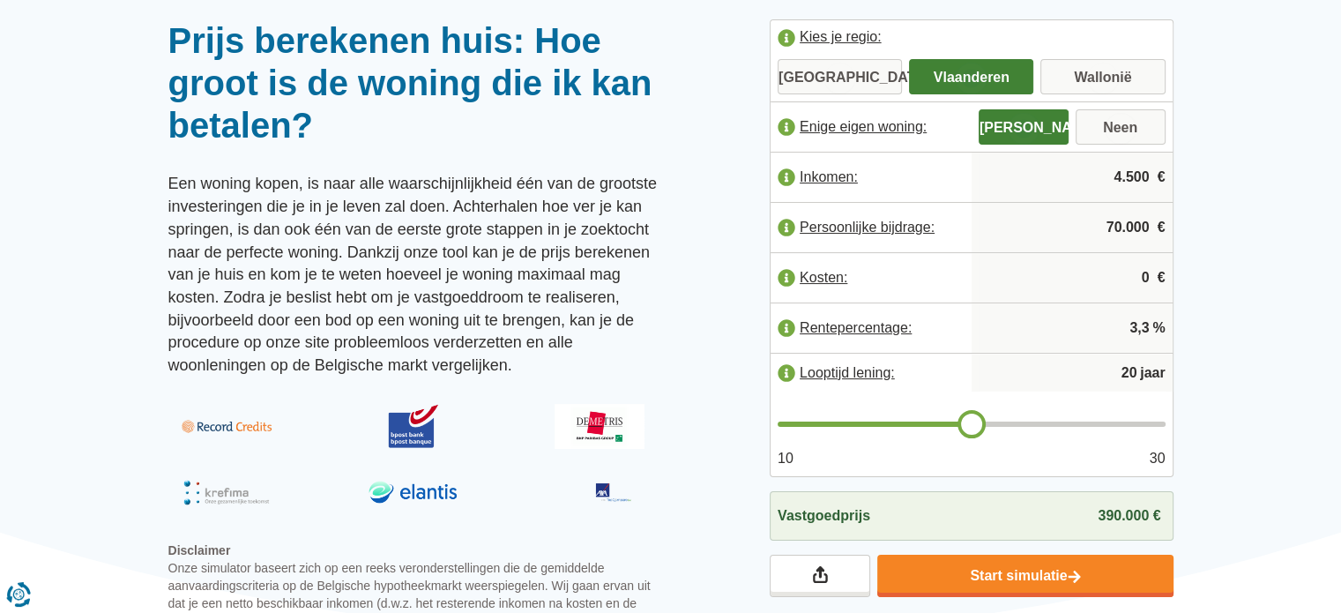
scroll to position [176, 0]
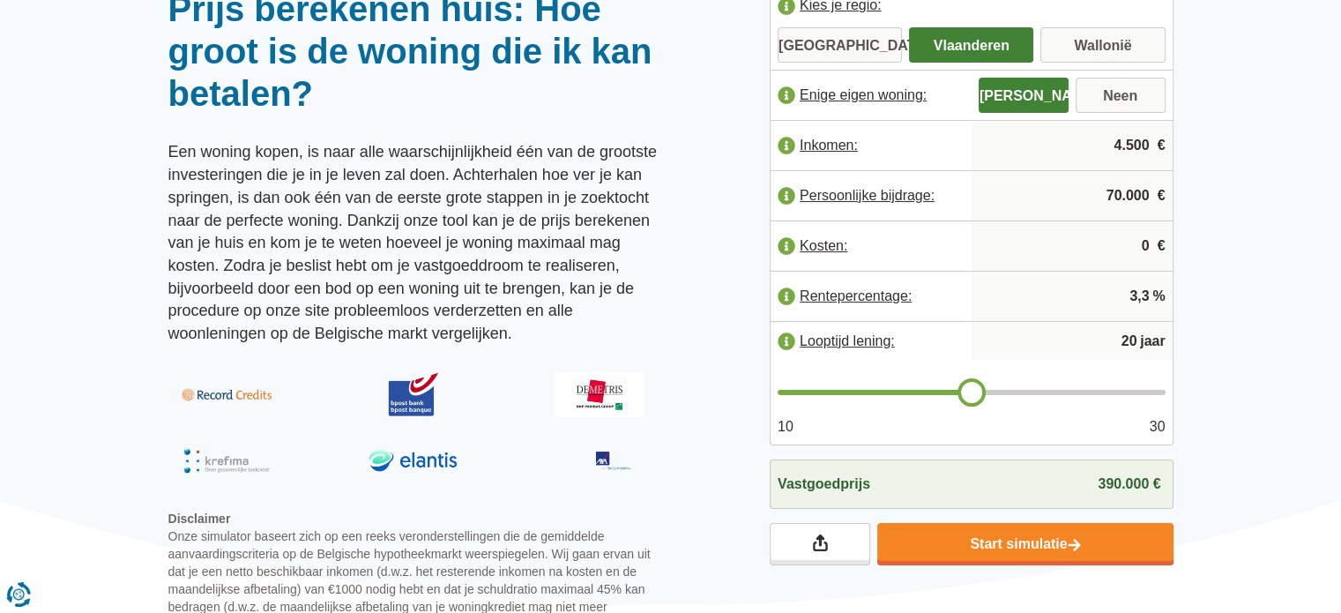
type input "70.000"
type input "21"
type input "22"
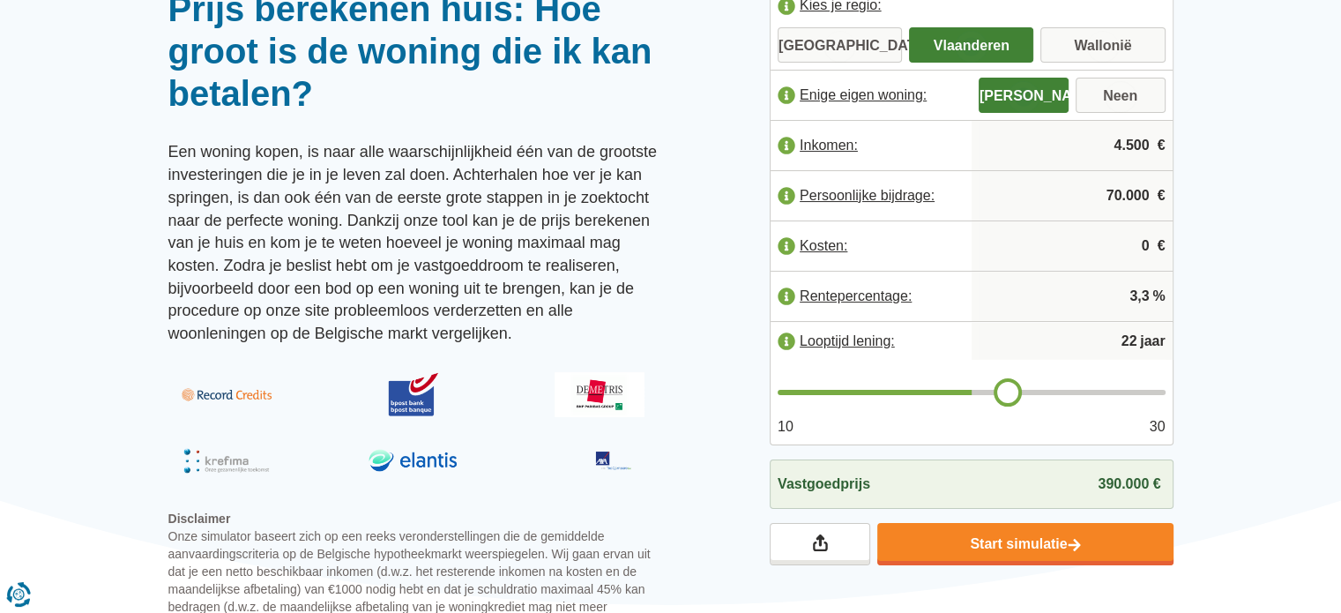
type input "23"
type input "24"
drag, startPoint x: 980, startPoint y: 392, endPoint x: 1047, endPoint y: 391, distance: 67.0
type input "24"
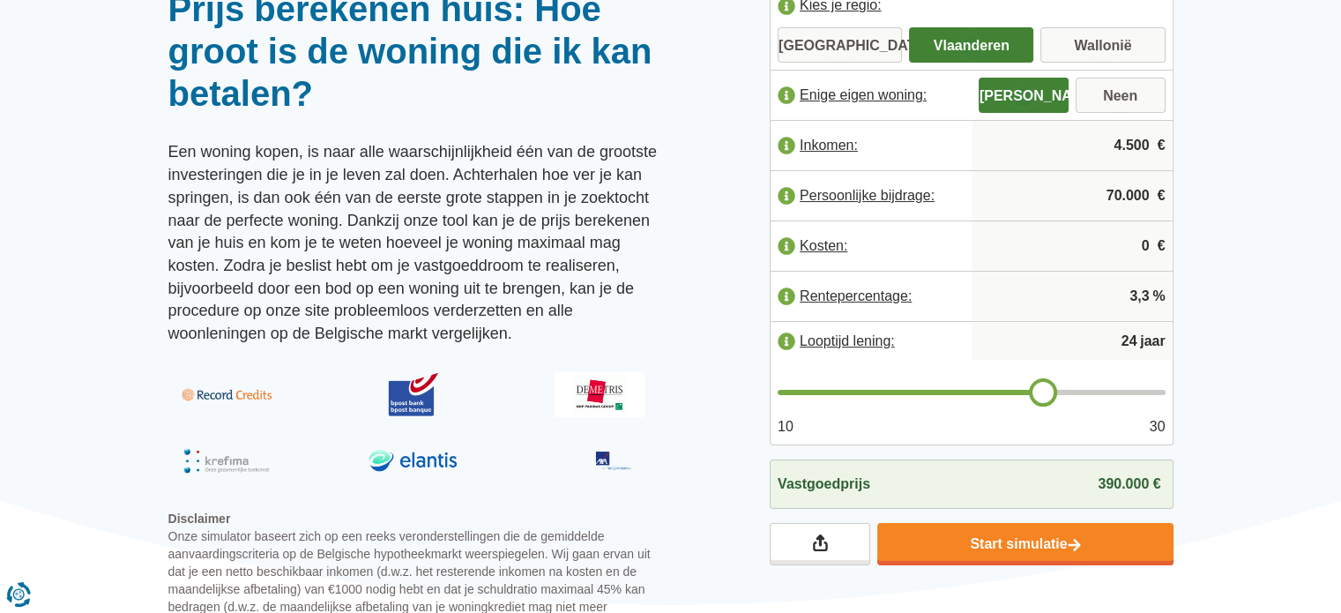
click at [1047, 391] on input "range" at bounding box center [972, 392] width 388 height 5
type input "25"
drag, startPoint x: 1047, startPoint y: 391, endPoint x: 1056, endPoint y: 391, distance: 9.7
type input "25"
click at [1056, 391] on input "range" at bounding box center [972, 392] width 388 height 5
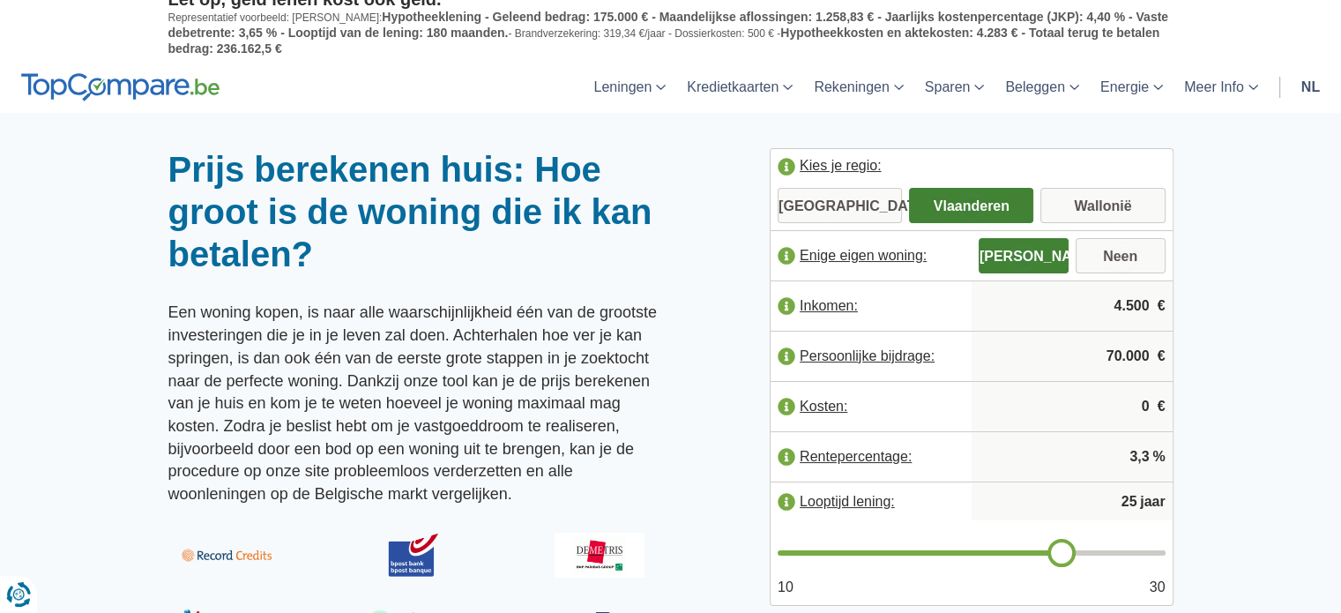
scroll to position [0, 0]
